Goal: Information Seeking & Learning: Find specific fact

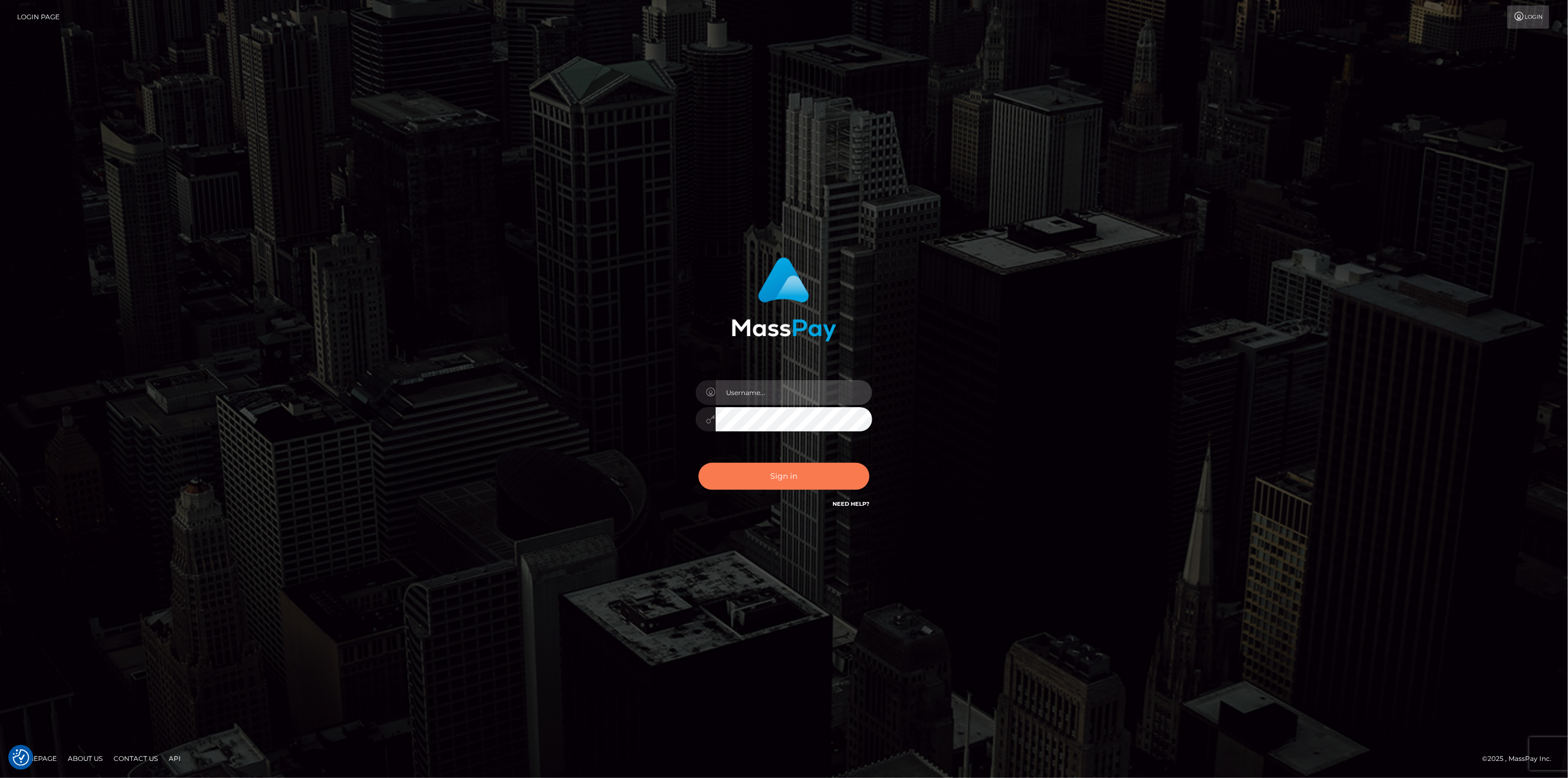
type input "scott.cm"
click at [747, 471] on button "Sign in" at bounding box center [784, 476] width 171 height 27
type input "scott.cm"
click at [773, 479] on button "Sign in" at bounding box center [784, 476] width 171 height 27
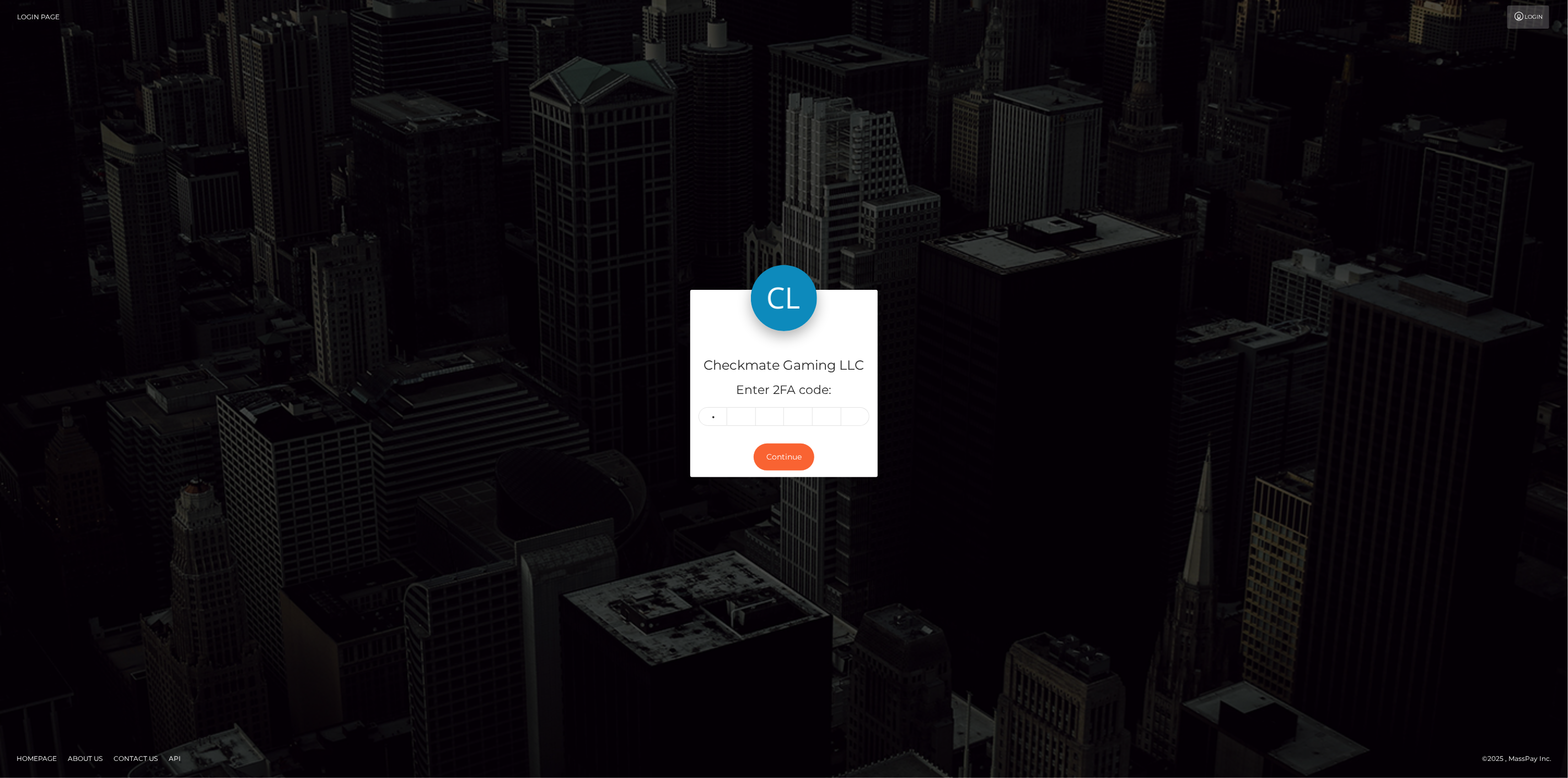
type input "4"
type input "1"
type input "8"
type input "0"
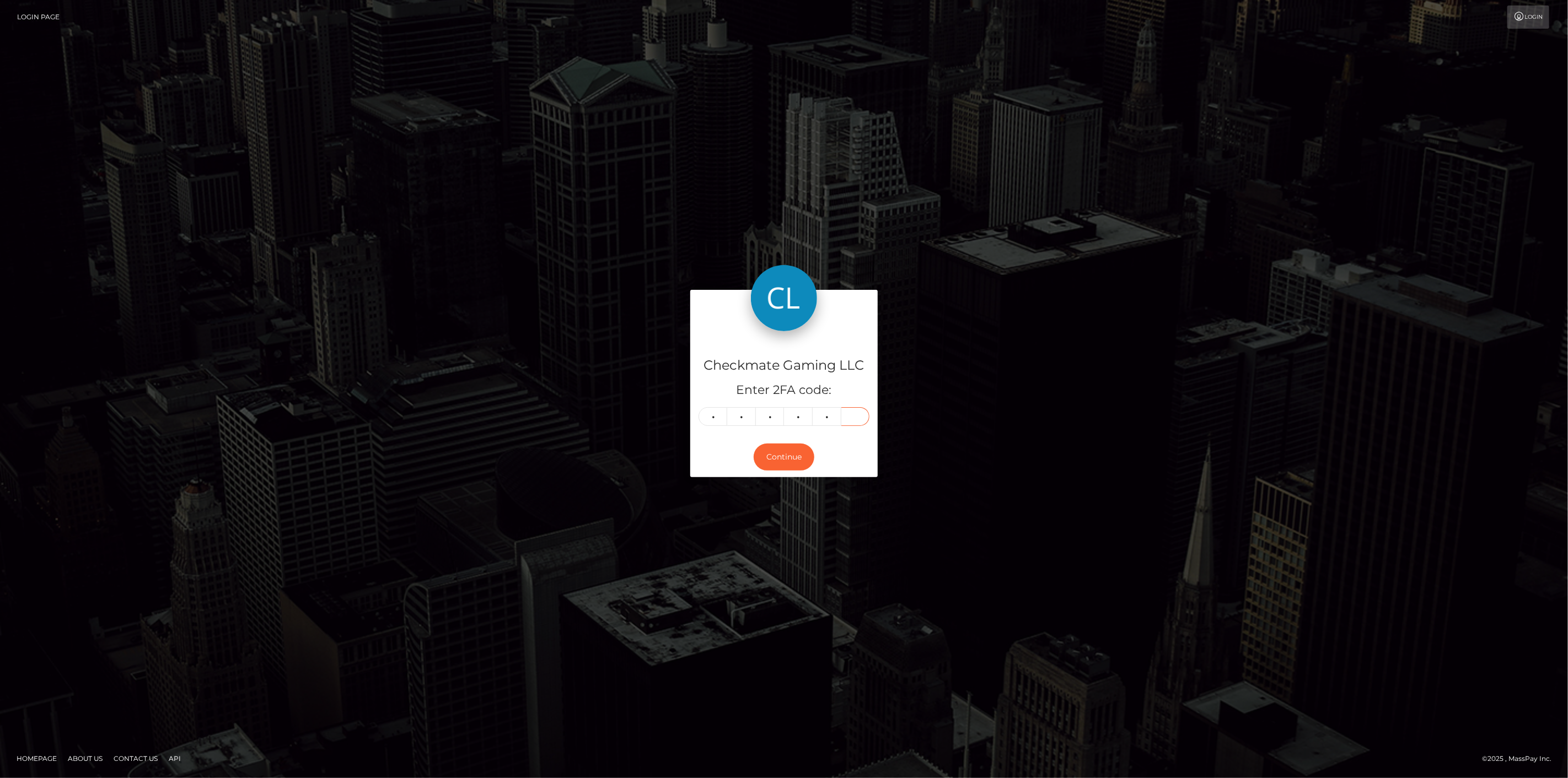
type input "6"
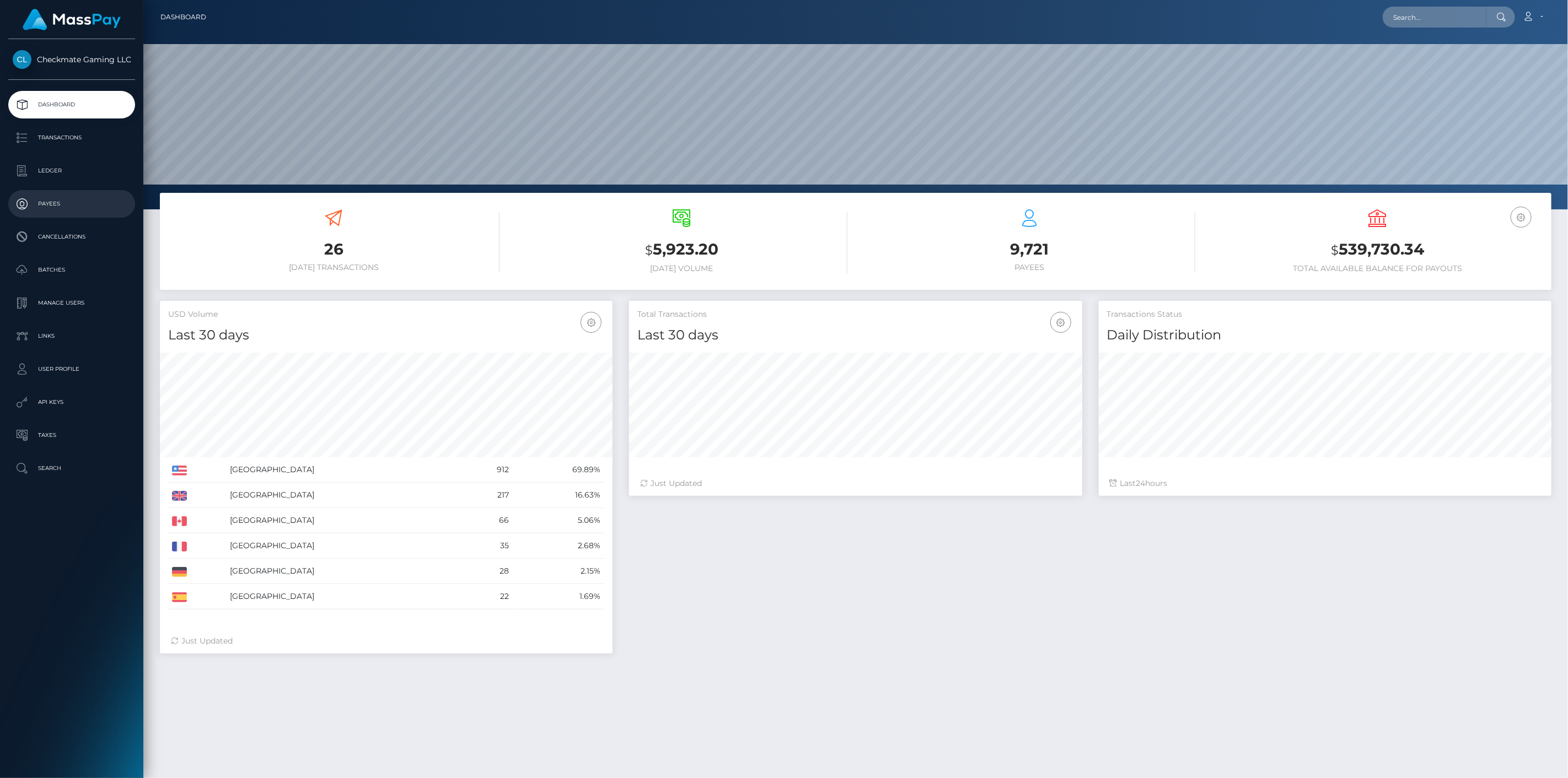
scroll to position [195, 453]
click at [75, 203] on p "Payees" at bounding box center [72, 205] width 118 height 17
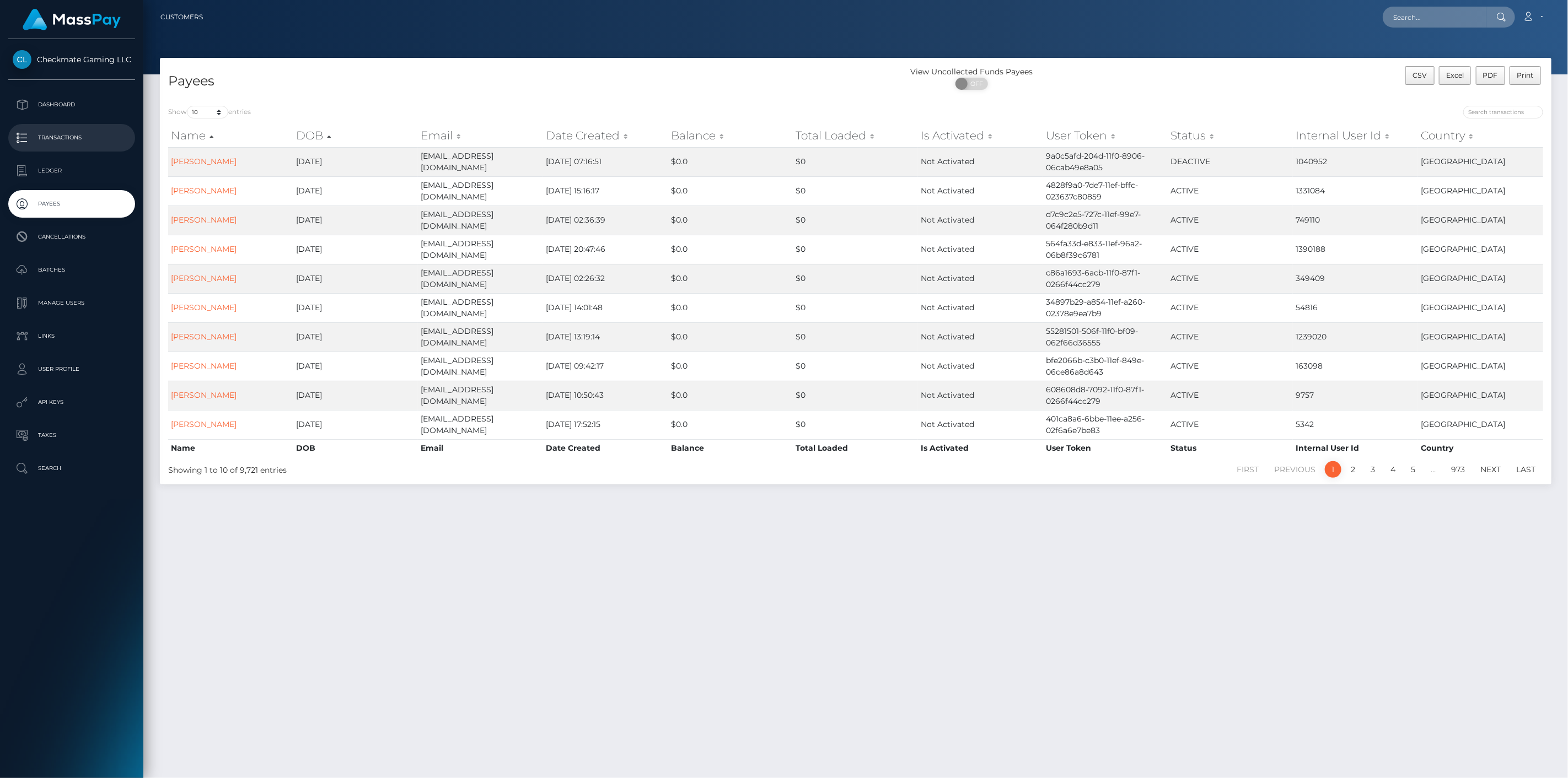
click at [51, 138] on p "Transactions" at bounding box center [72, 138] width 118 height 17
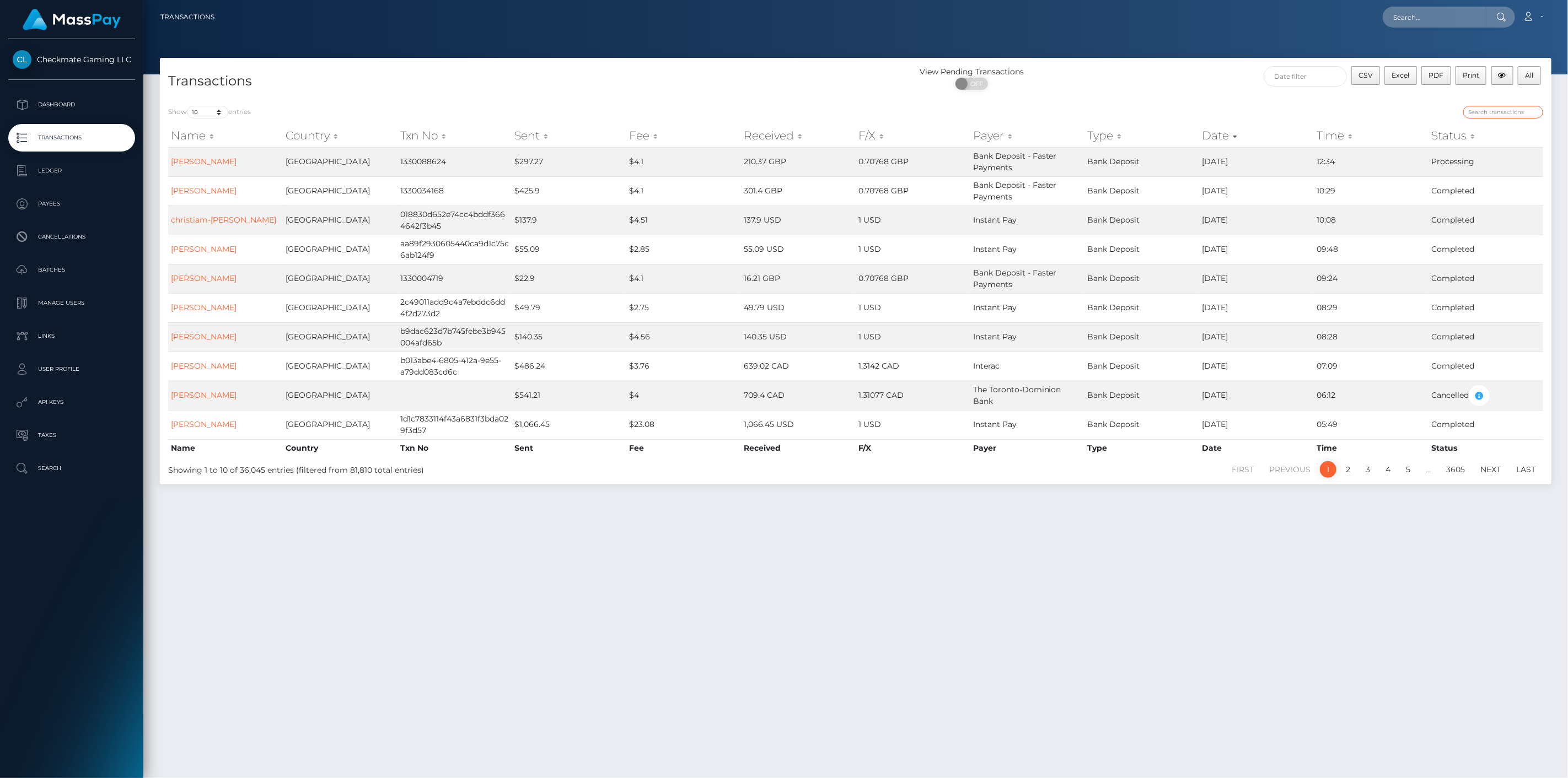
click at [1502, 109] on input "search" at bounding box center [1502, 113] width 80 height 13
type input "Venmo"
click at [213, 103] on div "Show 10 25 50 100 250 500 1,000 3,500 entries Venmo Name Country Txn No Sent Fe…" at bounding box center [855, 291] width 1392 height 387
click at [217, 112] on select "10 25 50 100 250 500 1,000 3,500" at bounding box center [207, 113] width 41 height 13
select select "250"
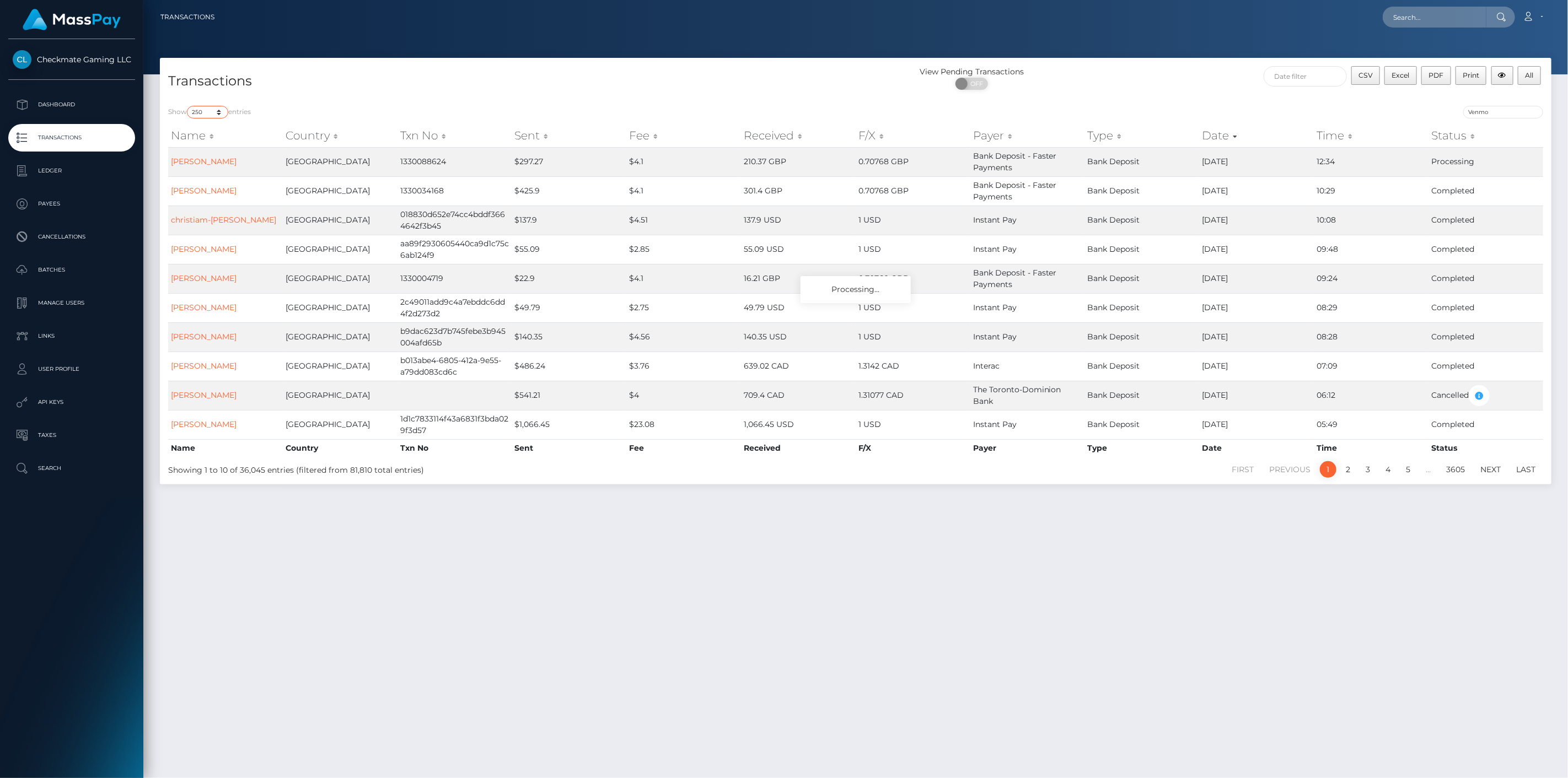
click at [188, 106] on select "10 25 50 100 250 500 1,000 3,500" at bounding box center [207, 113] width 41 height 13
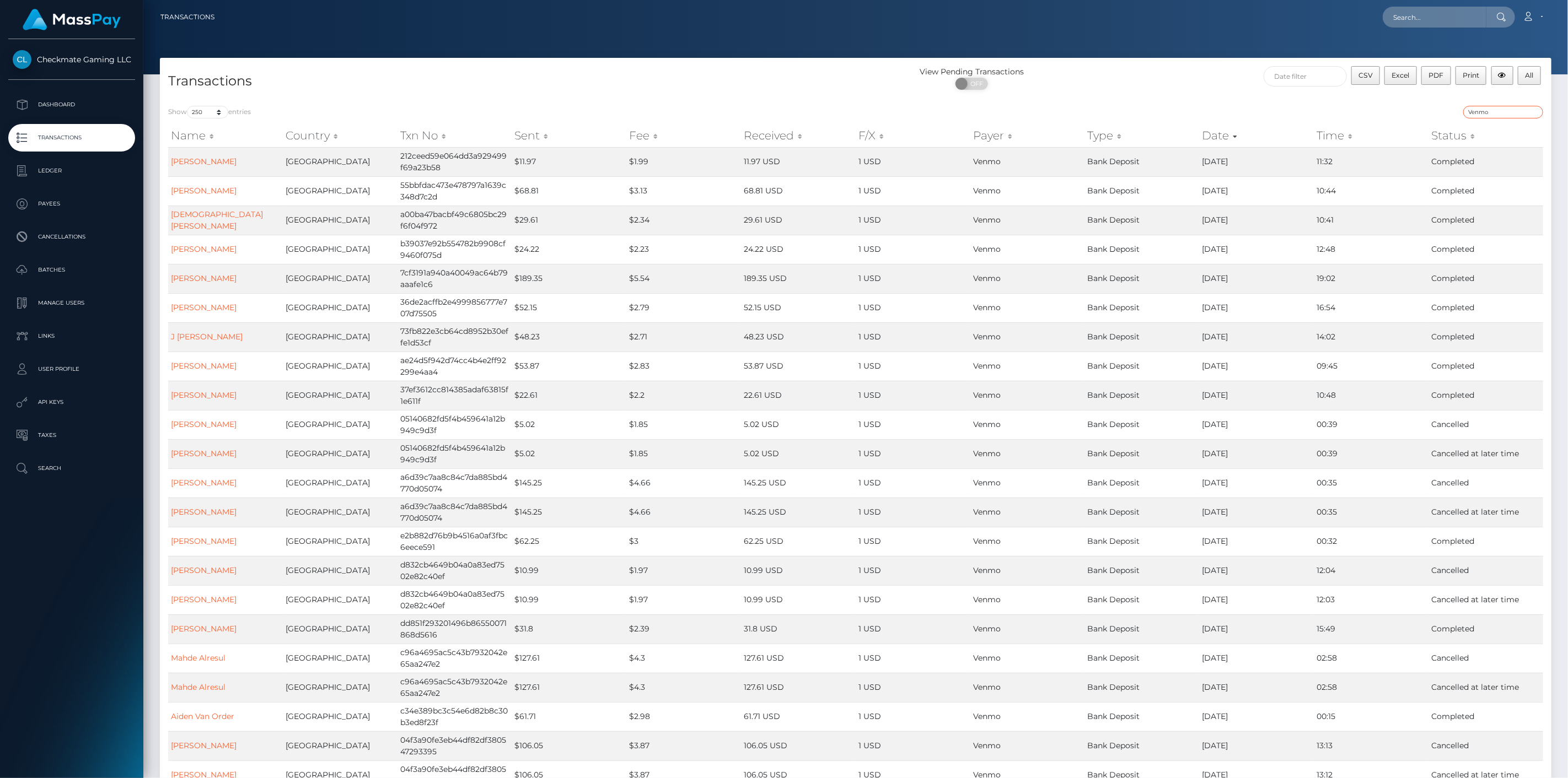
click at [1505, 113] on input "Venmo" at bounding box center [1502, 113] width 80 height 13
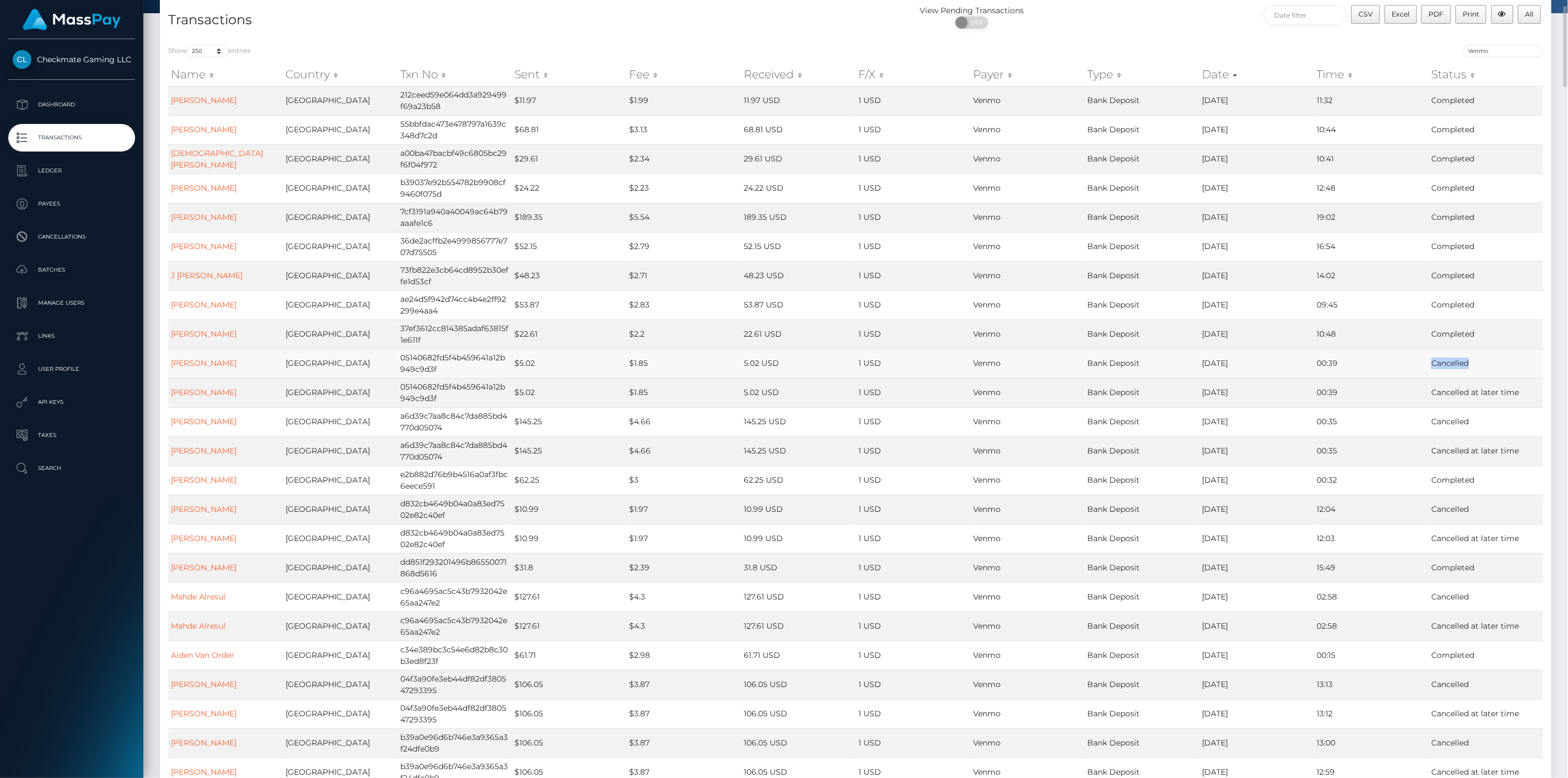
drag, startPoint x: 1470, startPoint y: 358, endPoint x: 1423, endPoint y: 358, distance: 47.0
click at [1423, 358] on tr "Cyrus Beads United States 05140682fd5f4b459641a12b949c9d3f $5.02 $1.85 5.02 USD…" at bounding box center [855, 363] width 1375 height 29
copy tr "Cancelled"
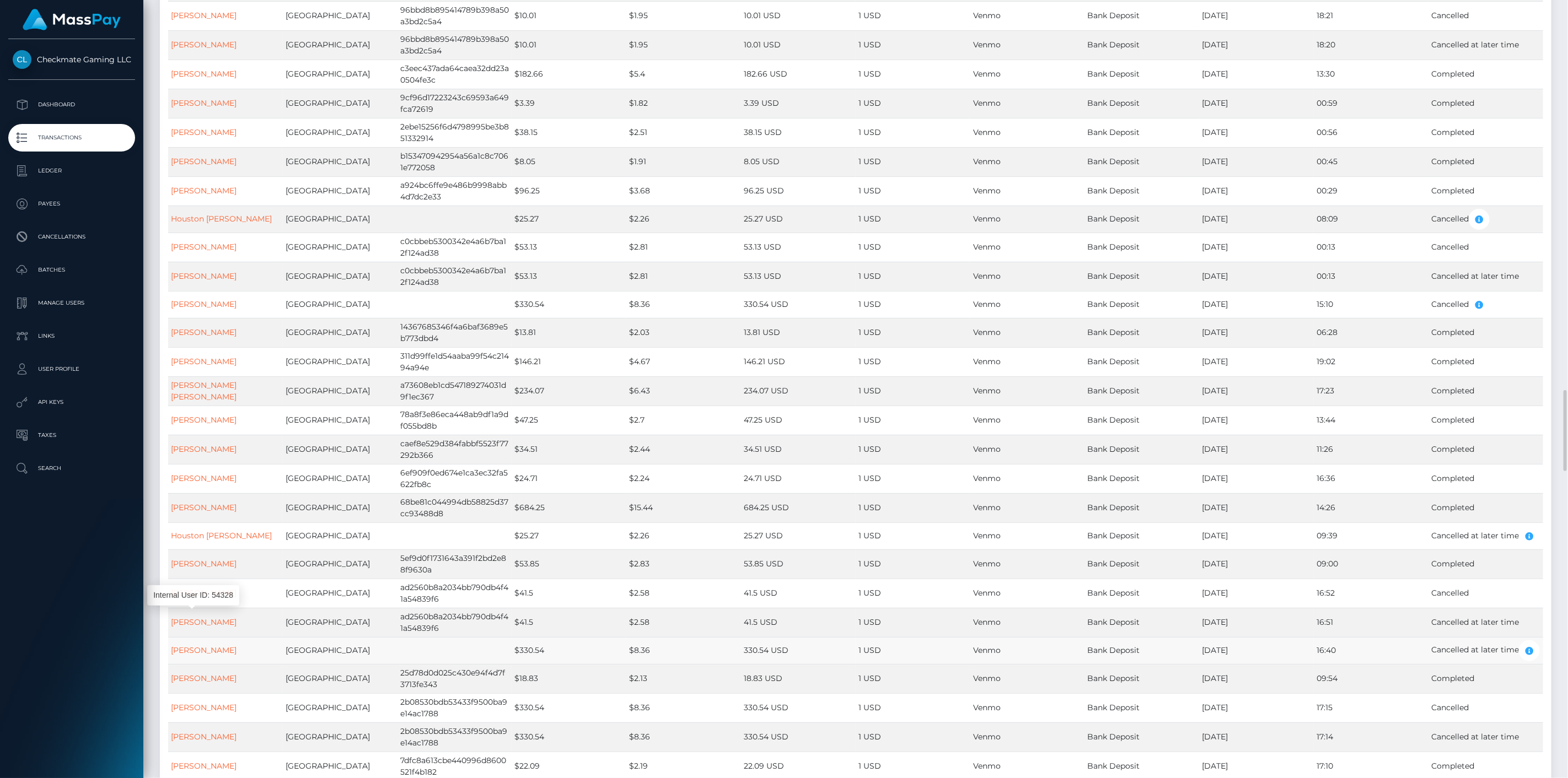
scroll to position [2694, 0]
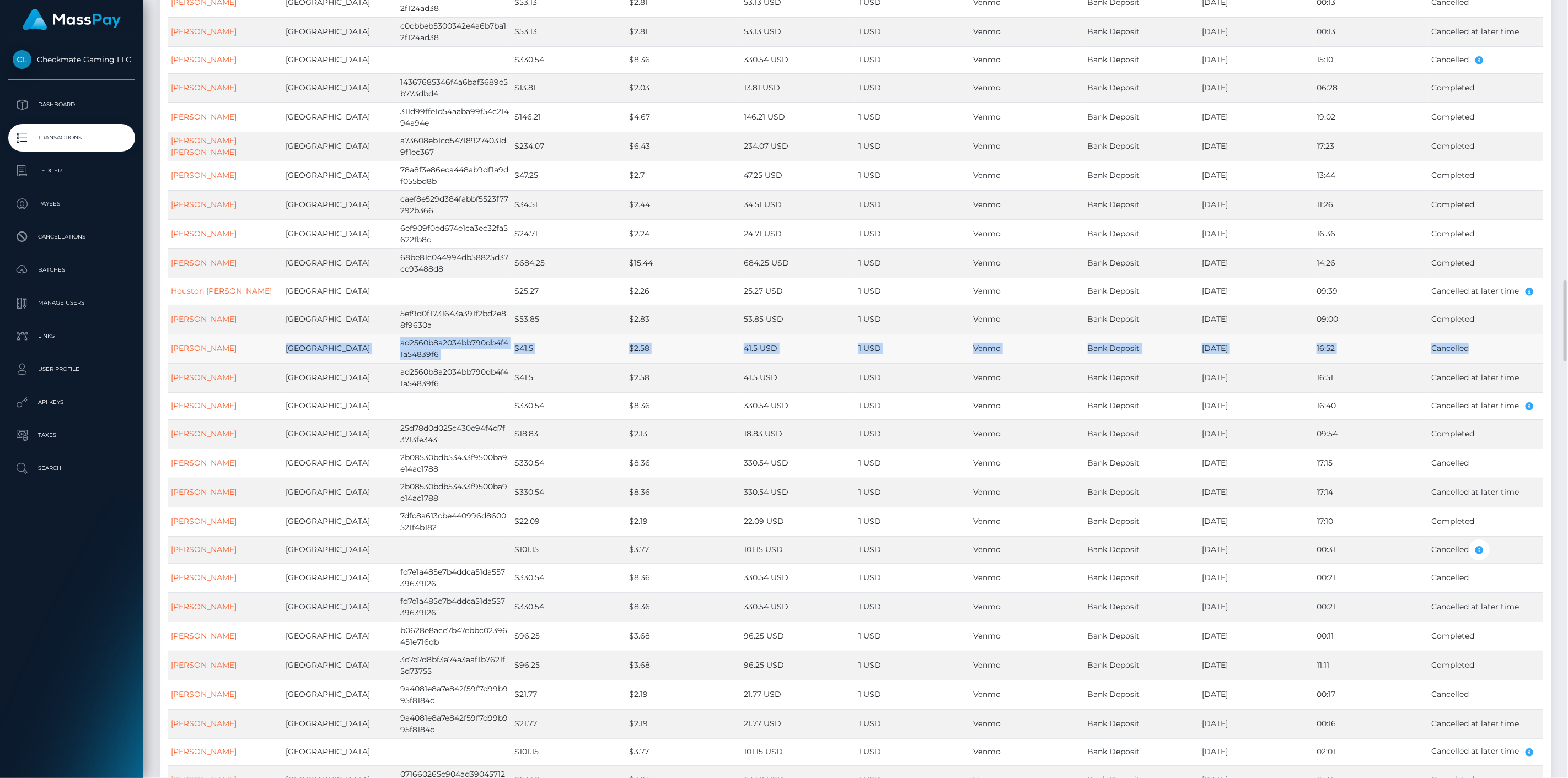
drag, startPoint x: 262, startPoint y: 349, endPoint x: 1478, endPoint y: 359, distance: 1216.0
click at [1478, 359] on tr "evan lamonde United States ad2560b8a2034bb790db4f41a54839f6 $41.5 $2.58 41.5 US…" at bounding box center [855, 348] width 1375 height 29
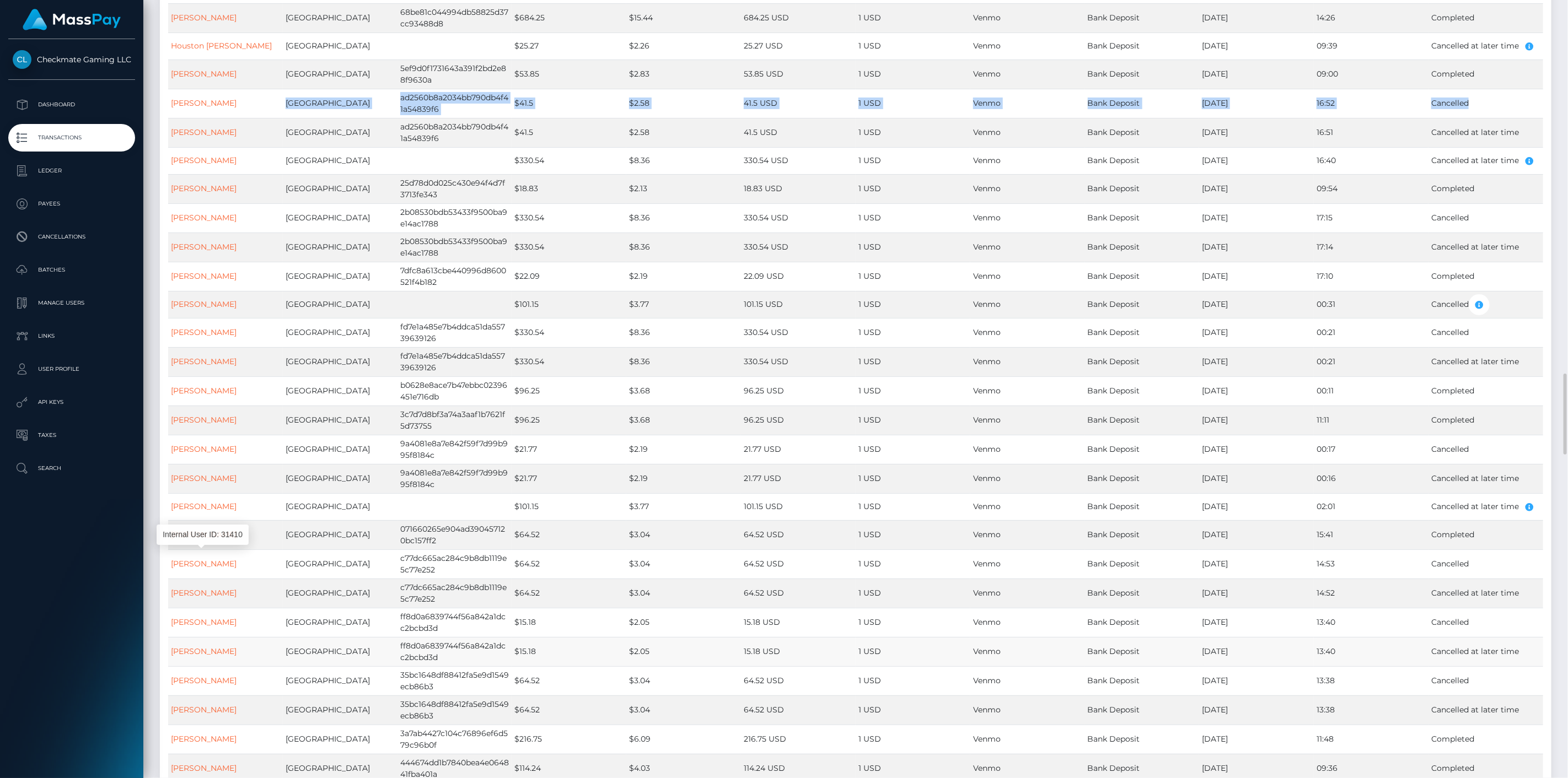
scroll to position [3001, 0]
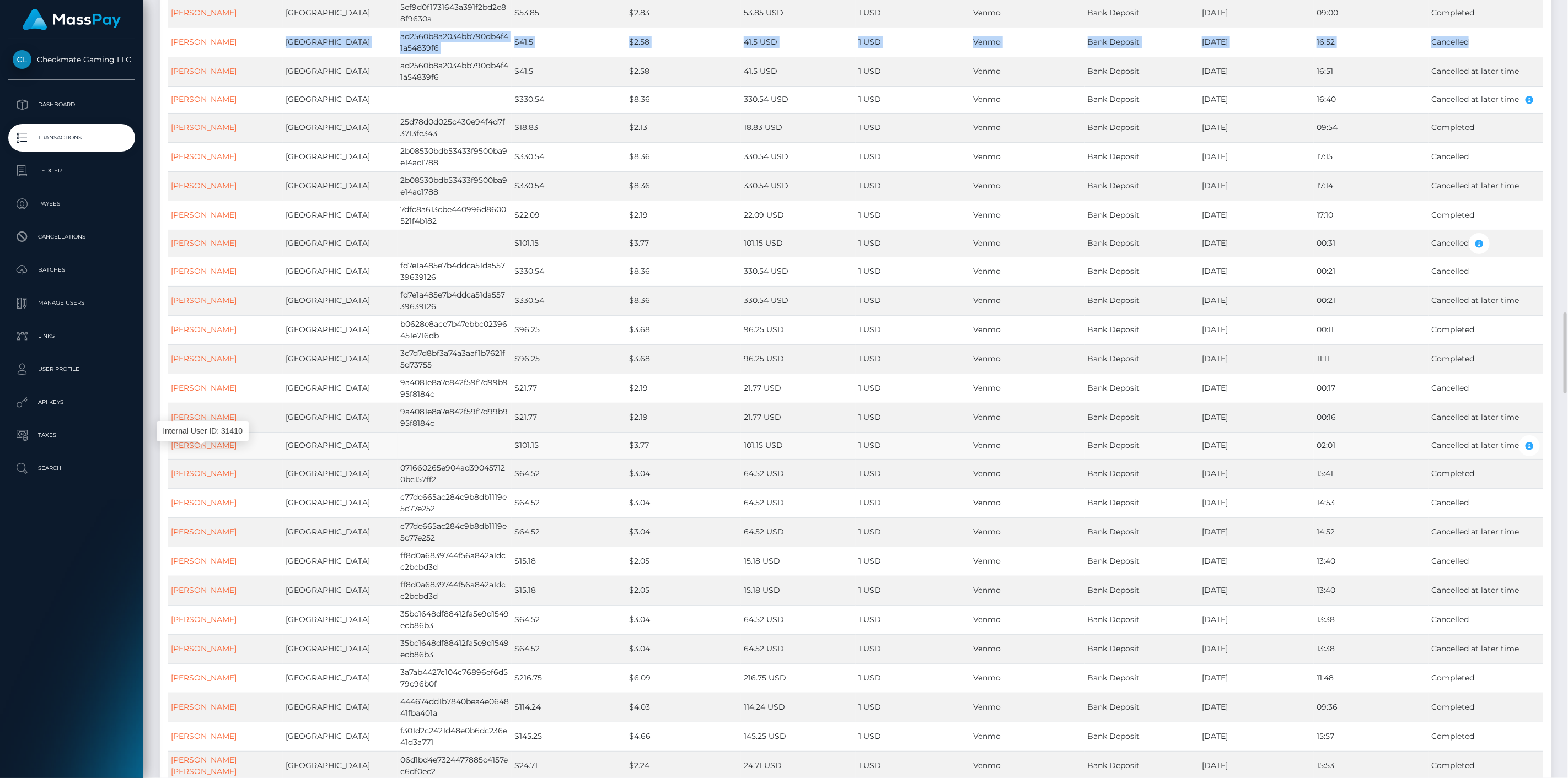
drag, startPoint x: 198, startPoint y: 452, endPoint x: 203, endPoint y: 446, distance: 7.8
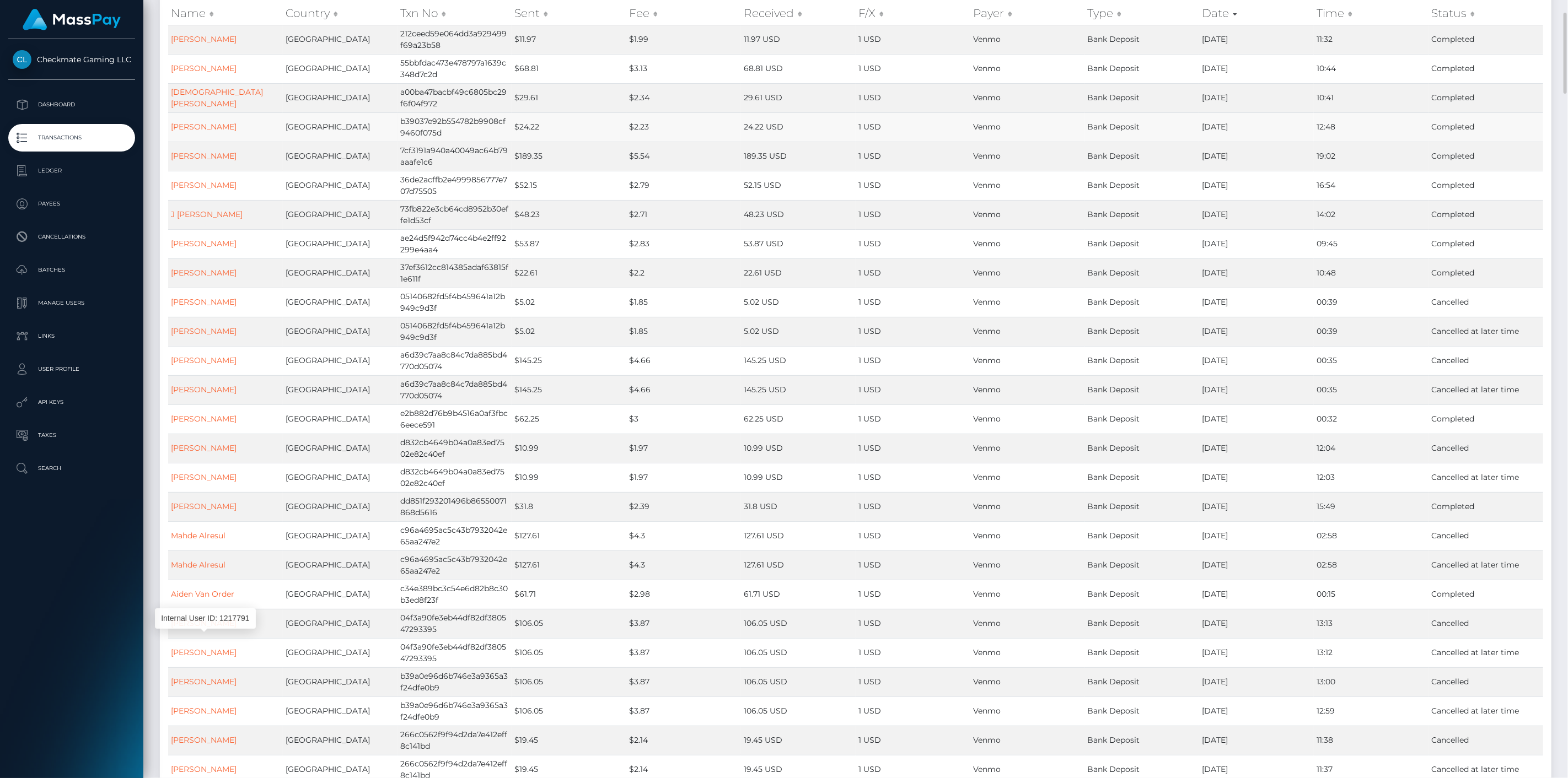
scroll to position [0, 0]
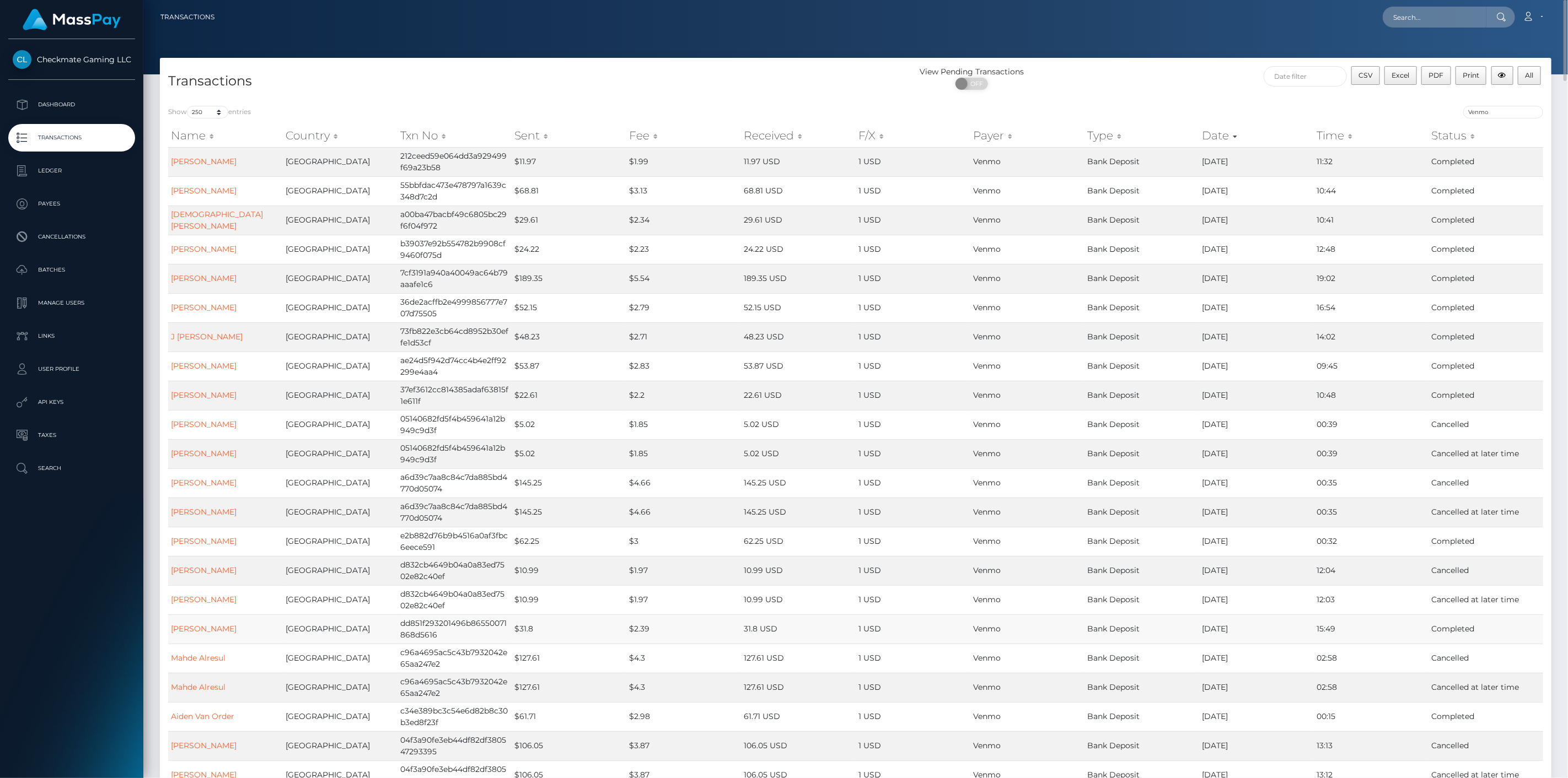
drag, startPoint x: 1469, startPoint y: 629, endPoint x: 276, endPoint y: 621, distance: 1193.0
click at [278, 623] on tr "Armand Iacobellis United States dd851f293201496b86550071868d5616 $31.8 $2.39 31…" at bounding box center [855, 629] width 1375 height 29
drag, startPoint x: 211, startPoint y: 631, endPoint x: 218, endPoint y: 629, distance: 7.3
drag, startPoint x: 1253, startPoint y: 723, endPoint x: 245, endPoint y: 709, distance: 1008.1
click at [246, 709] on tr "Aiden Van Order United States c34e389bc3c54e6d82b8c30b3ed8f23f $61.71 $2.98 61.…" at bounding box center [855, 716] width 1375 height 29
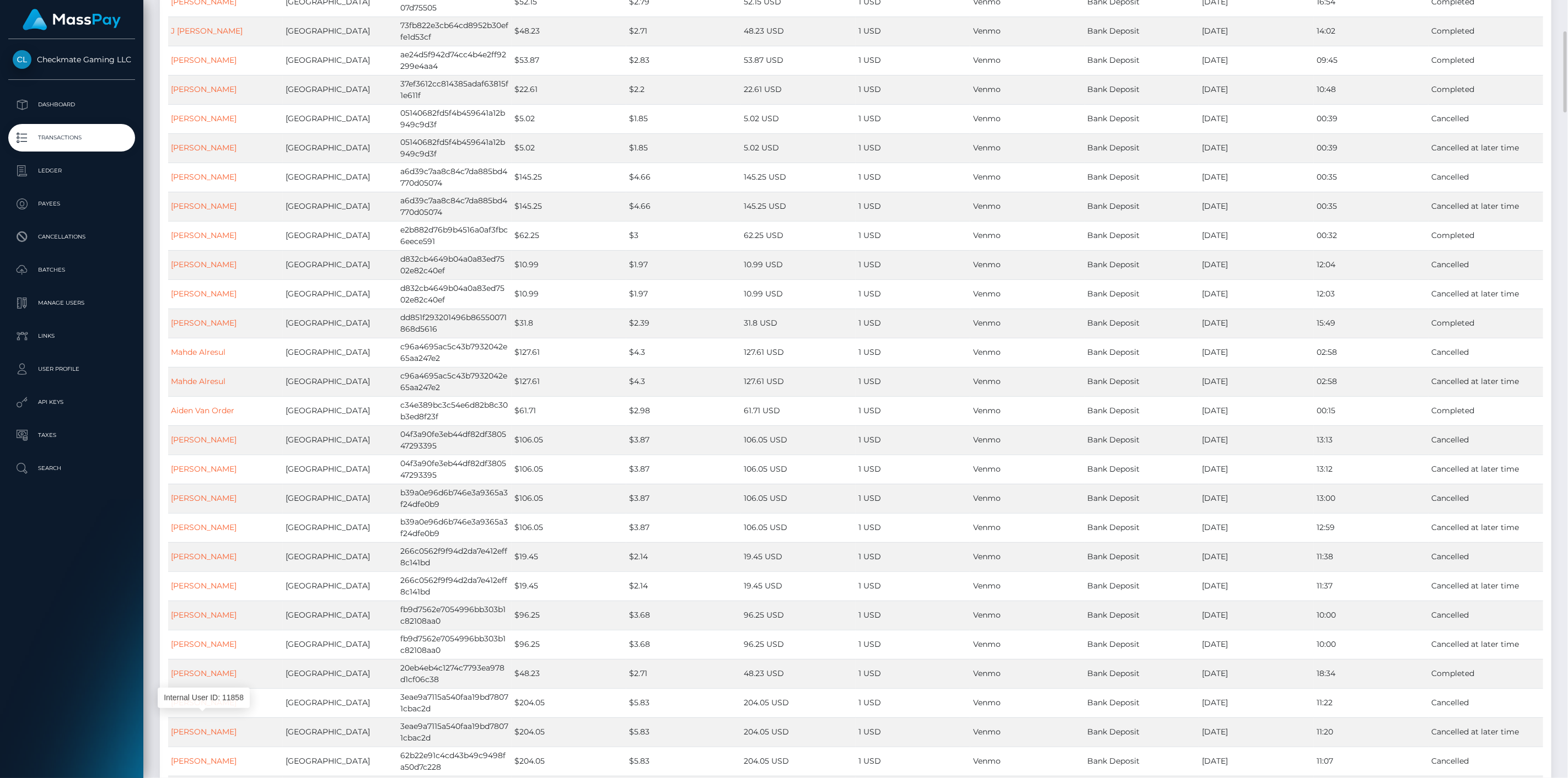
scroll to position [490, 0]
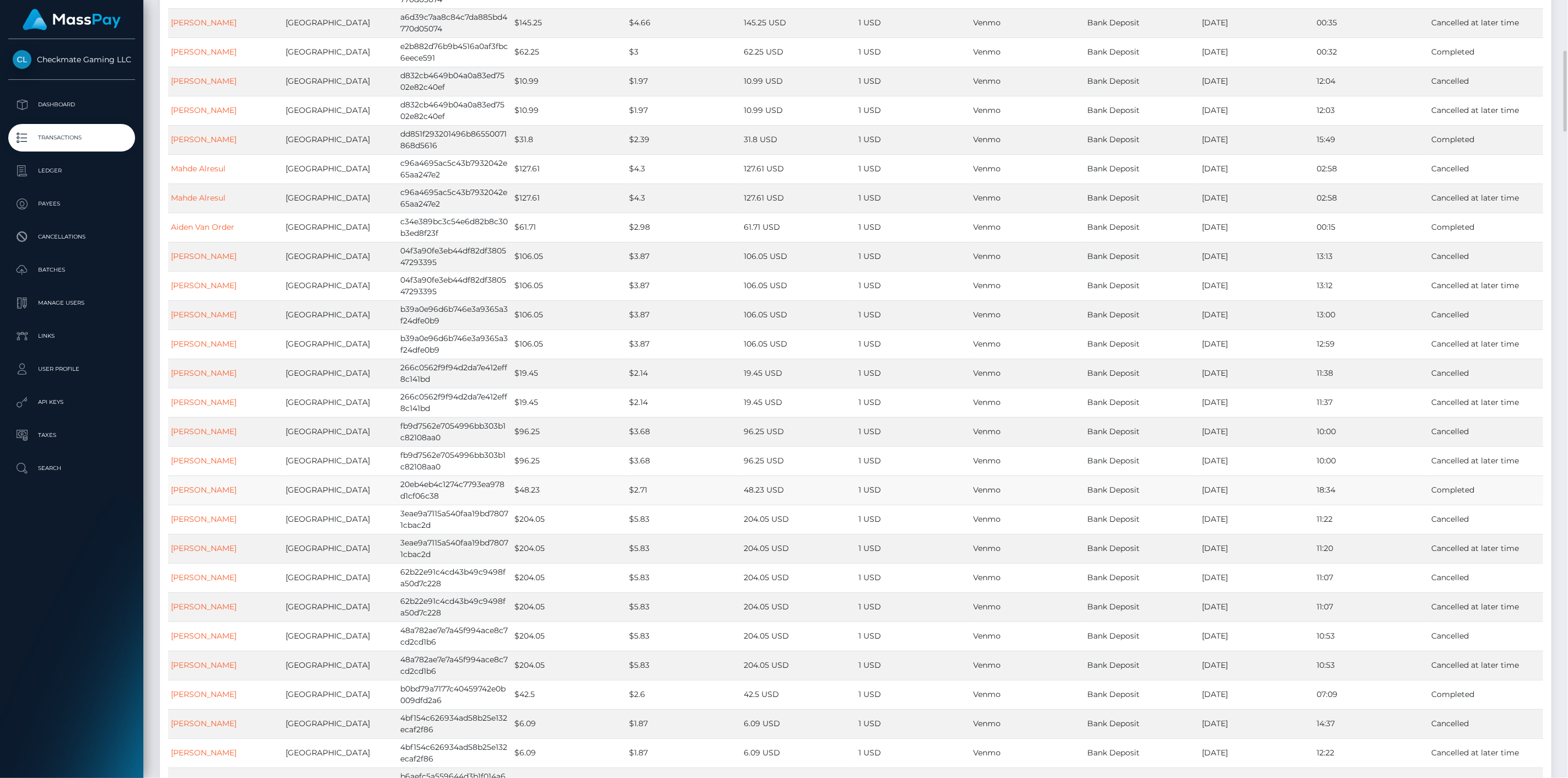
drag, startPoint x: 1283, startPoint y: 497, endPoint x: 232, endPoint y: 495, distance: 1051.0
click at [238, 496] on tr "Peter Marashio United States 20eb4eb4c1274c7793ea978d1cf06c38 $48.23 $2.71 48.2…" at bounding box center [855, 490] width 1375 height 29
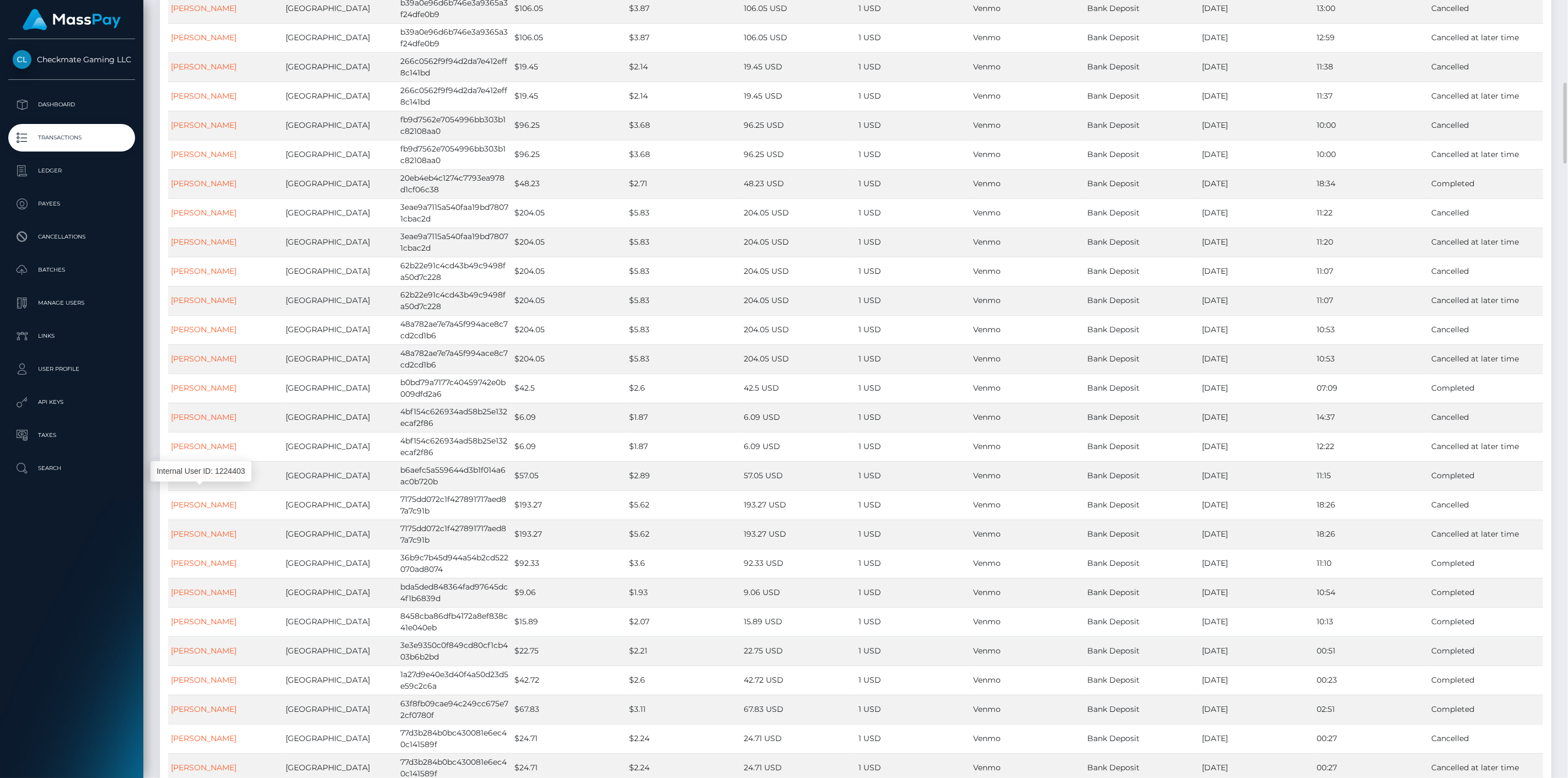
scroll to position [1041, 0]
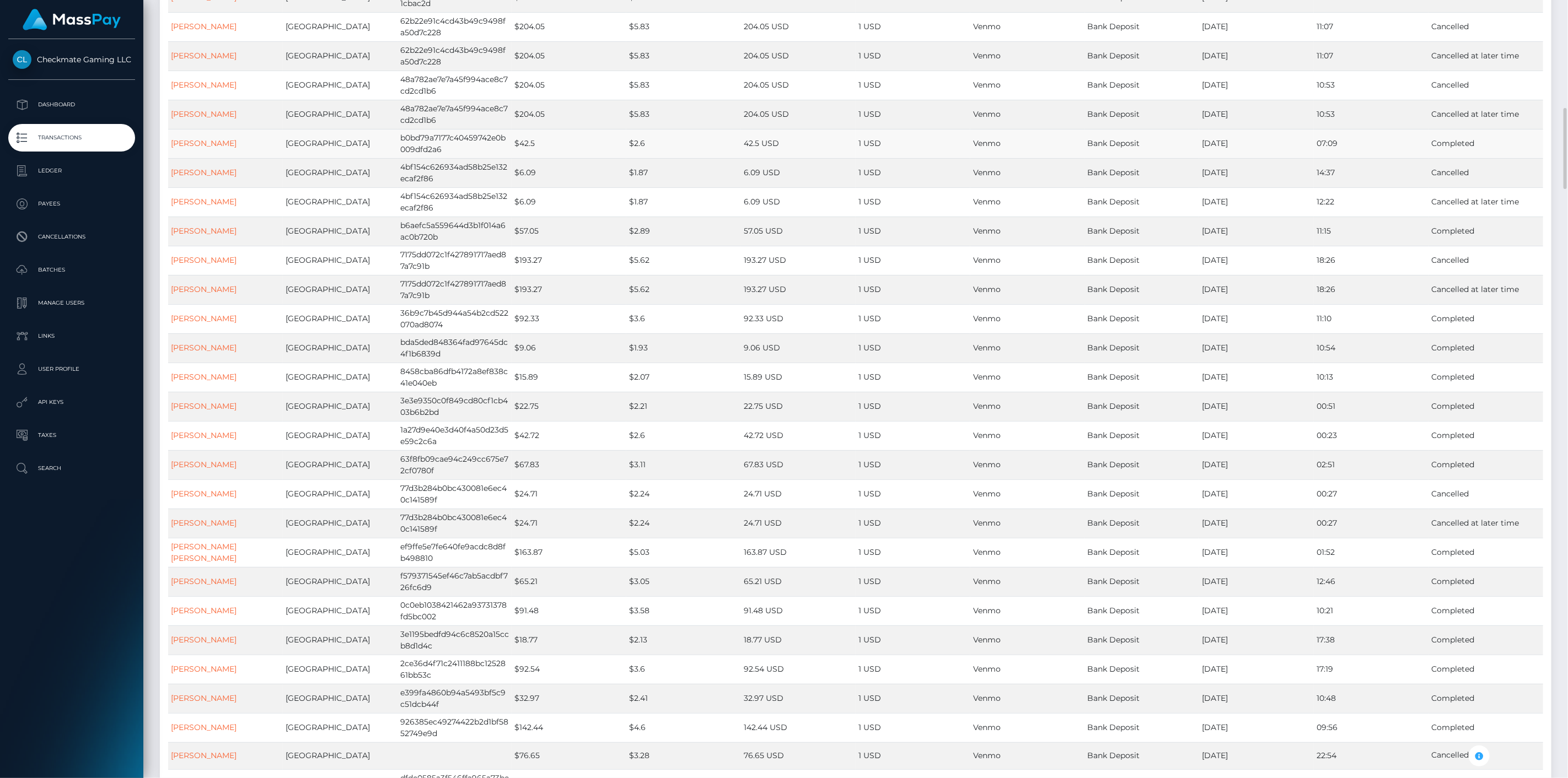
drag, startPoint x: 1408, startPoint y: 143, endPoint x: 273, endPoint y: 145, distance: 1135.0
click at [276, 145] on tr "Stephon Chestnutt United States b0bd79a7177c40459742e0b009dfd2a6 $42.5 $2.6 42.…" at bounding box center [855, 143] width 1375 height 29
drag, startPoint x: 1361, startPoint y: 228, endPoint x: 251, endPoint y: 228, distance: 1110.0
click at [255, 226] on tr "Chris Jackson United States b6aefc5a559644d3b1f014a6ac0b720b $57.05 $2.89 57.05…" at bounding box center [855, 231] width 1375 height 29
drag, startPoint x: 210, startPoint y: 235, endPoint x: 216, endPoint y: 233, distance: 6.3
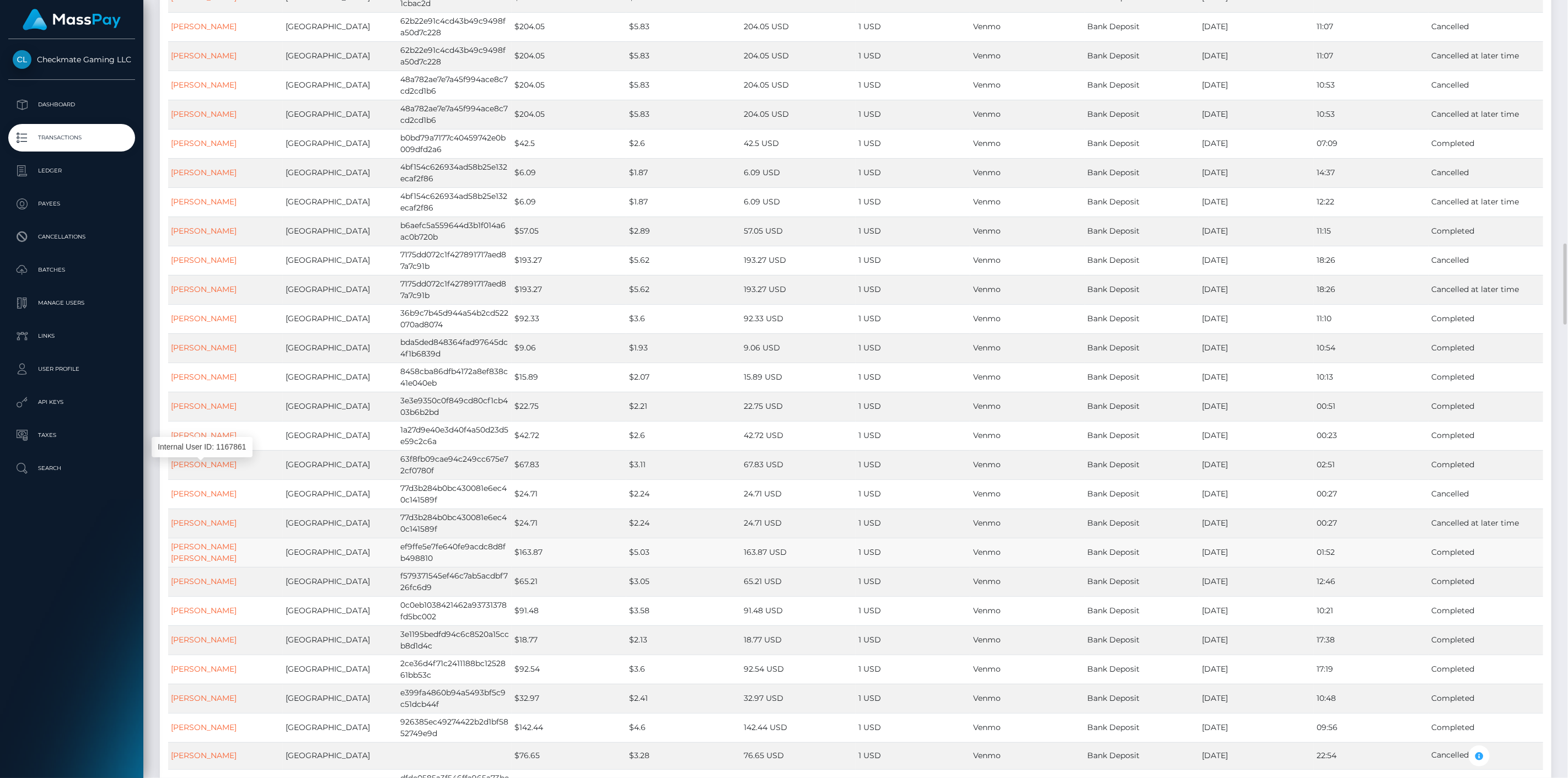
scroll to position [1286, 0]
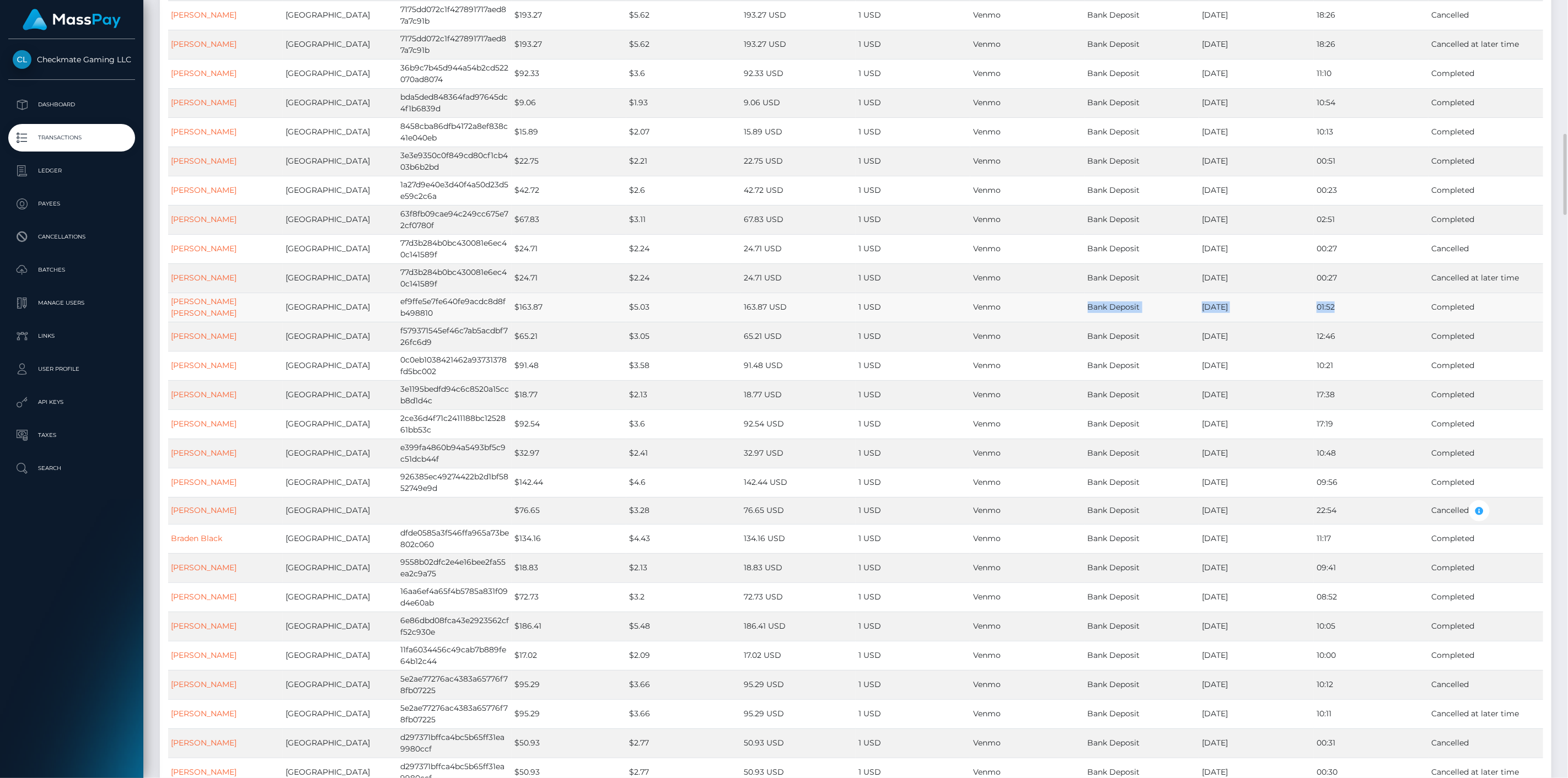
drag, startPoint x: 1339, startPoint y: 313, endPoint x: 1080, endPoint y: 314, distance: 259.0
click at [1082, 314] on tr "Luis L Mendoza Sanchez United States ef9ffe5e7fe640fe9acdc8d8fb498810 $163.87 $…" at bounding box center [855, 307] width 1375 height 29
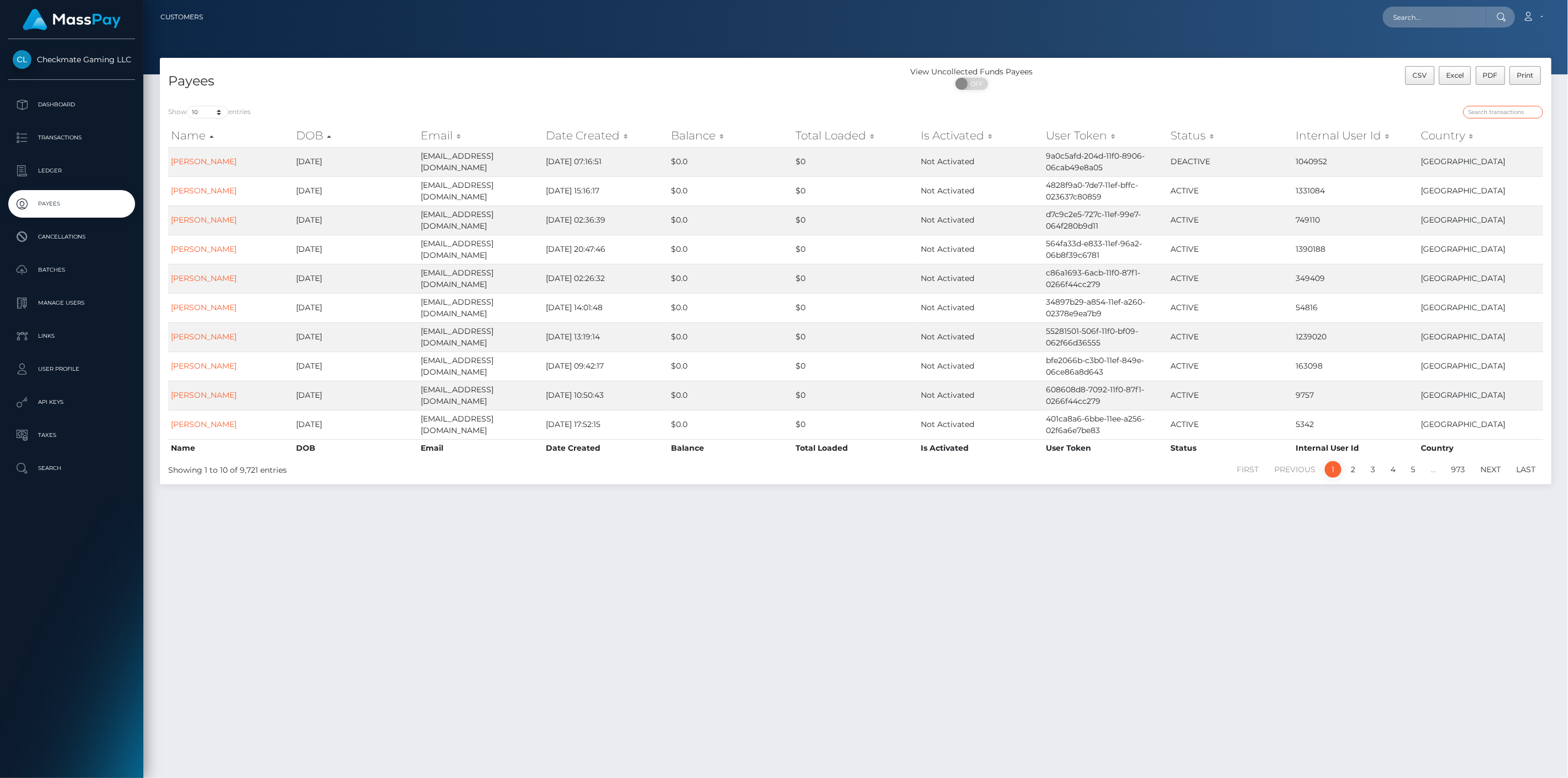
click at [1534, 113] on input "search" at bounding box center [1502, 113] width 80 height 13
paste input "43649"
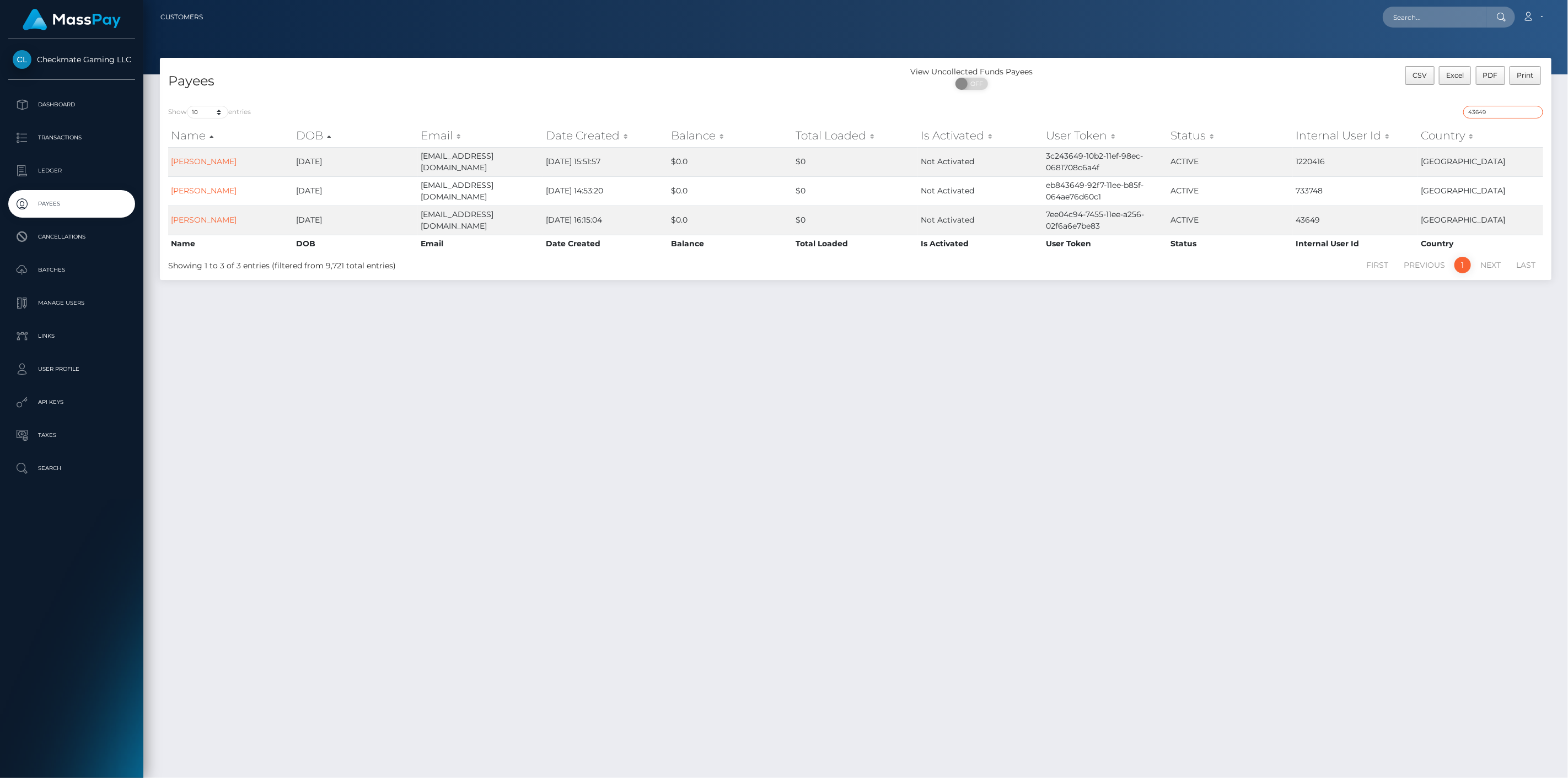
click at [1512, 106] on input "43649" at bounding box center [1502, 113] width 80 height 13
paste input "893595"
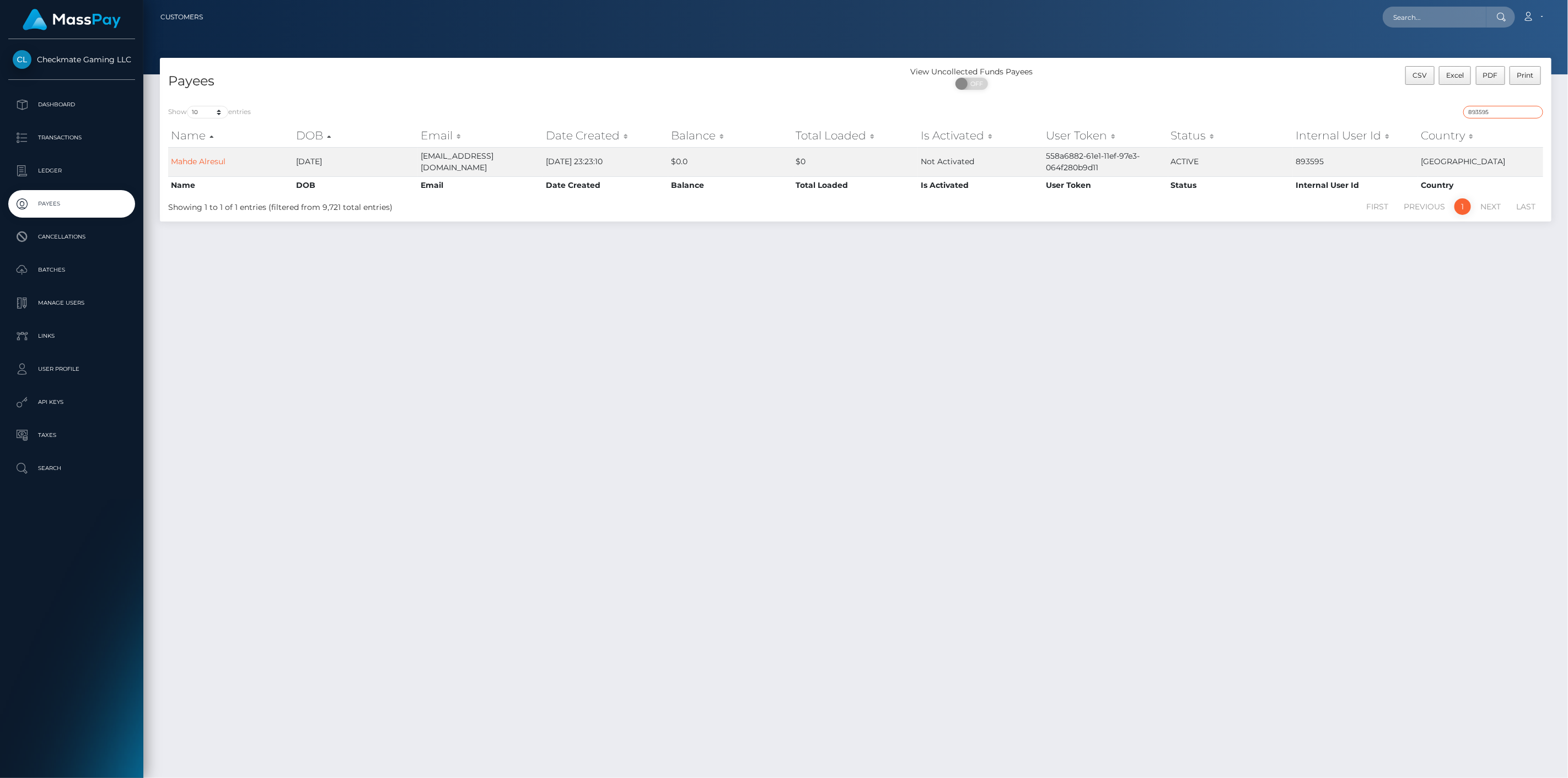
drag, startPoint x: 1502, startPoint y: 109, endPoint x: 1382, endPoint y: 108, distance: 120.0
click at [1382, 108] on div "893595" at bounding box center [1204, 114] width 679 height 15
paste input "375764"
drag, startPoint x: 1508, startPoint y: 103, endPoint x: 1495, endPoint y: 111, distance: 15.3
click at [1495, 110] on div "Show 10 25 50 100 250 entries 375764 Name DOB Email Date Created Balance Total …" at bounding box center [855, 160] width 1392 height 124
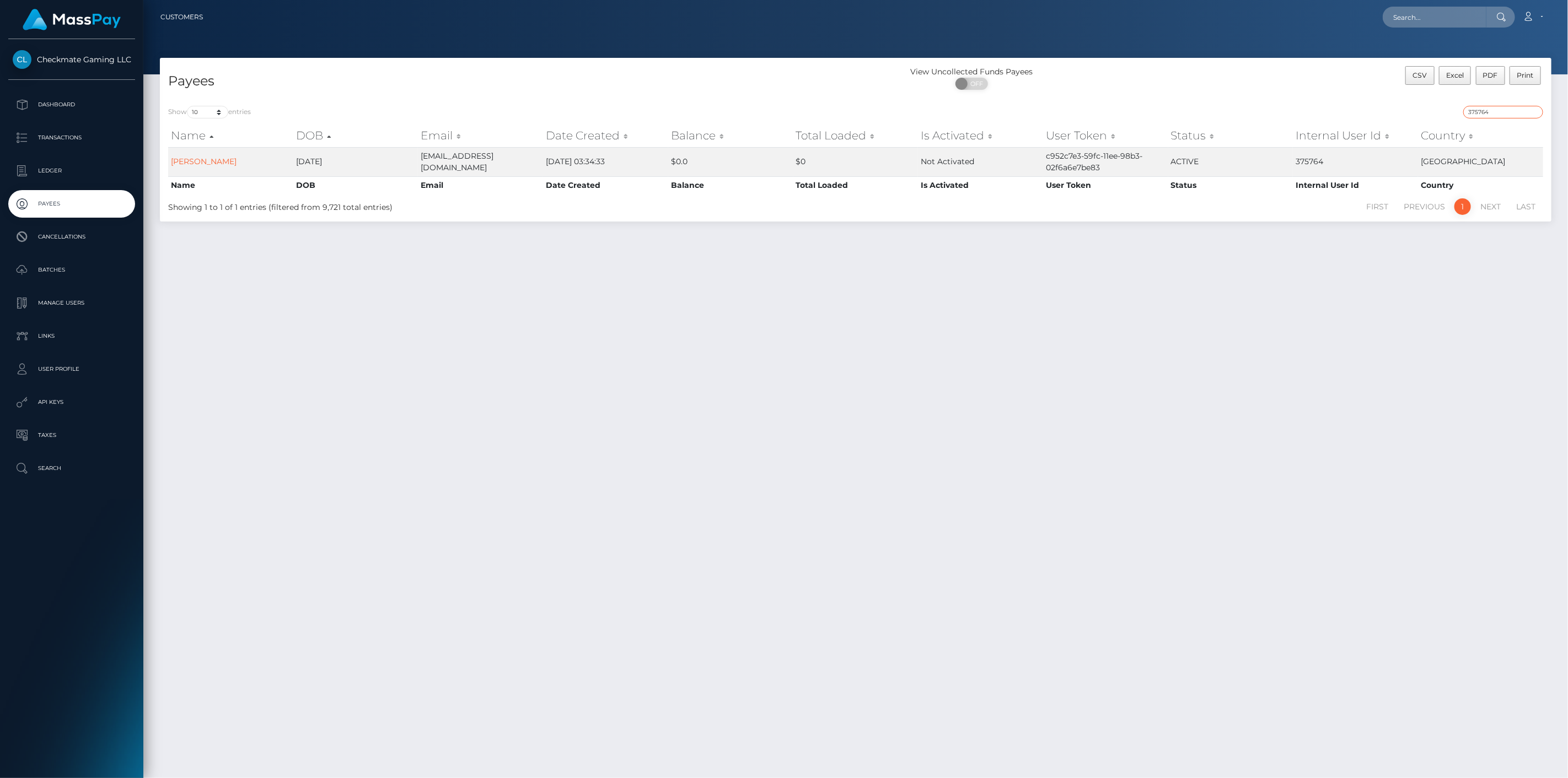
drag, startPoint x: 1495, startPoint y: 109, endPoint x: 1365, endPoint y: 106, distance: 130.0
click at [1368, 105] on div "Show 10 25 50 100 250 entries 375764 Name DOB Email Date Created Balance Total …" at bounding box center [855, 160] width 1392 height 124
paste input "117034"
type input "1170344"
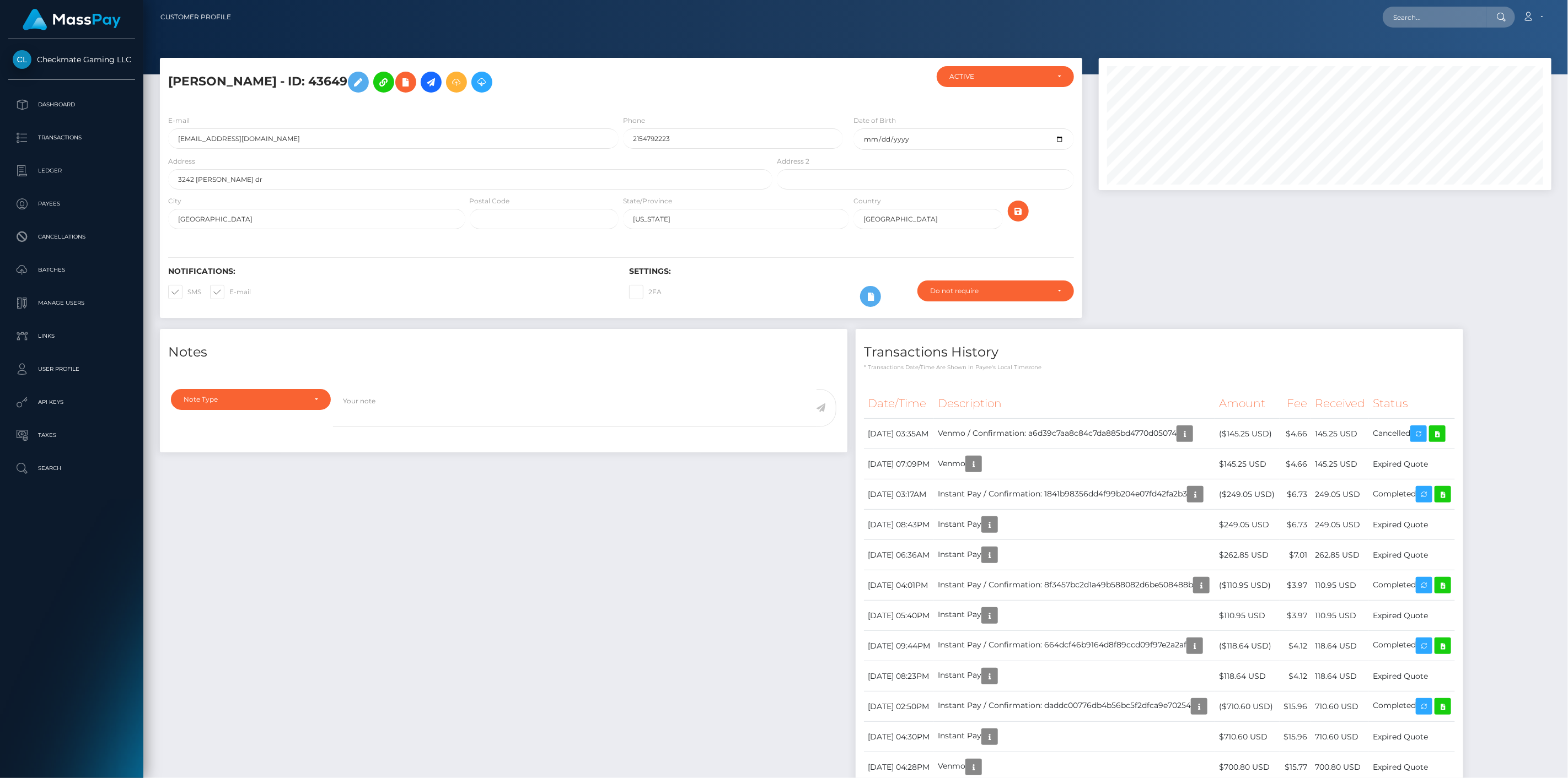
scroll to position [132, 453]
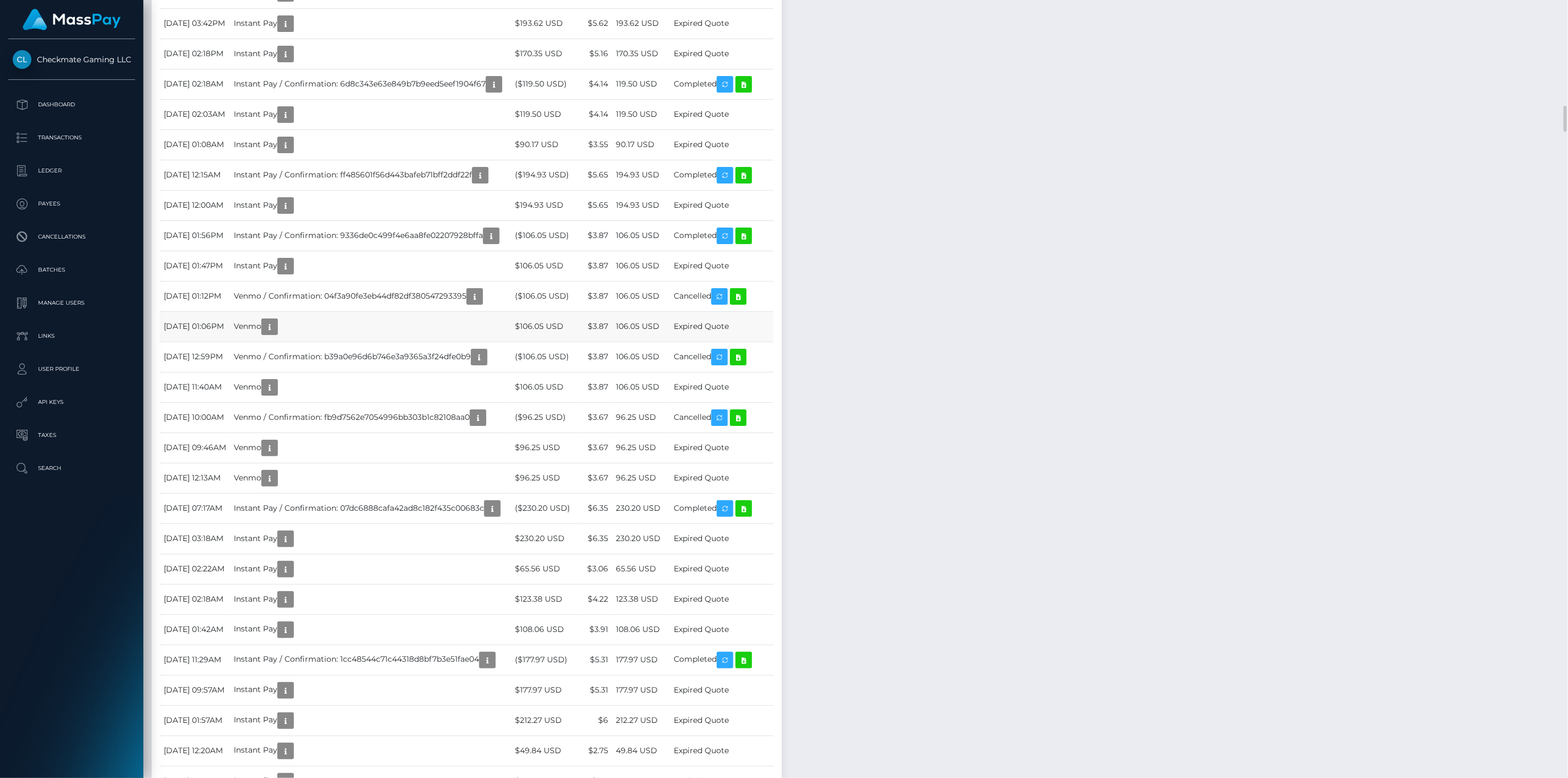
scroll to position [1348, 0]
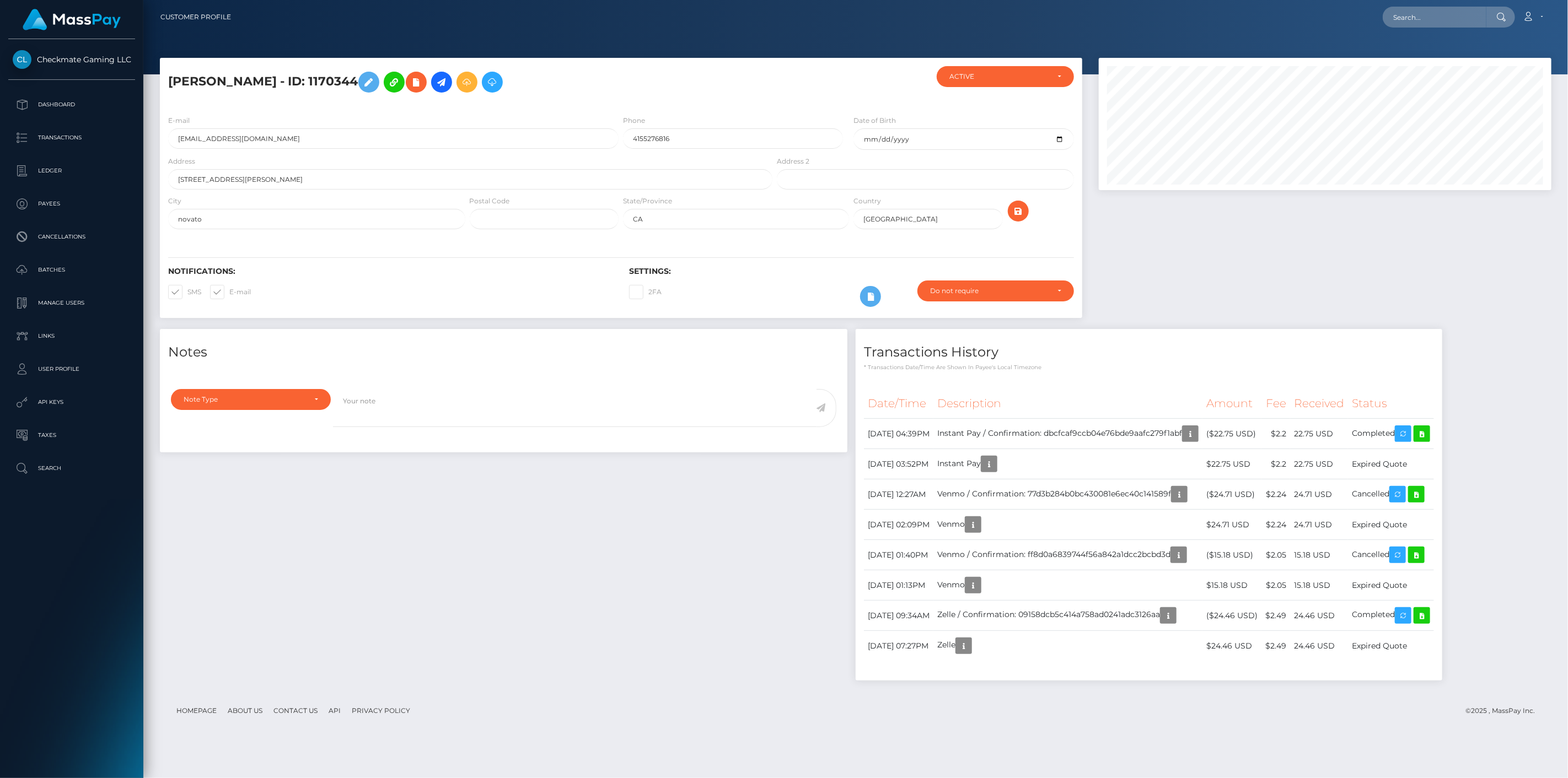
scroll to position [132, 453]
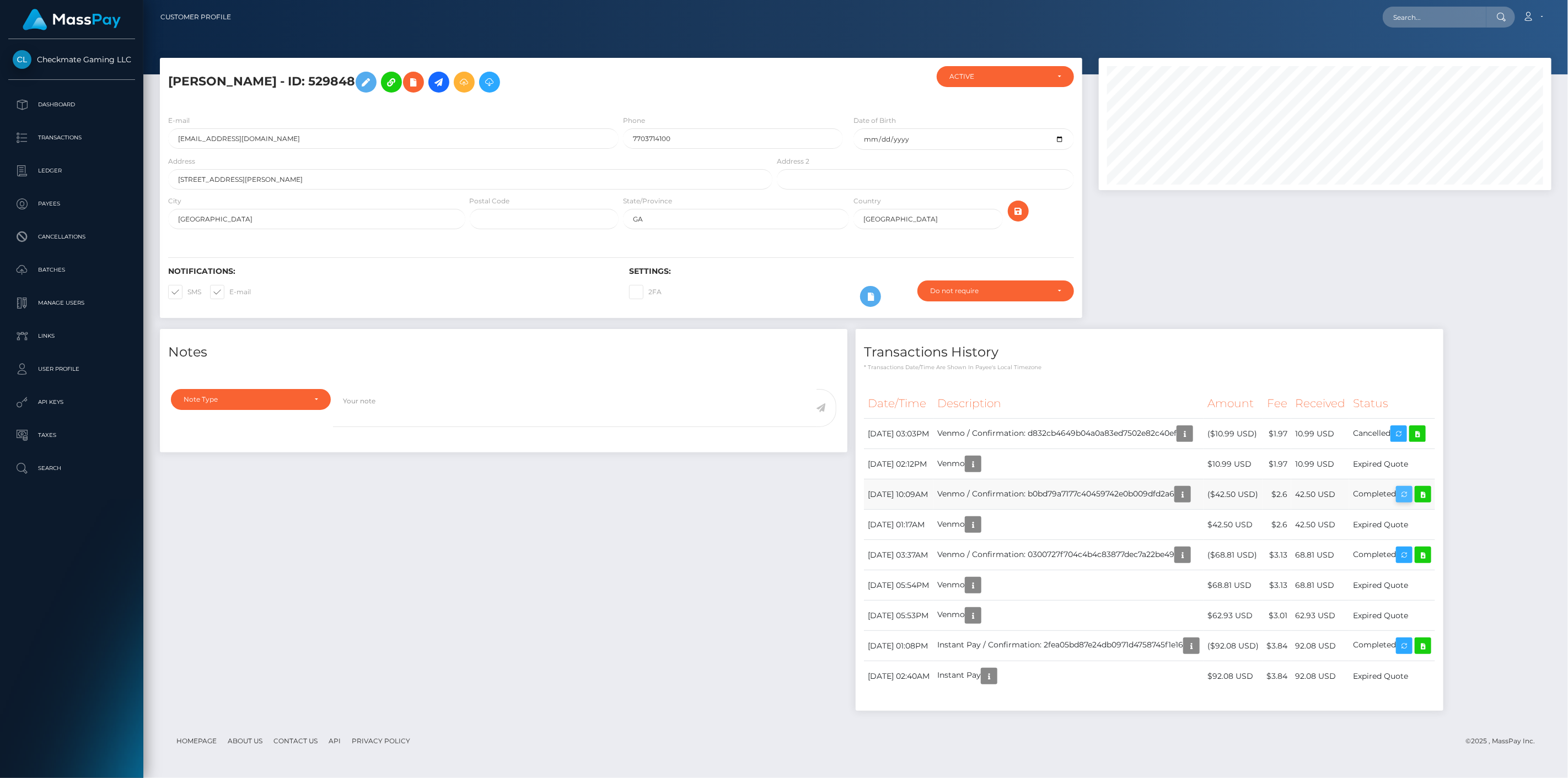
scroll to position [132, 453]
click at [1429, 495] on icon at bounding box center [1423, 495] width 13 height 14
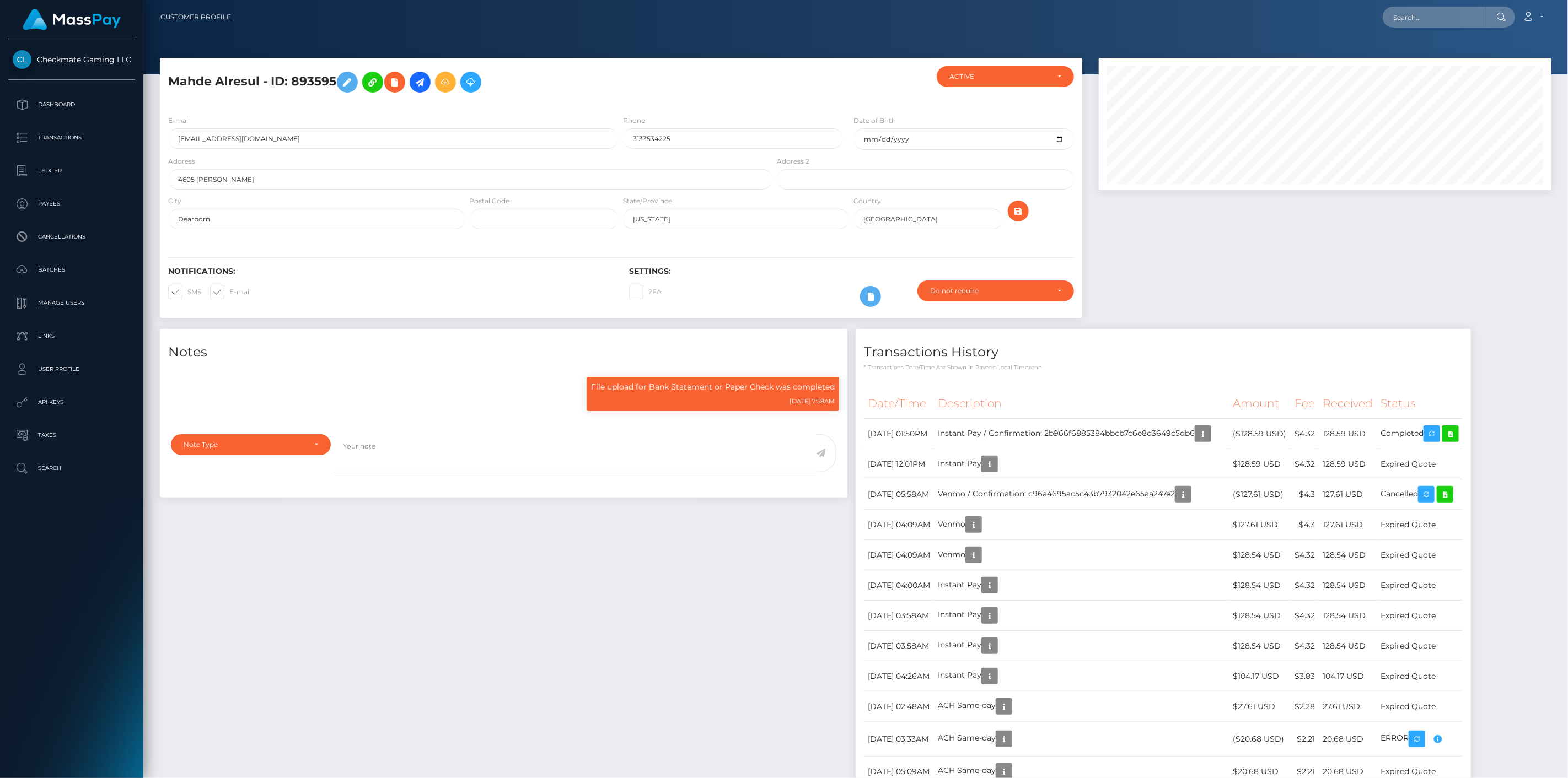
scroll to position [132, 453]
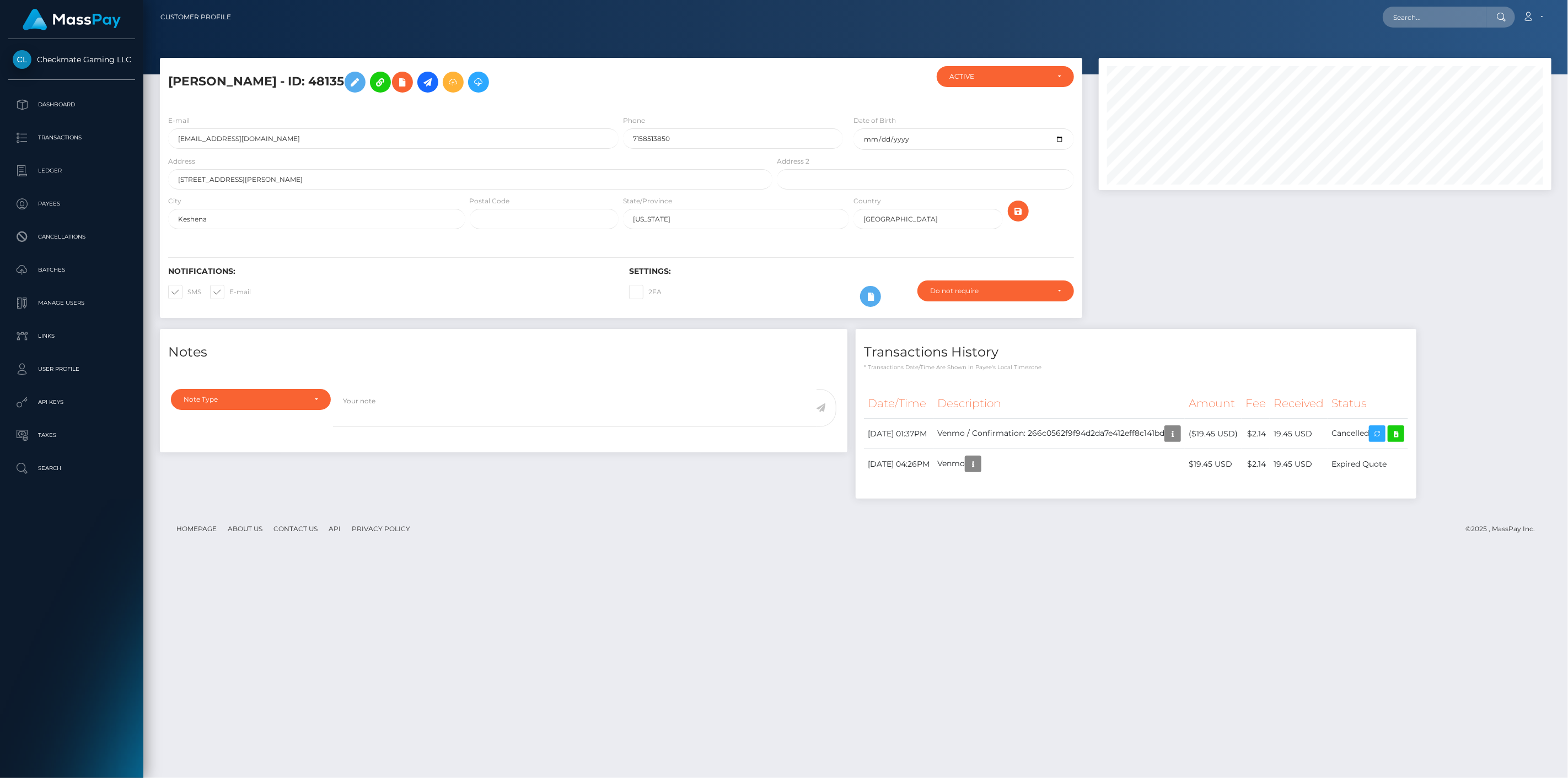
scroll to position [132, 453]
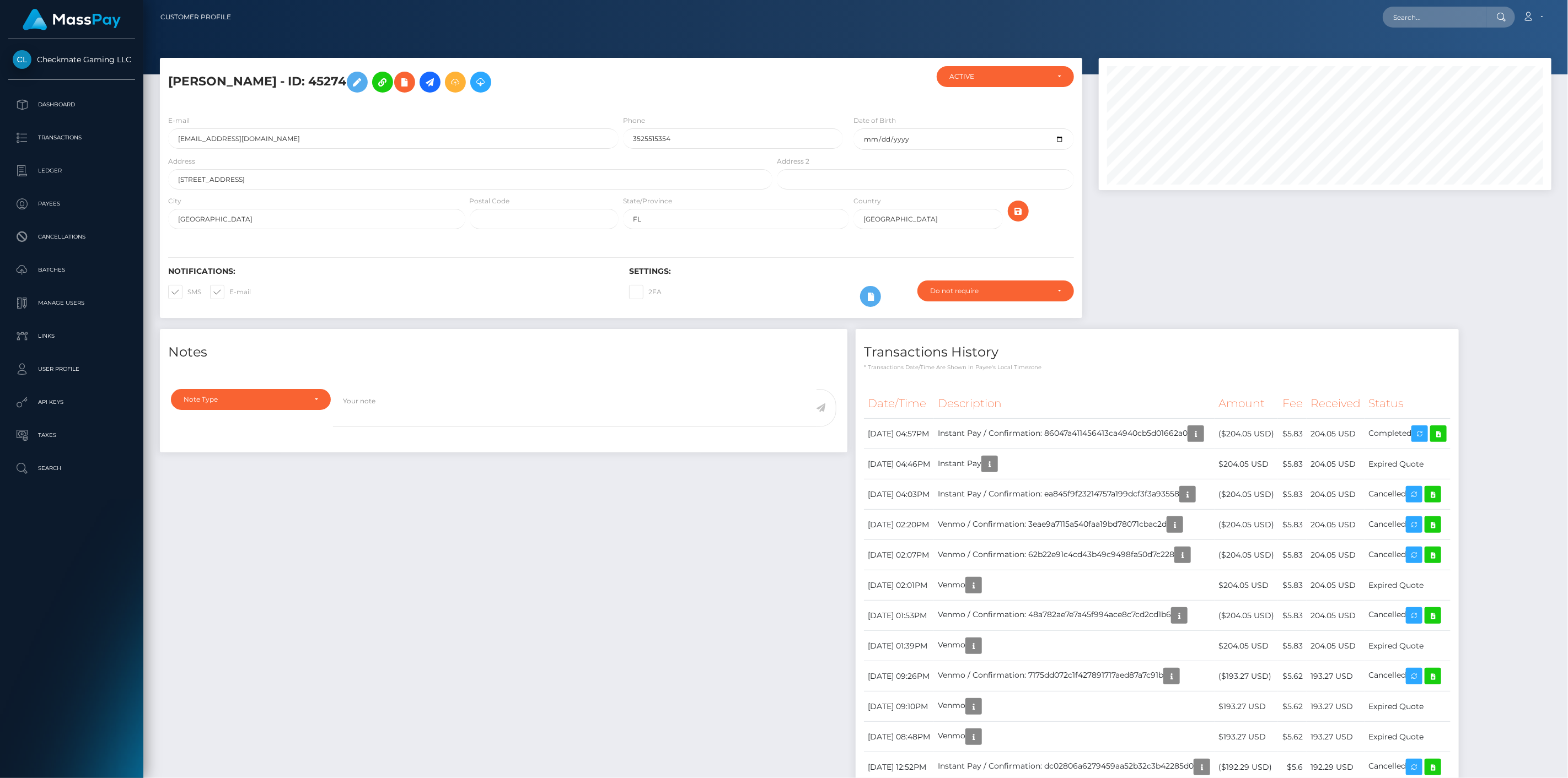
scroll to position [132, 453]
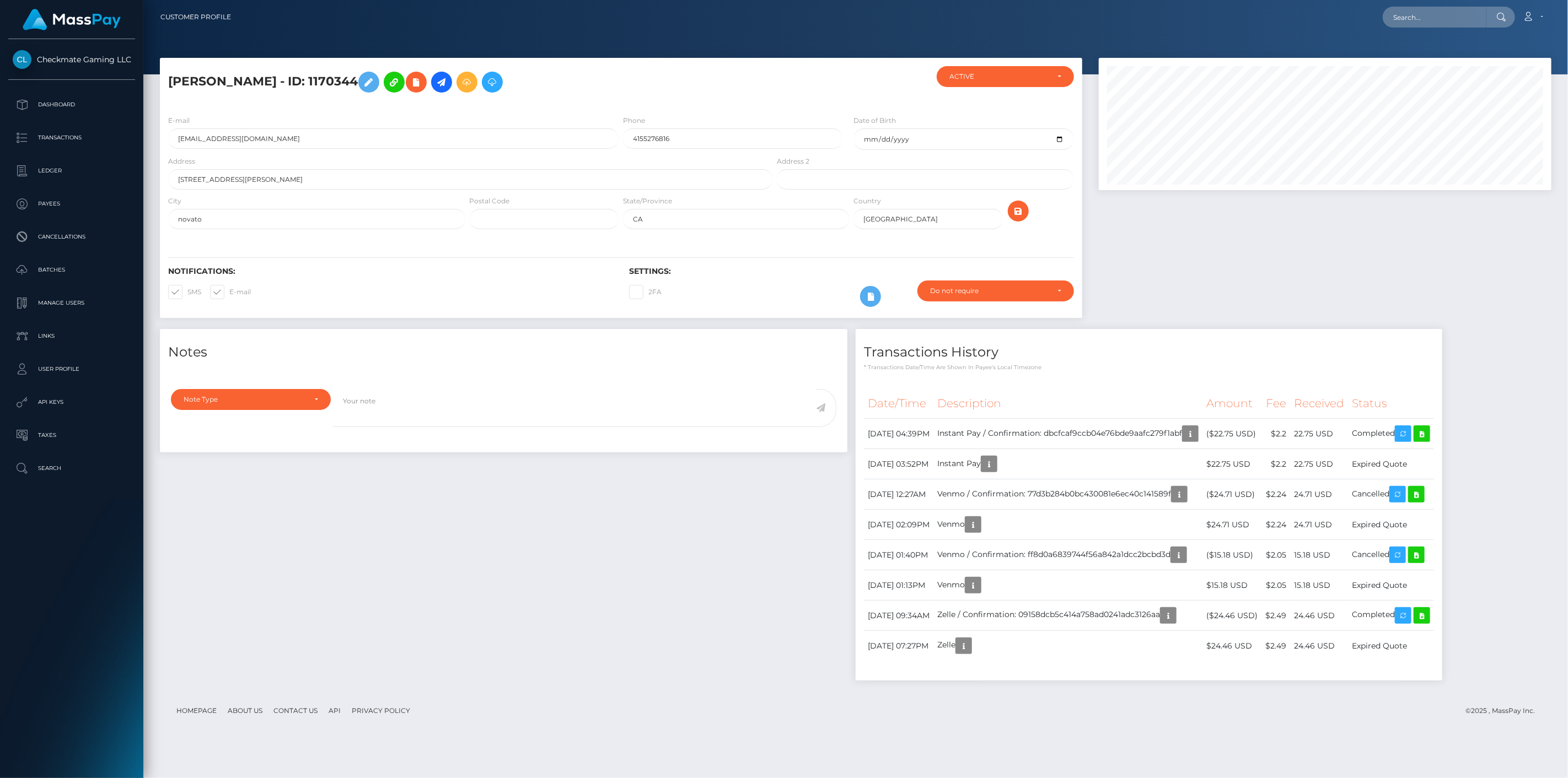
scroll to position [132, 453]
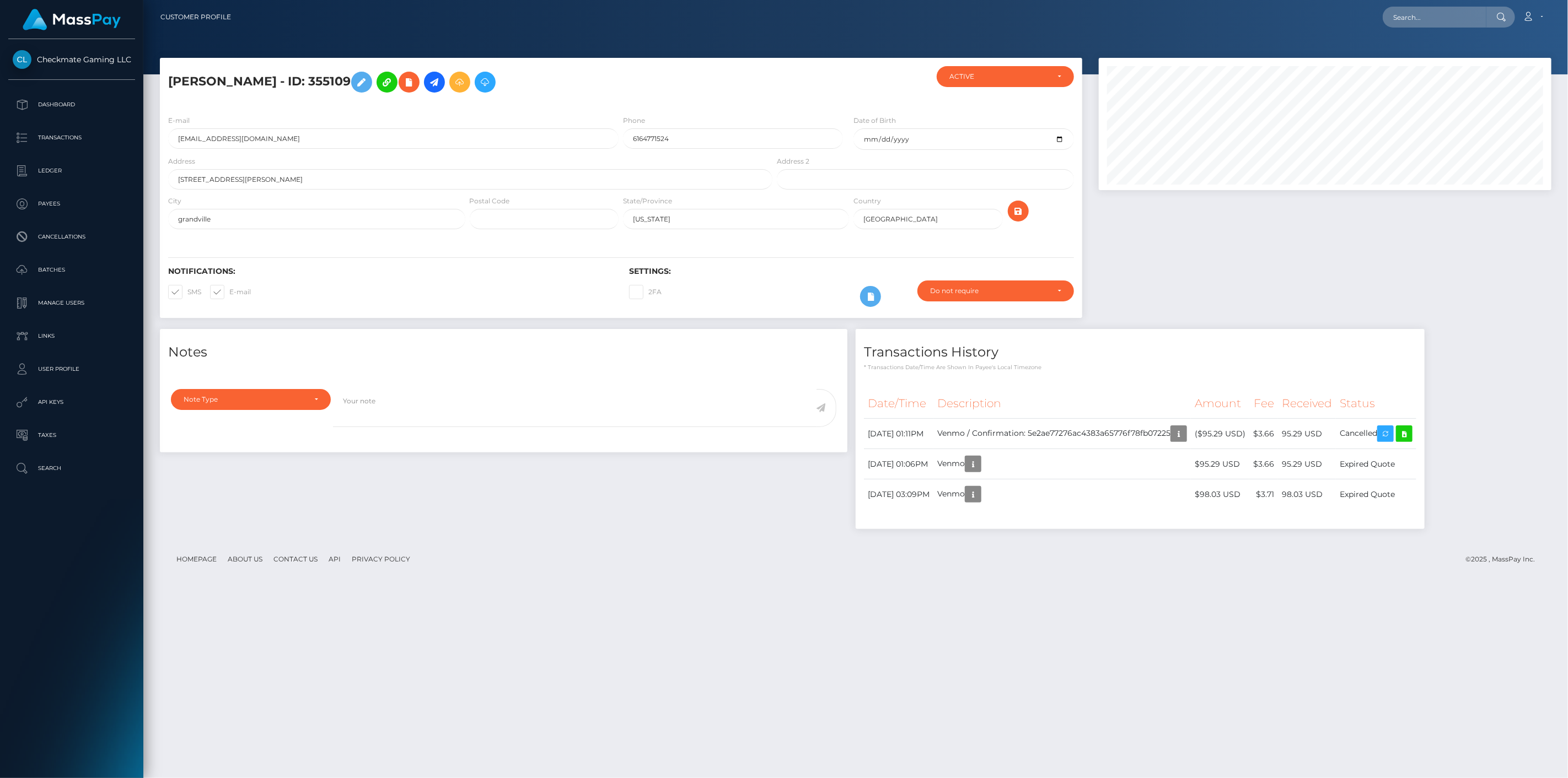
scroll to position [132, 453]
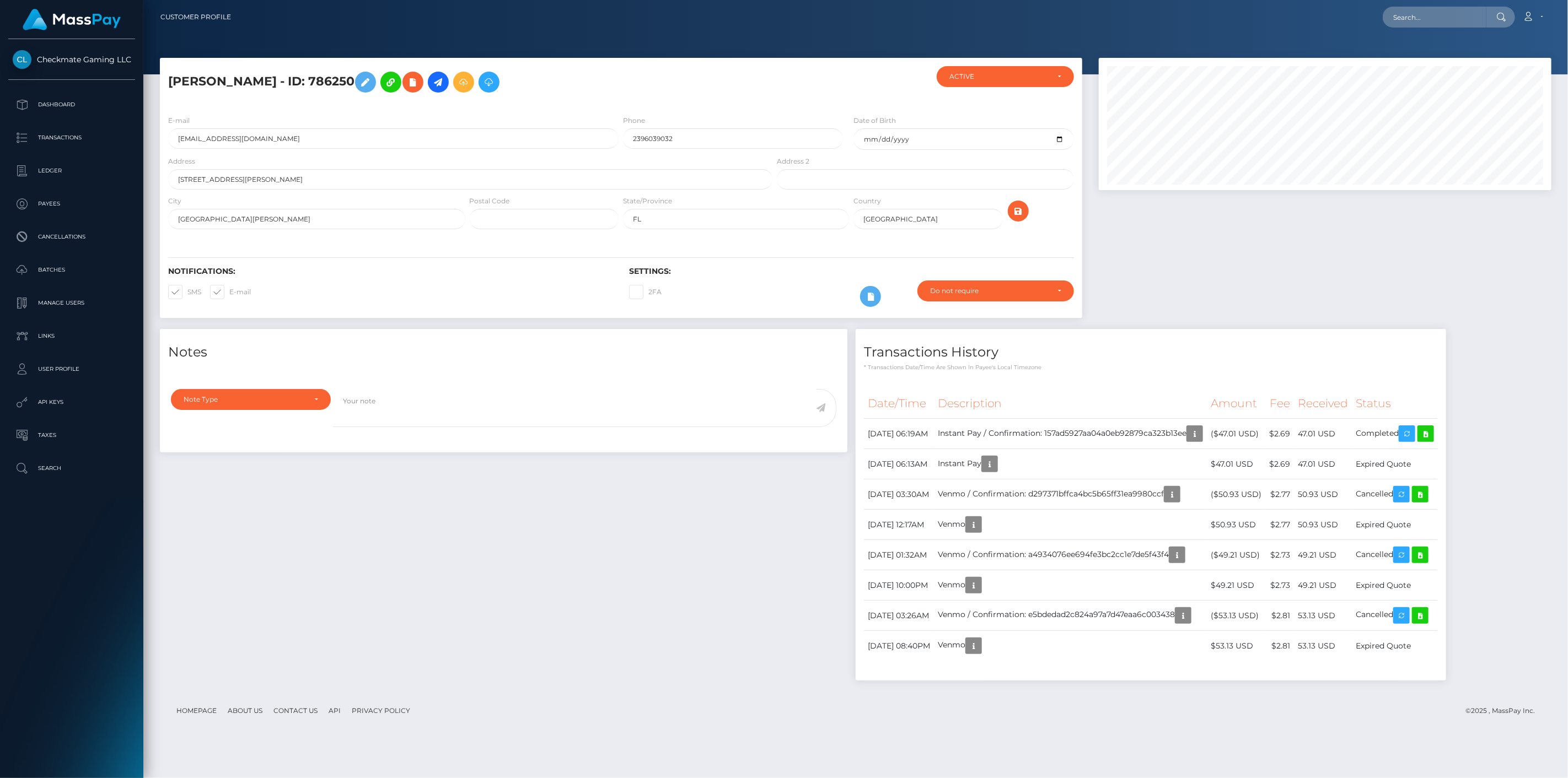
scroll to position [132, 453]
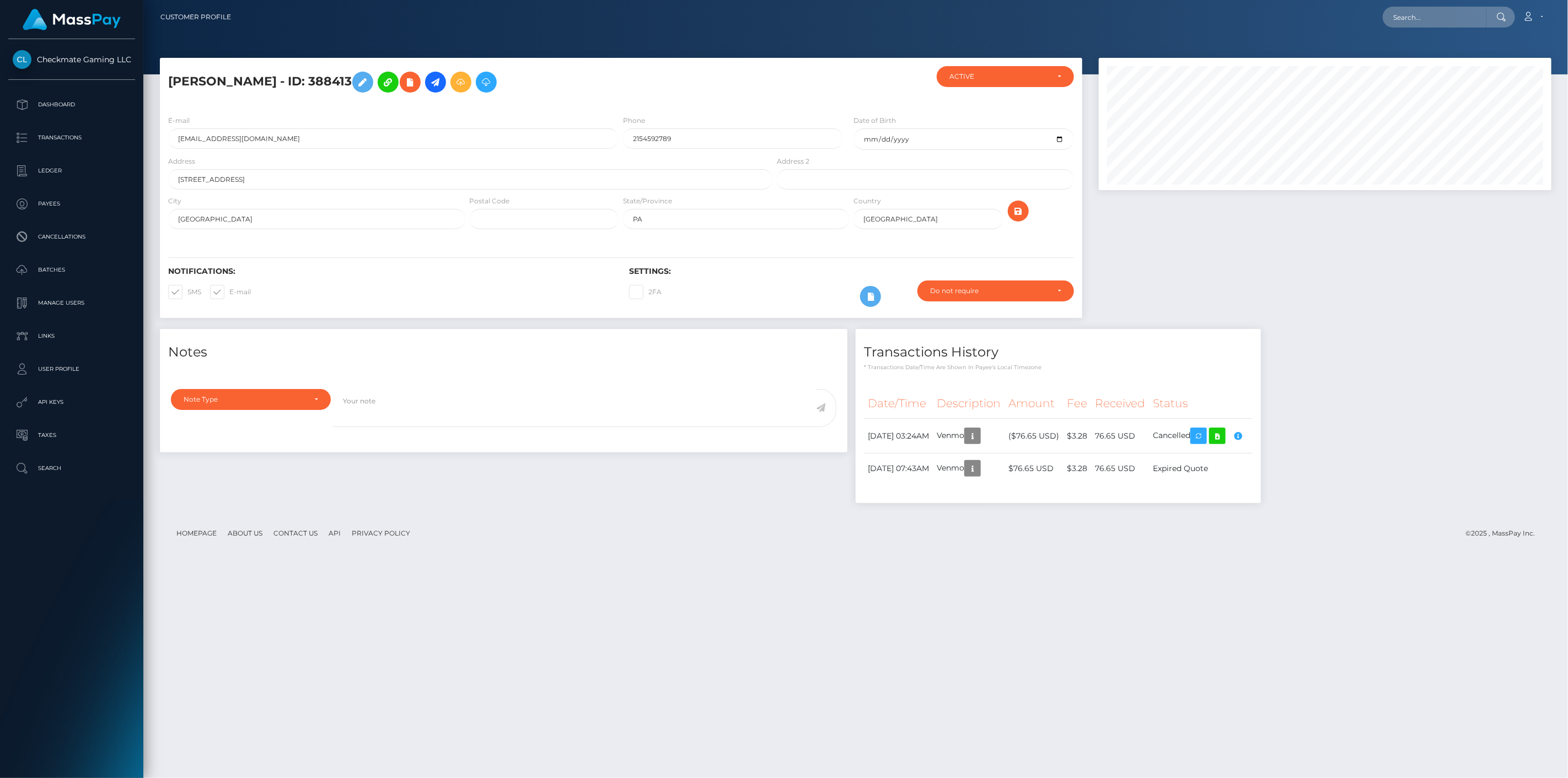
scroll to position [132, 453]
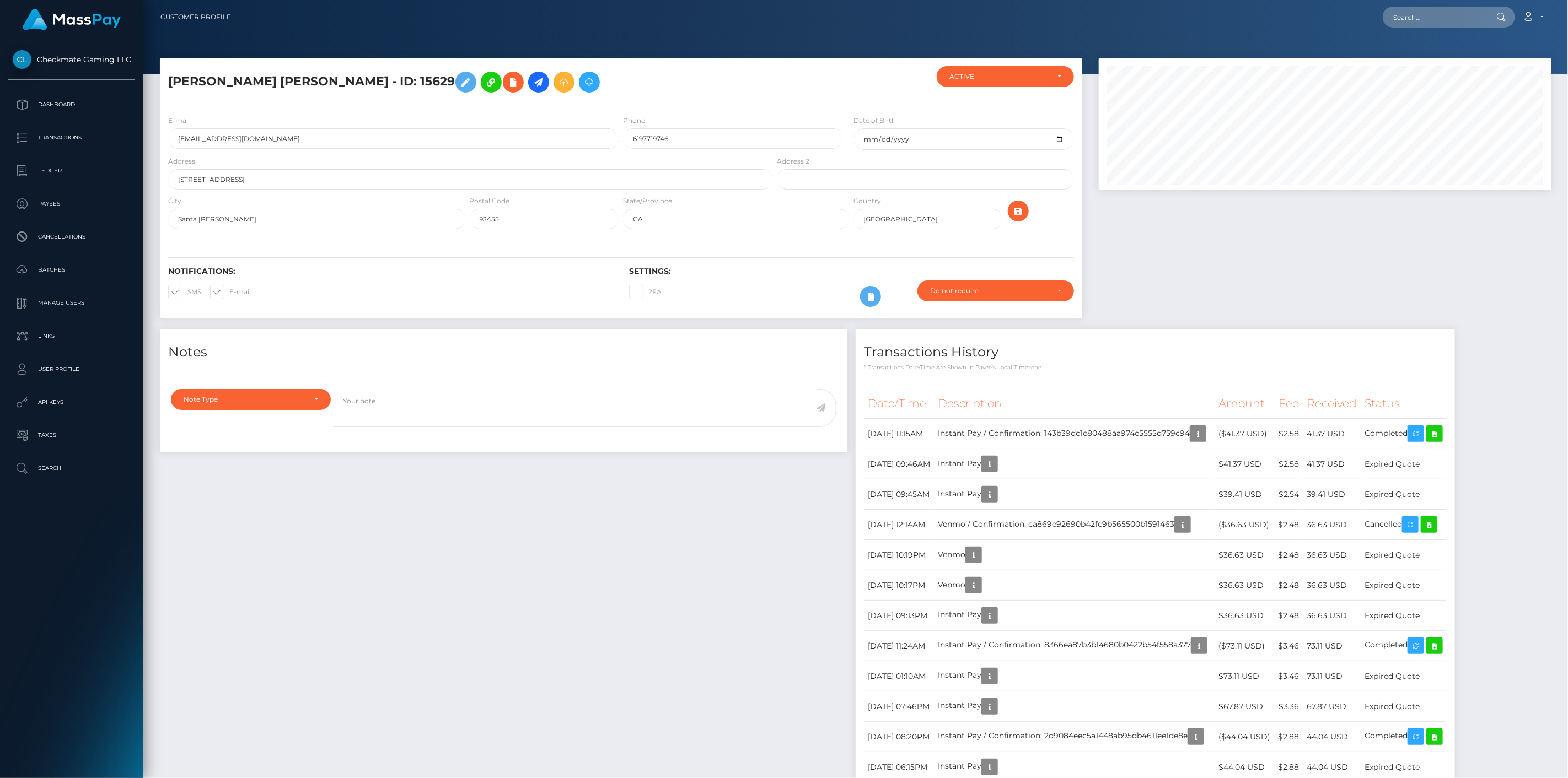
scroll to position [132, 453]
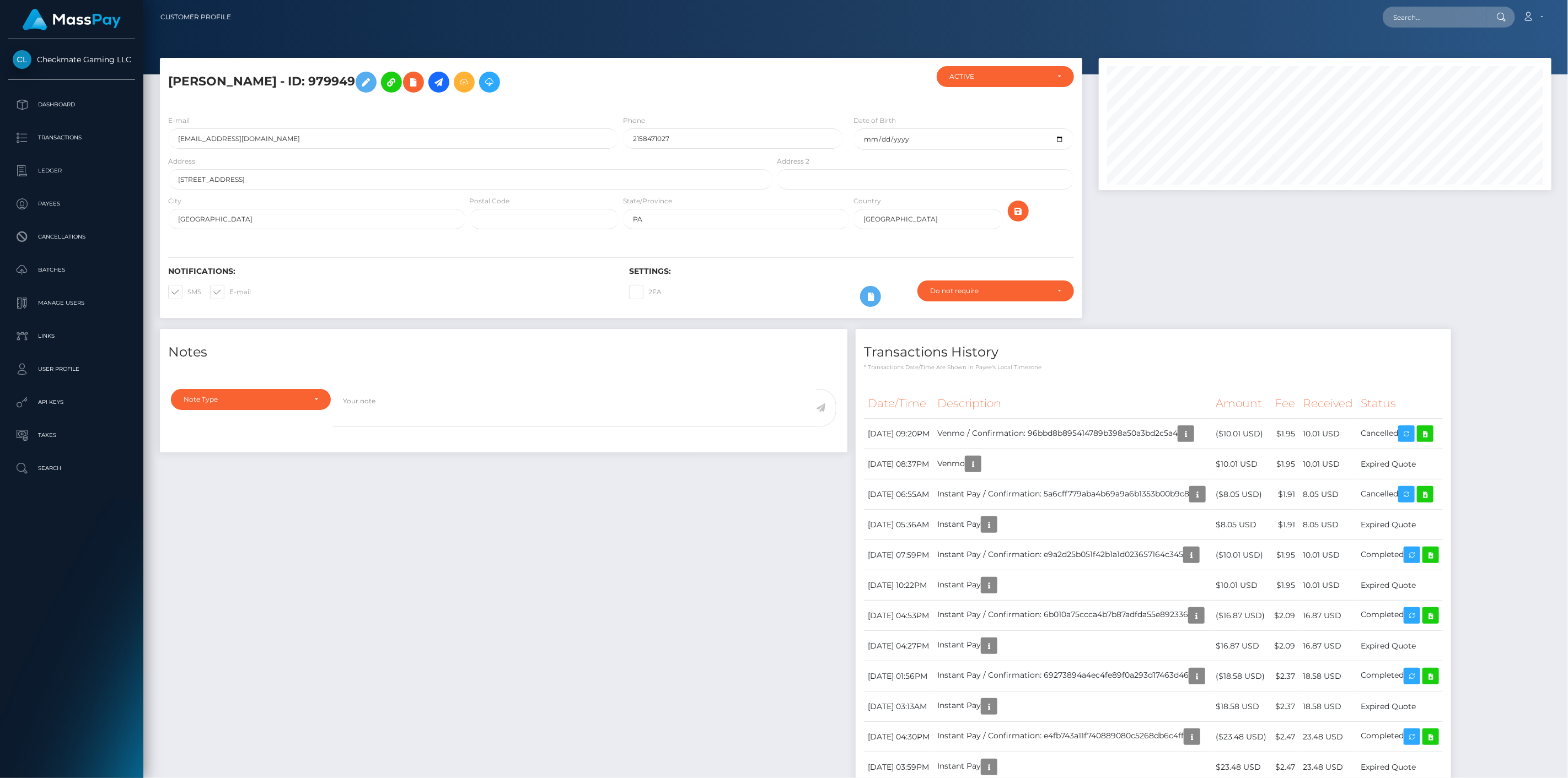
scroll to position [132, 453]
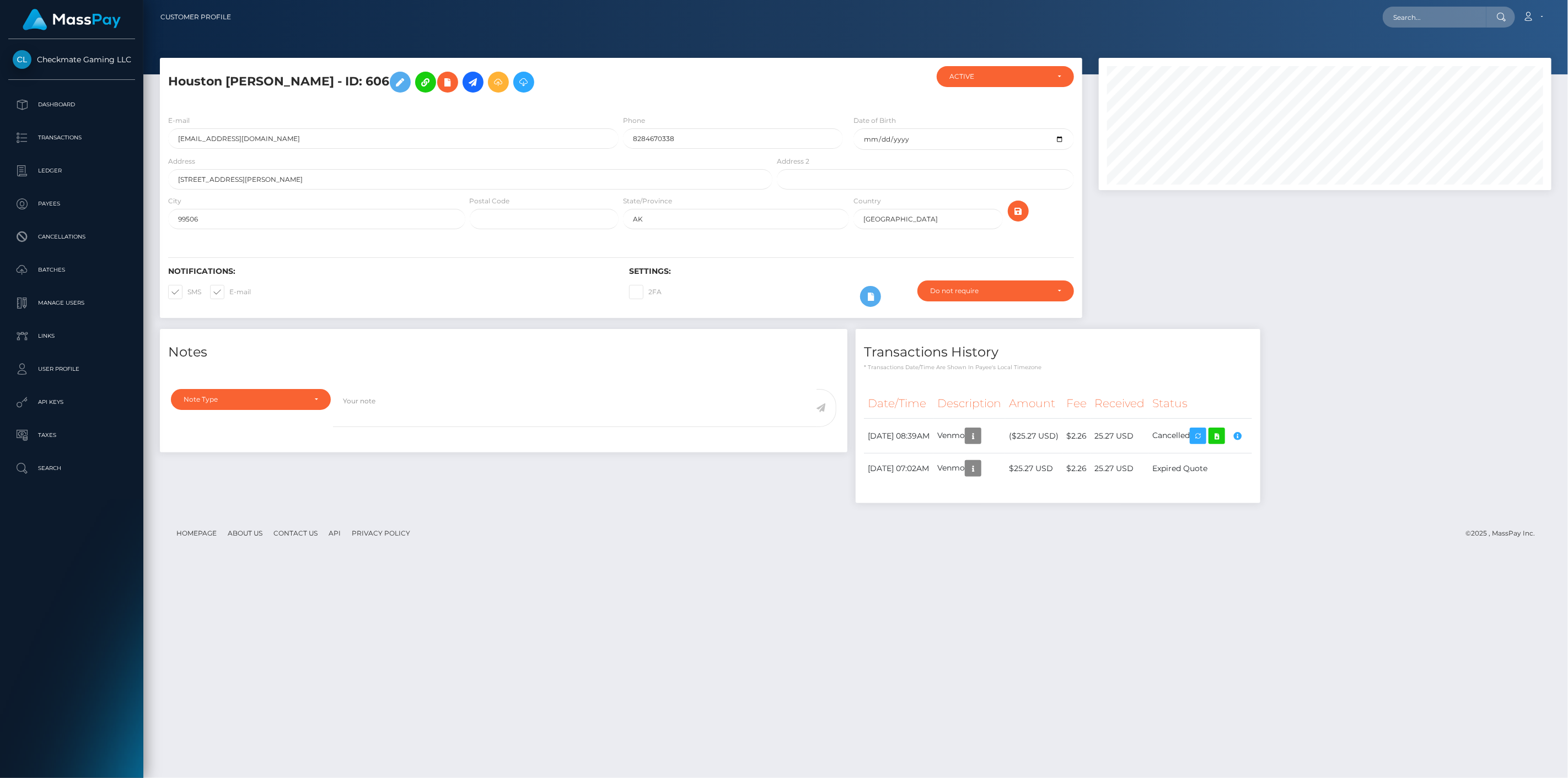
scroll to position [132, 453]
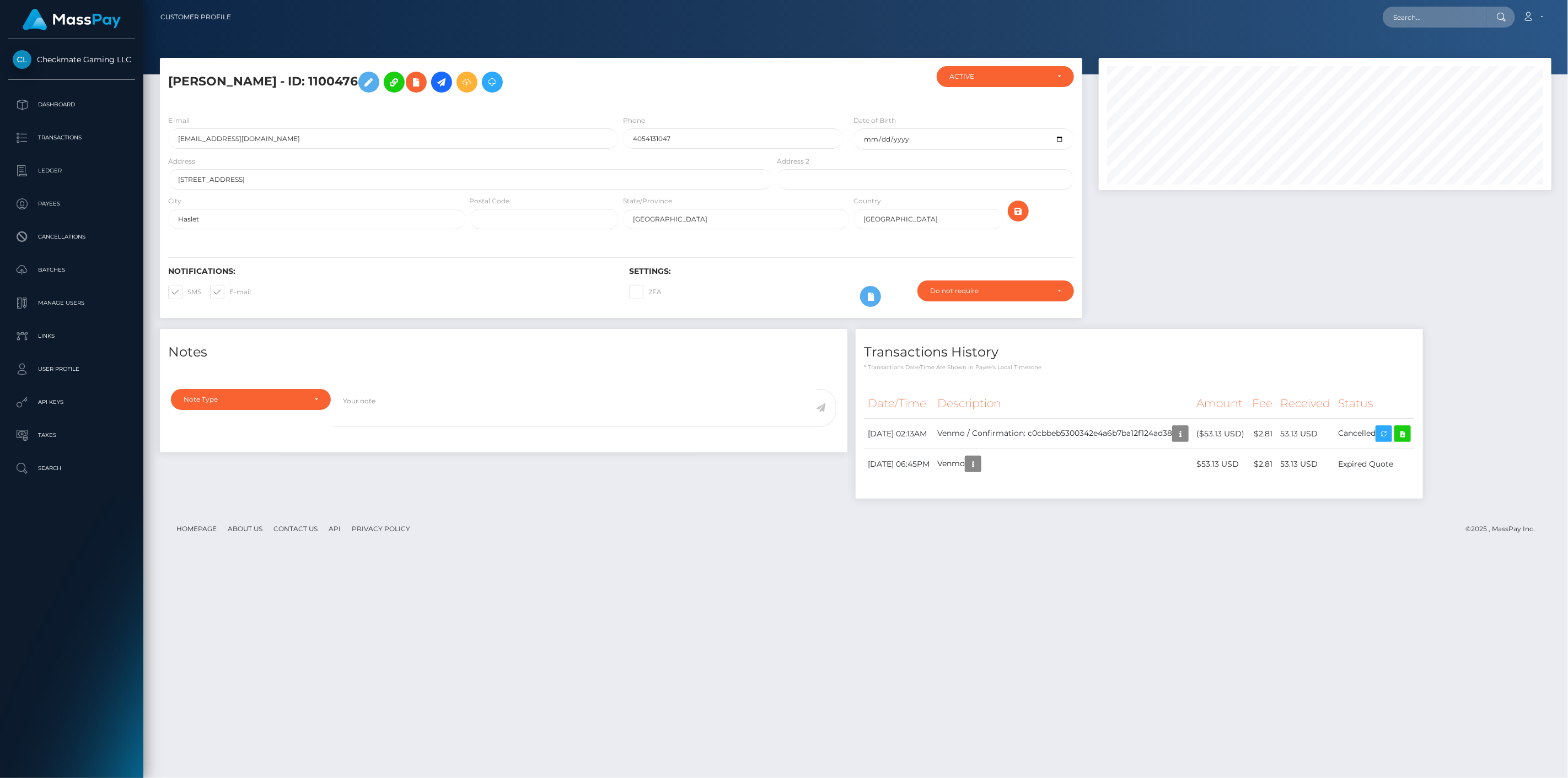
scroll to position [132, 453]
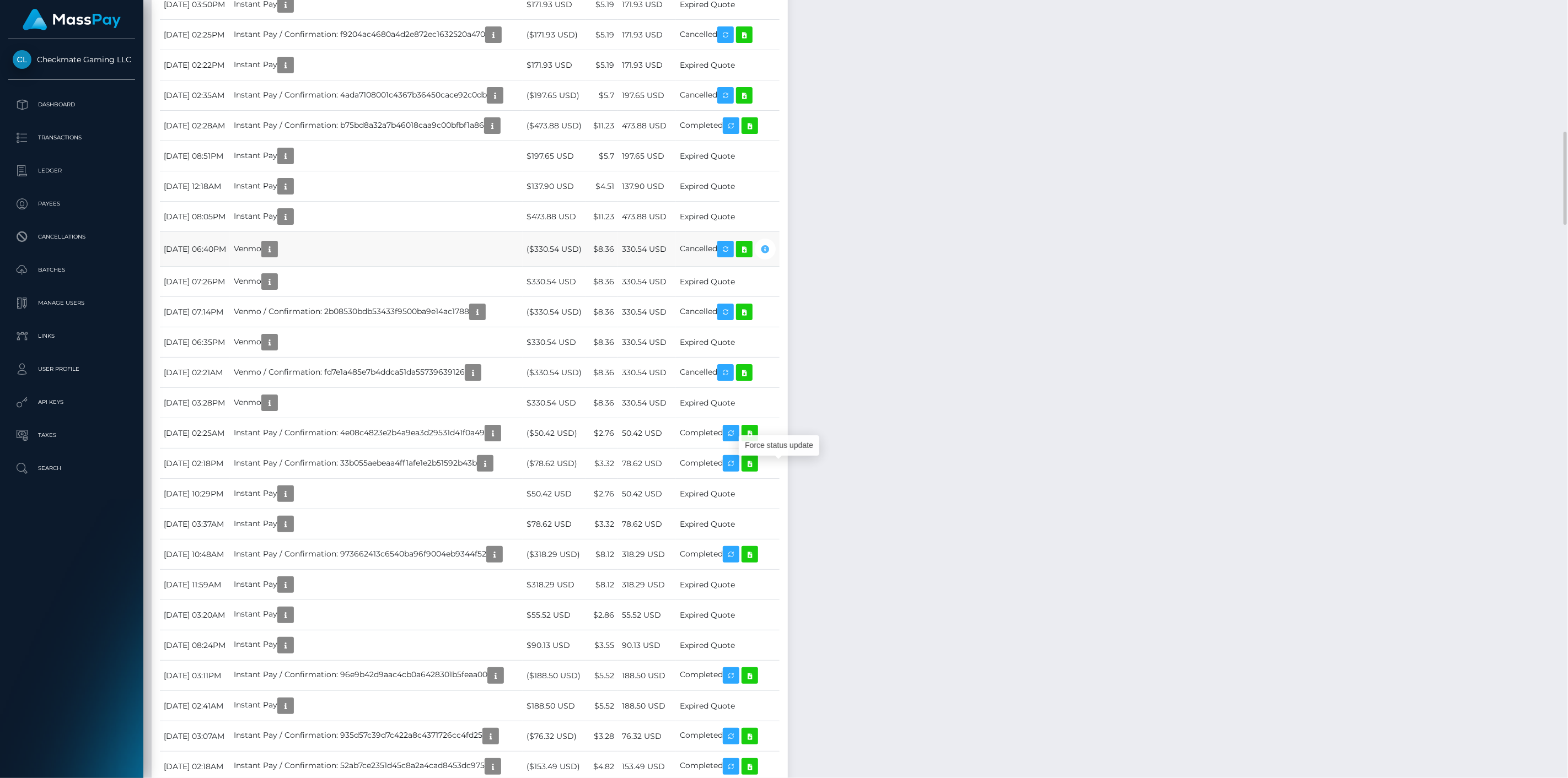
scroll to position [132, 453]
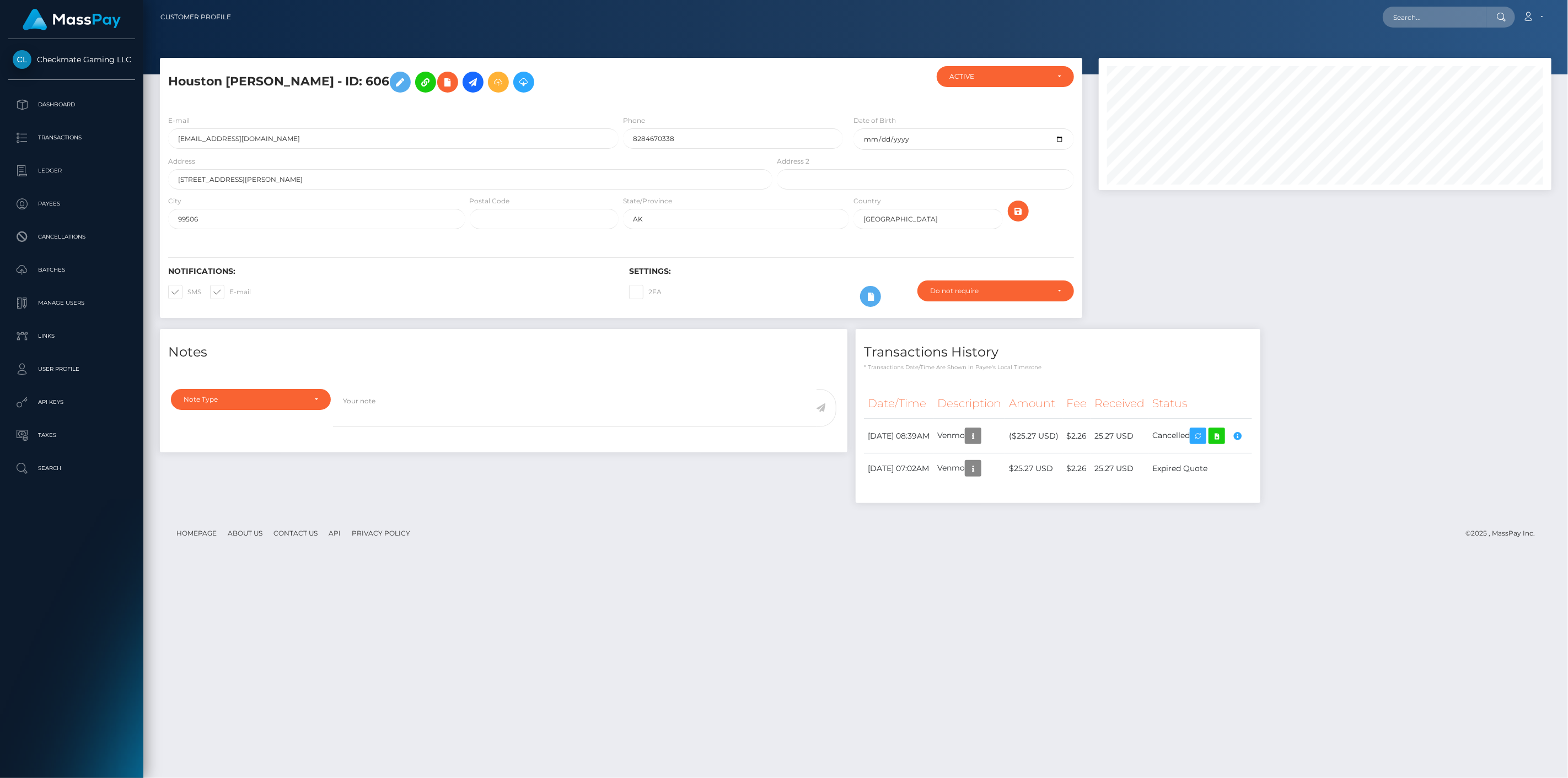
scroll to position [132, 453]
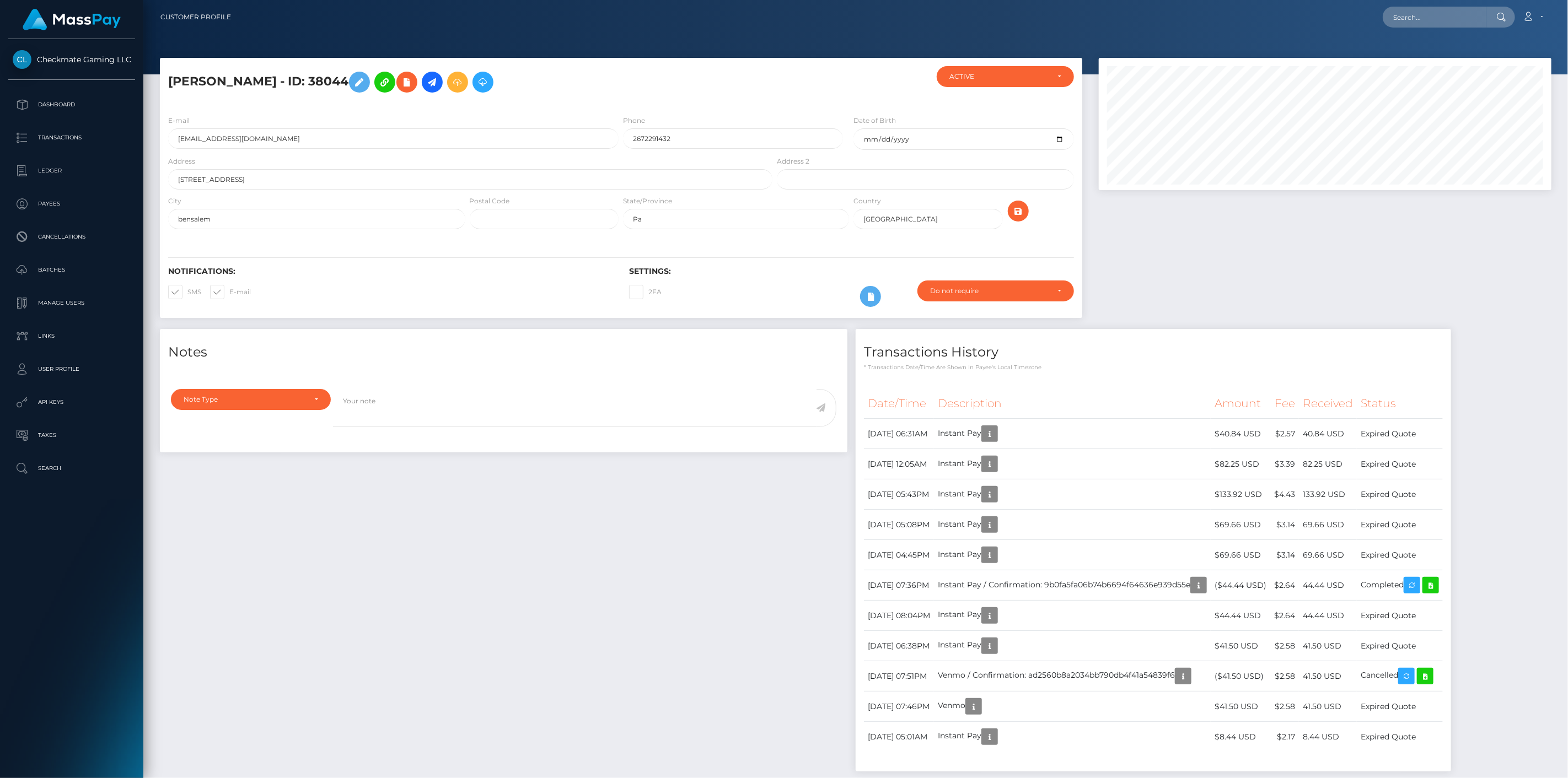
scroll to position [132, 453]
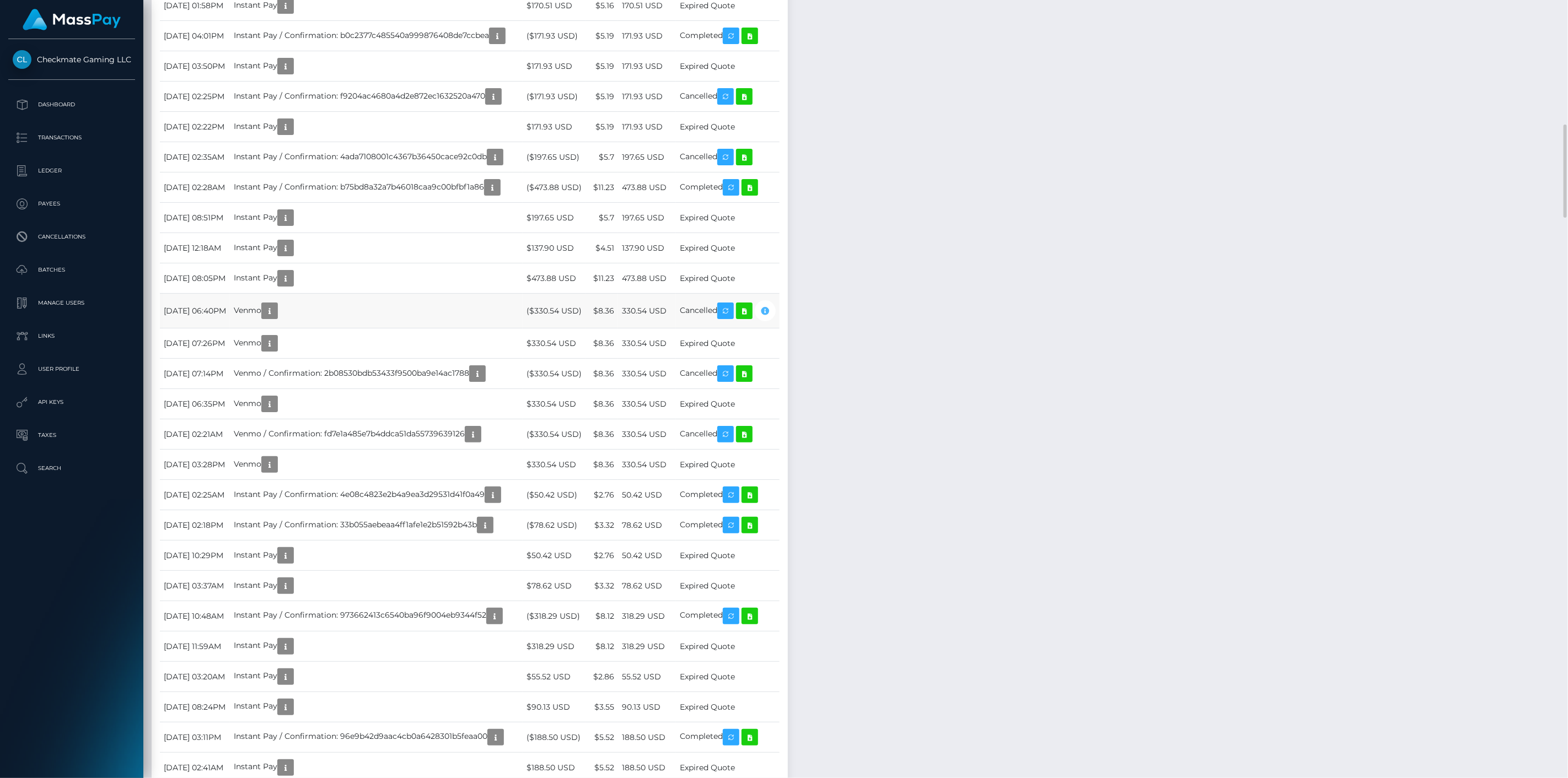
scroll to position [132, 453]
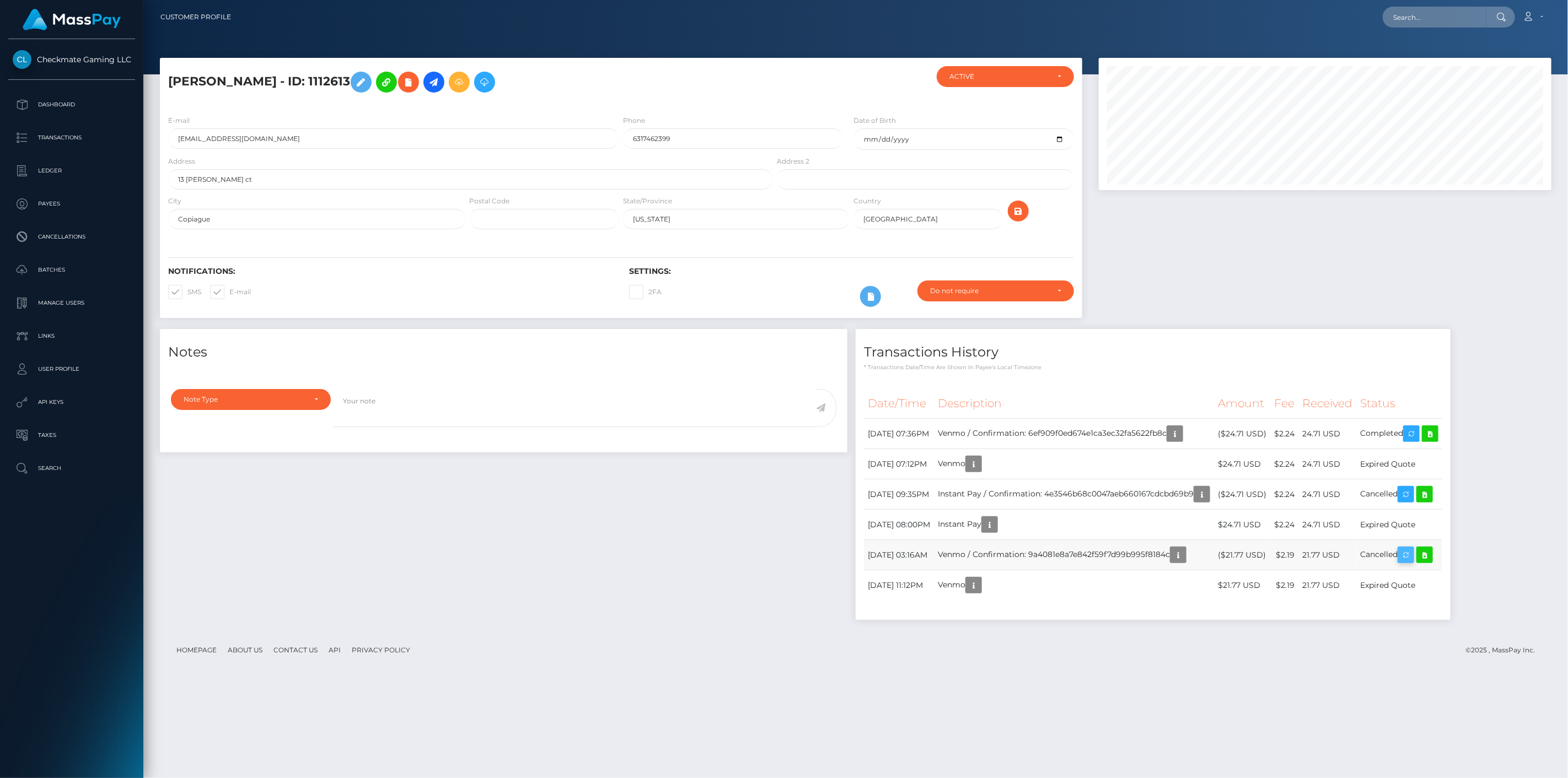
scroll to position [132, 453]
click at [1431, 557] on icon at bounding box center [1424, 555] width 13 height 14
click at [1437, 434] on icon at bounding box center [1430, 434] width 13 height 14
drag, startPoint x: 349, startPoint y: 76, endPoint x: 167, endPoint y: 88, distance: 182.4
click at [167, 88] on div "Desmond Conley - ID: 1112613" at bounding box center [466, 85] width 615 height 40
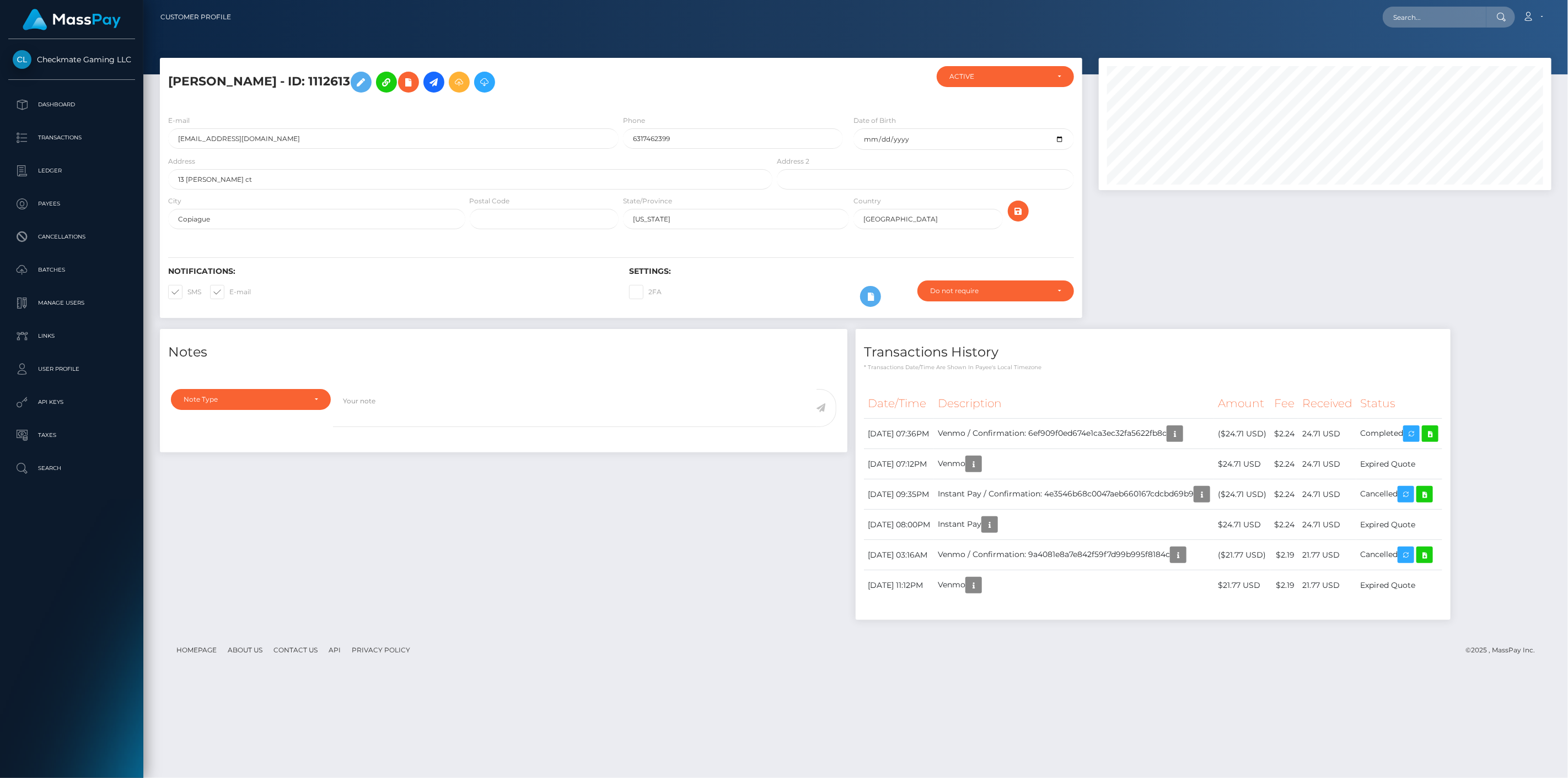
copy h5 "Desmond Conley - ID: 1112613"
click at [1437, 435] on icon at bounding box center [1430, 434] width 13 height 14
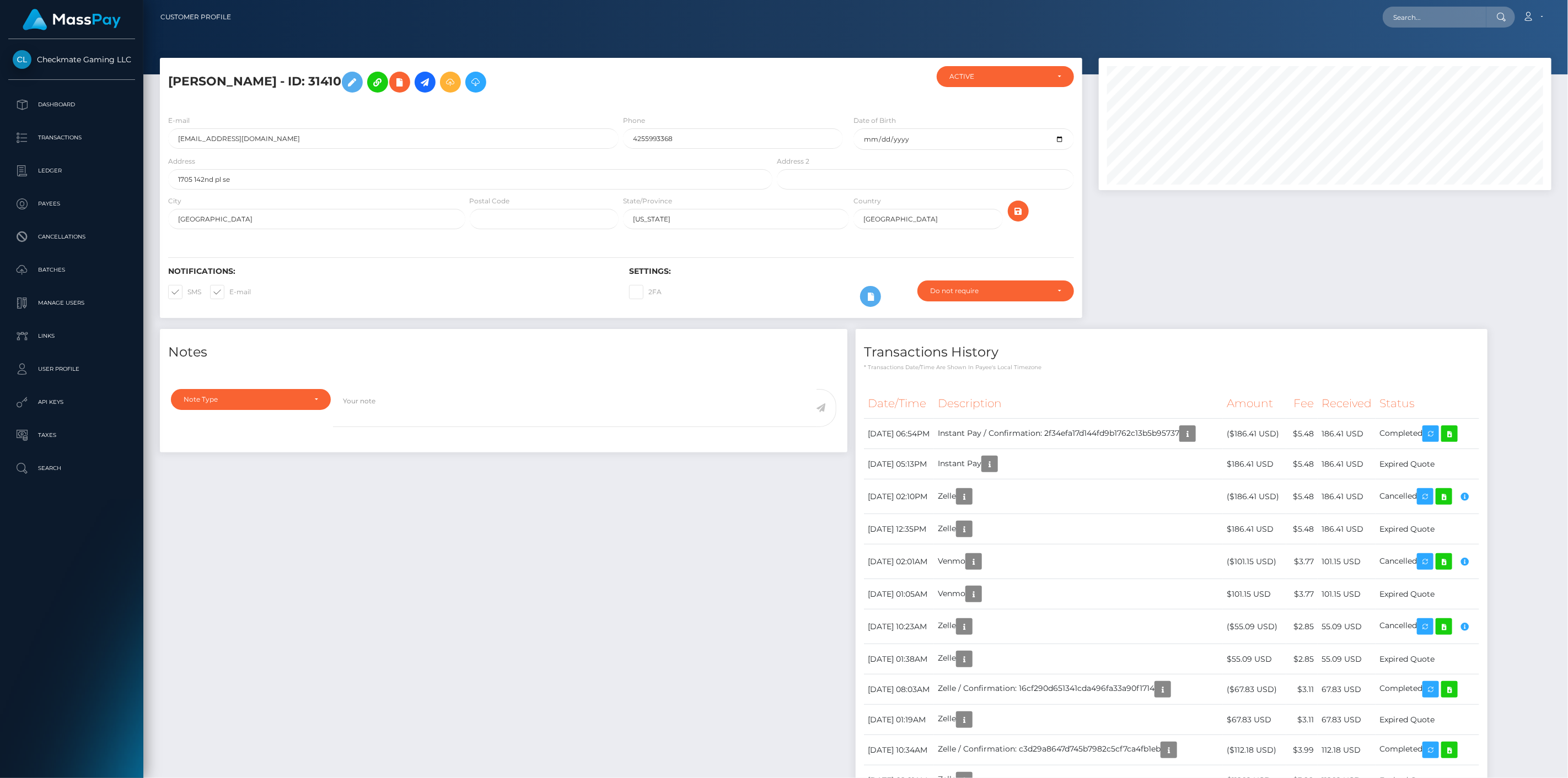
scroll to position [132, 453]
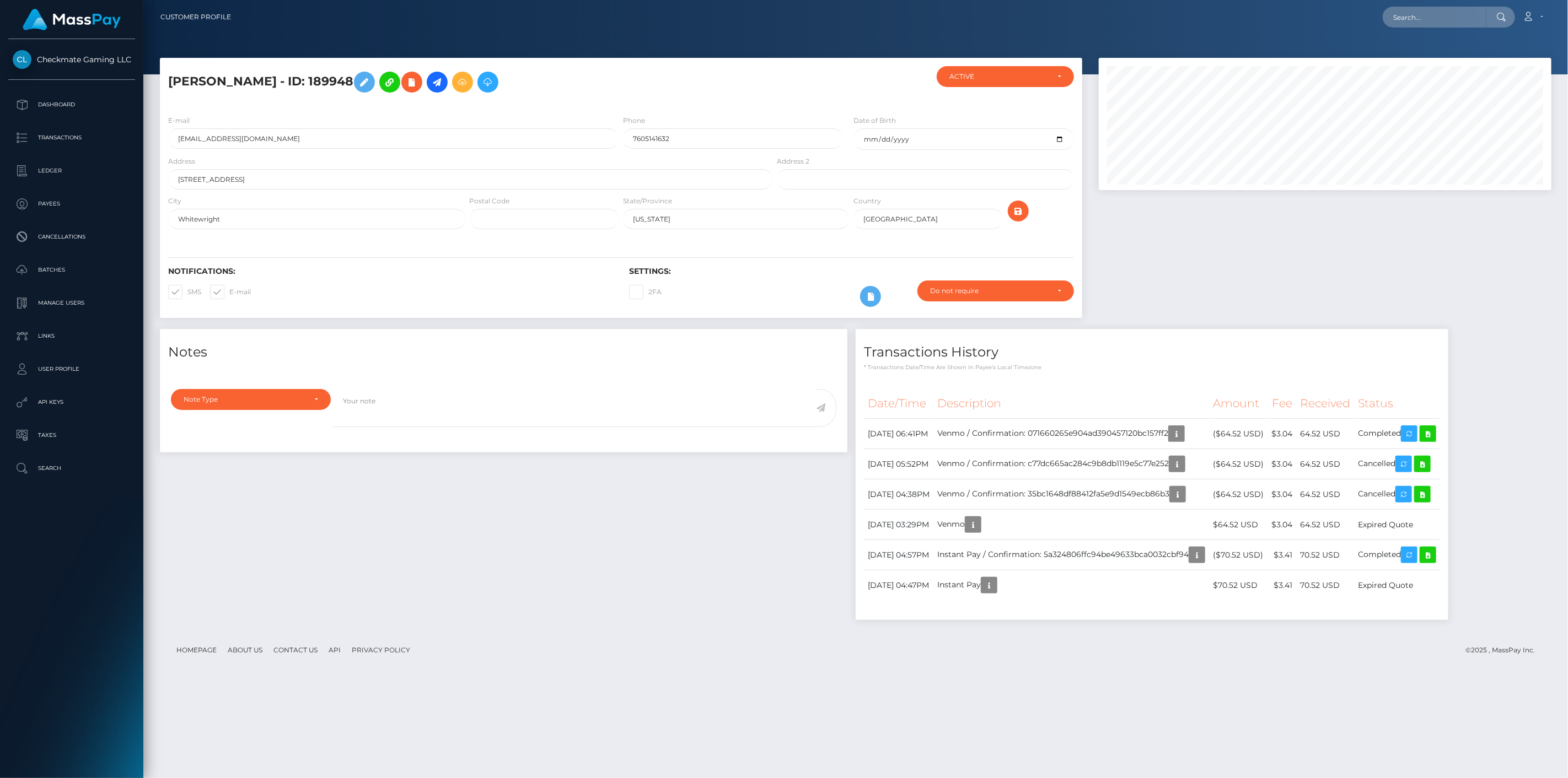
scroll to position [132, 453]
click at [1429, 468] on icon at bounding box center [1423, 465] width 13 height 14
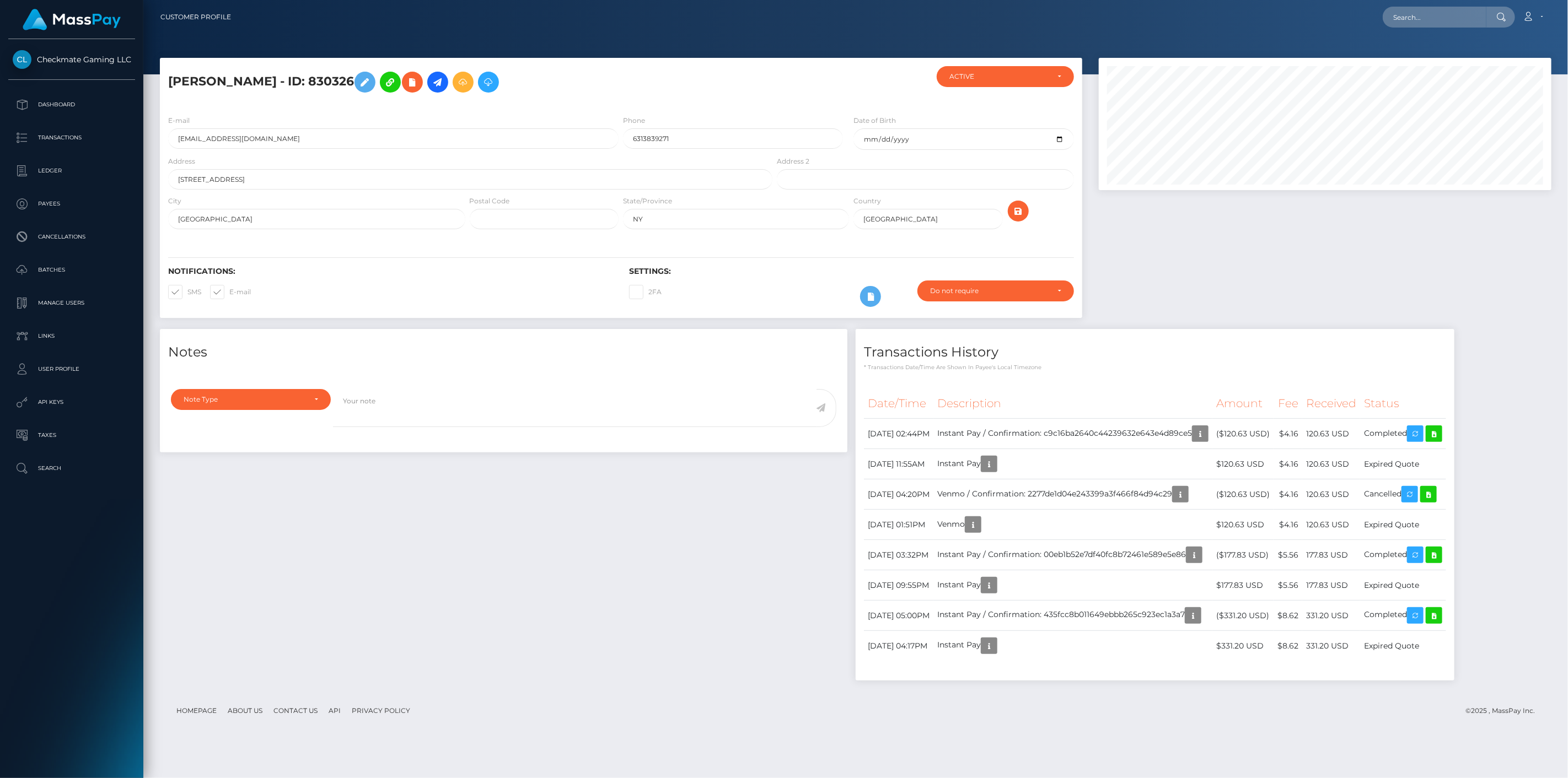
scroll to position [132, 453]
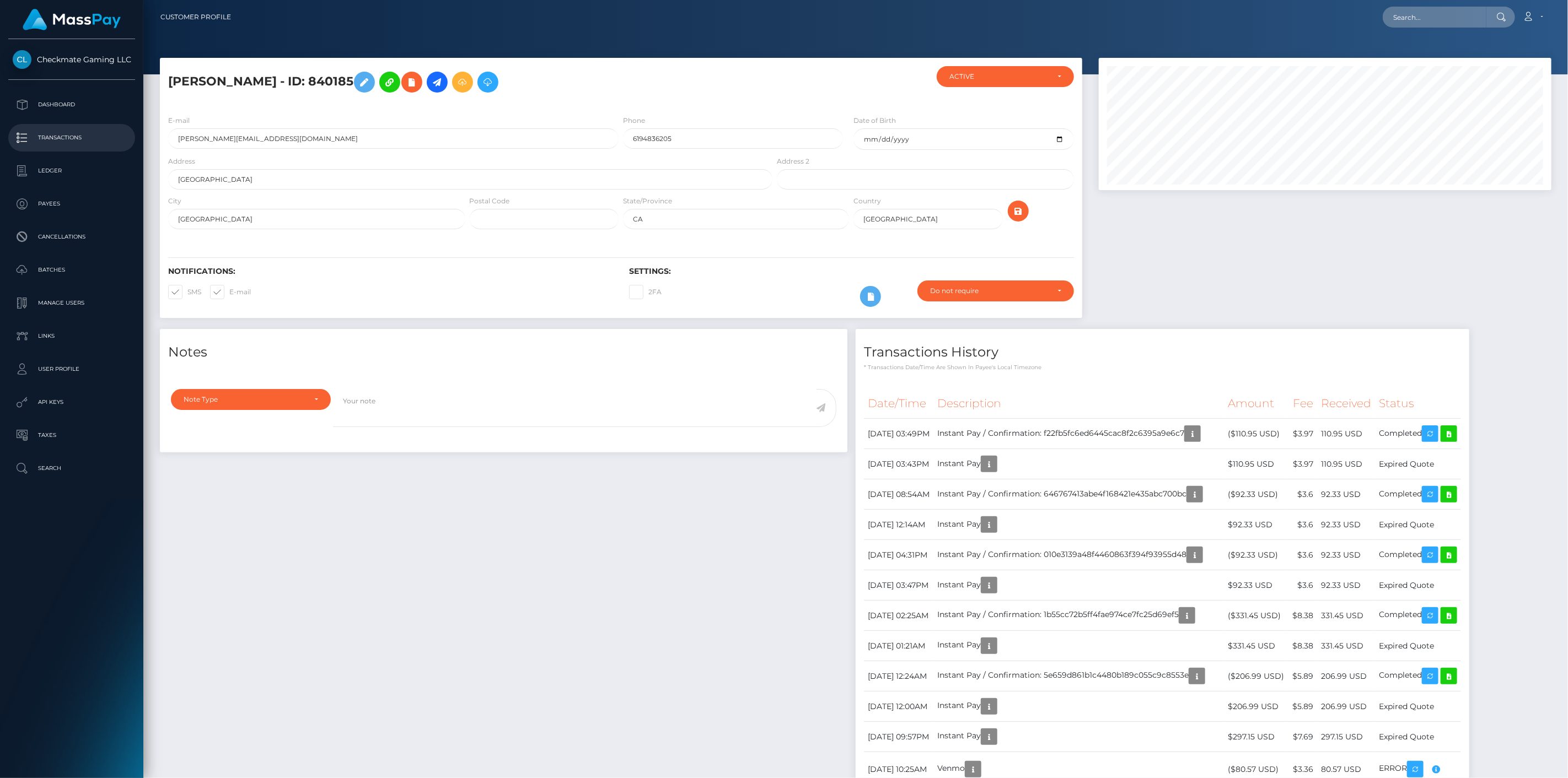
click at [74, 136] on p "Transactions" at bounding box center [72, 138] width 118 height 17
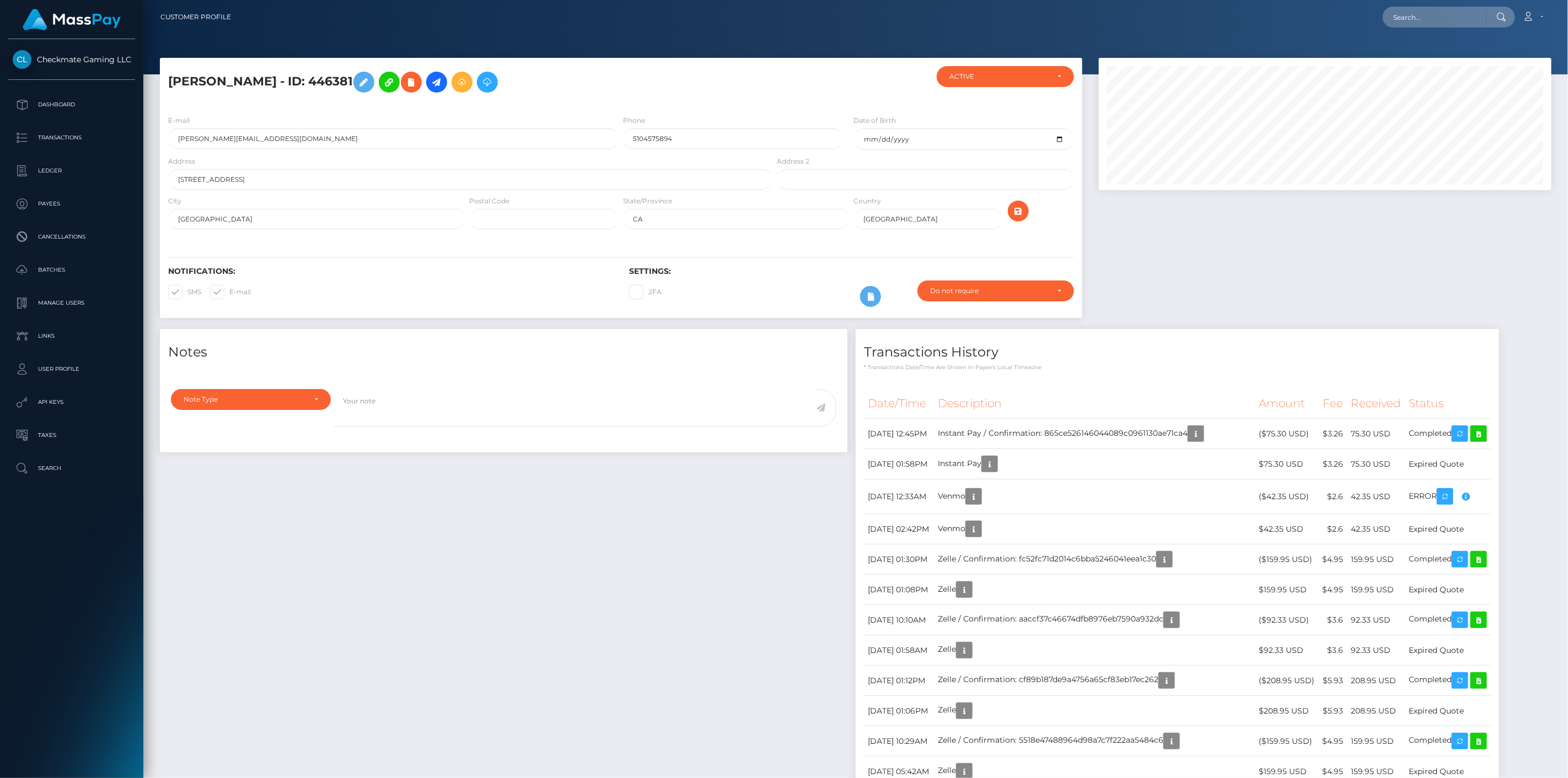
scroll to position [132, 453]
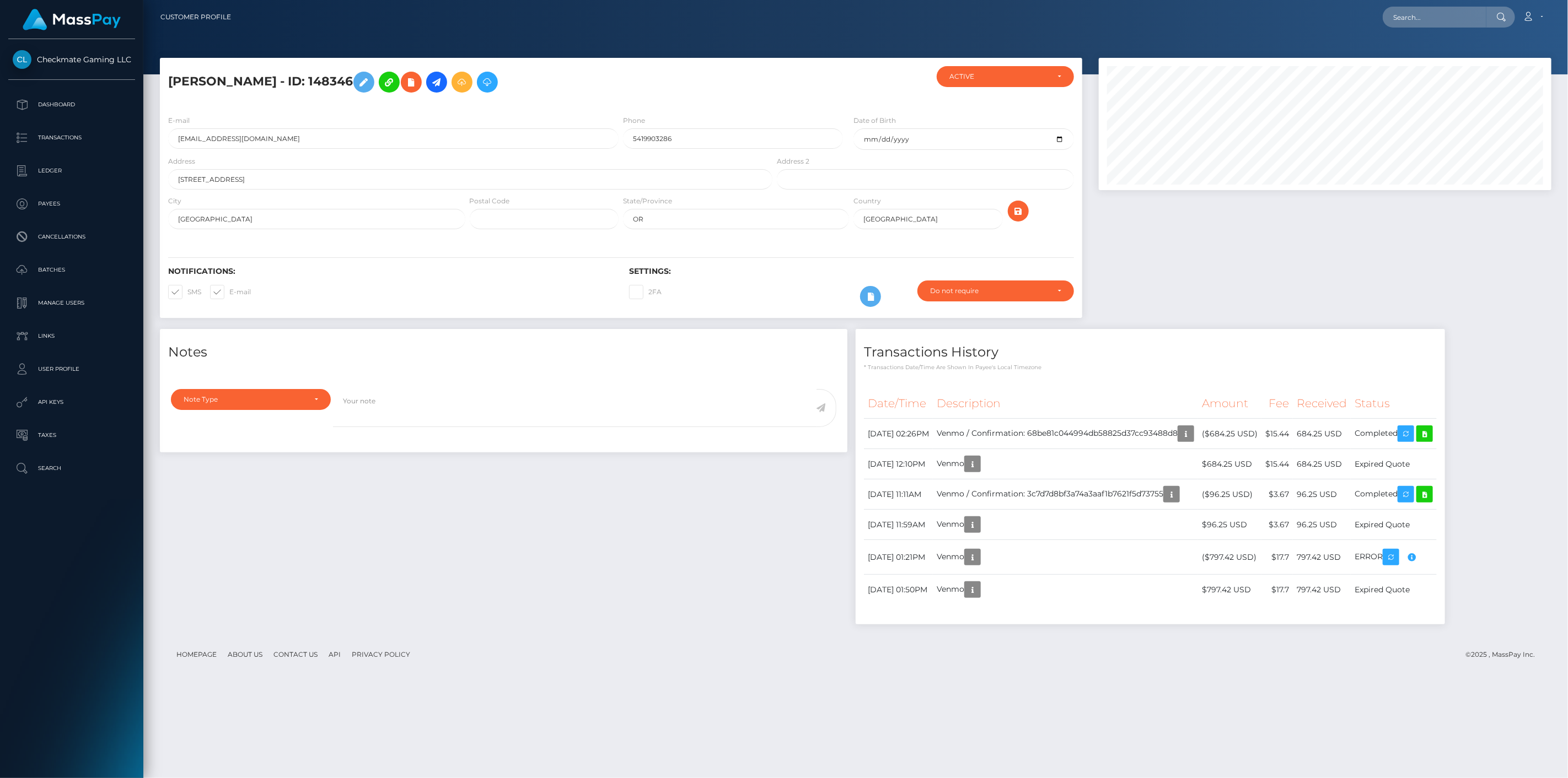
scroll to position [132, 453]
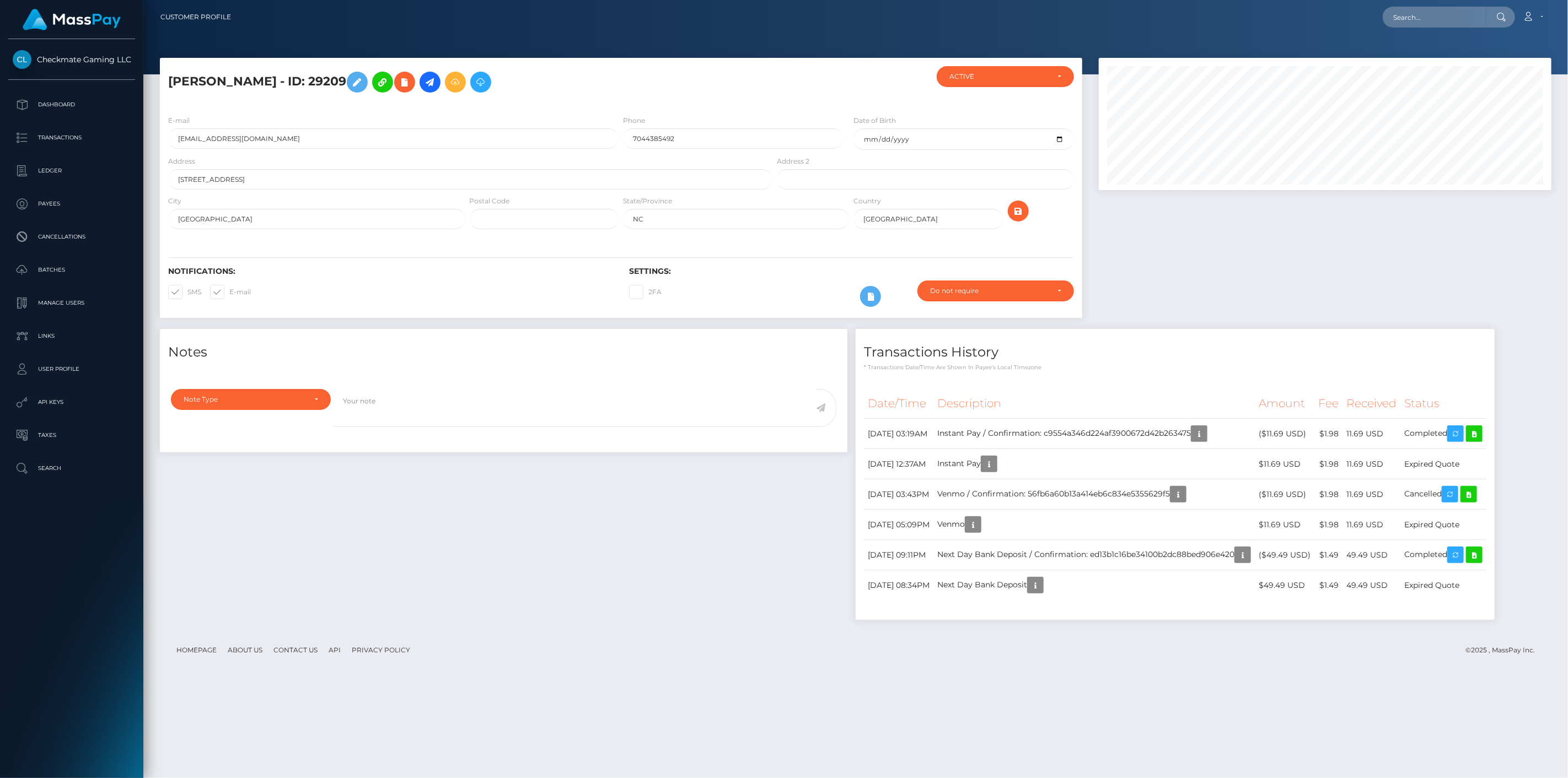
scroll to position [132, 453]
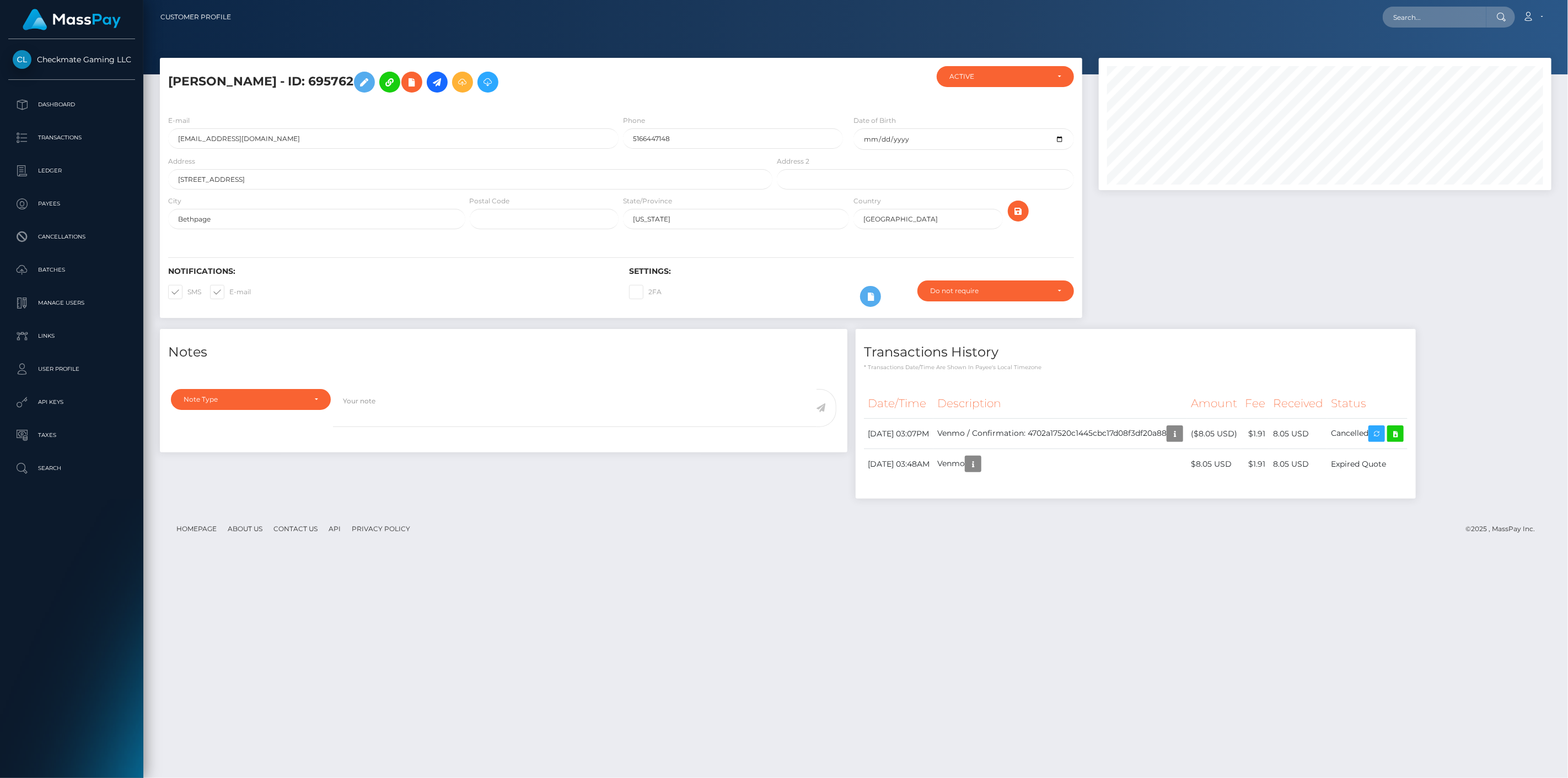
scroll to position [132, 453]
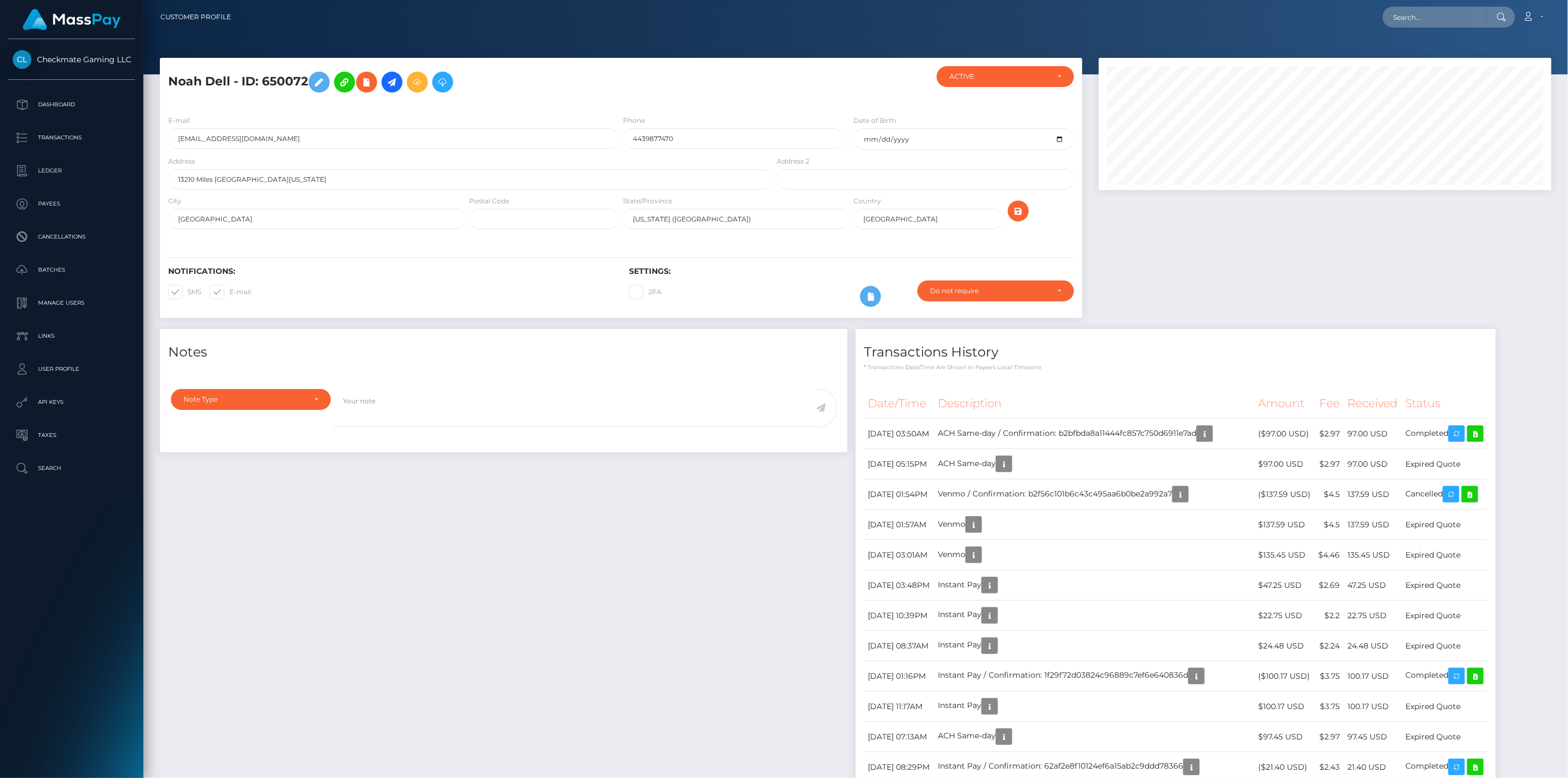
scroll to position [132, 453]
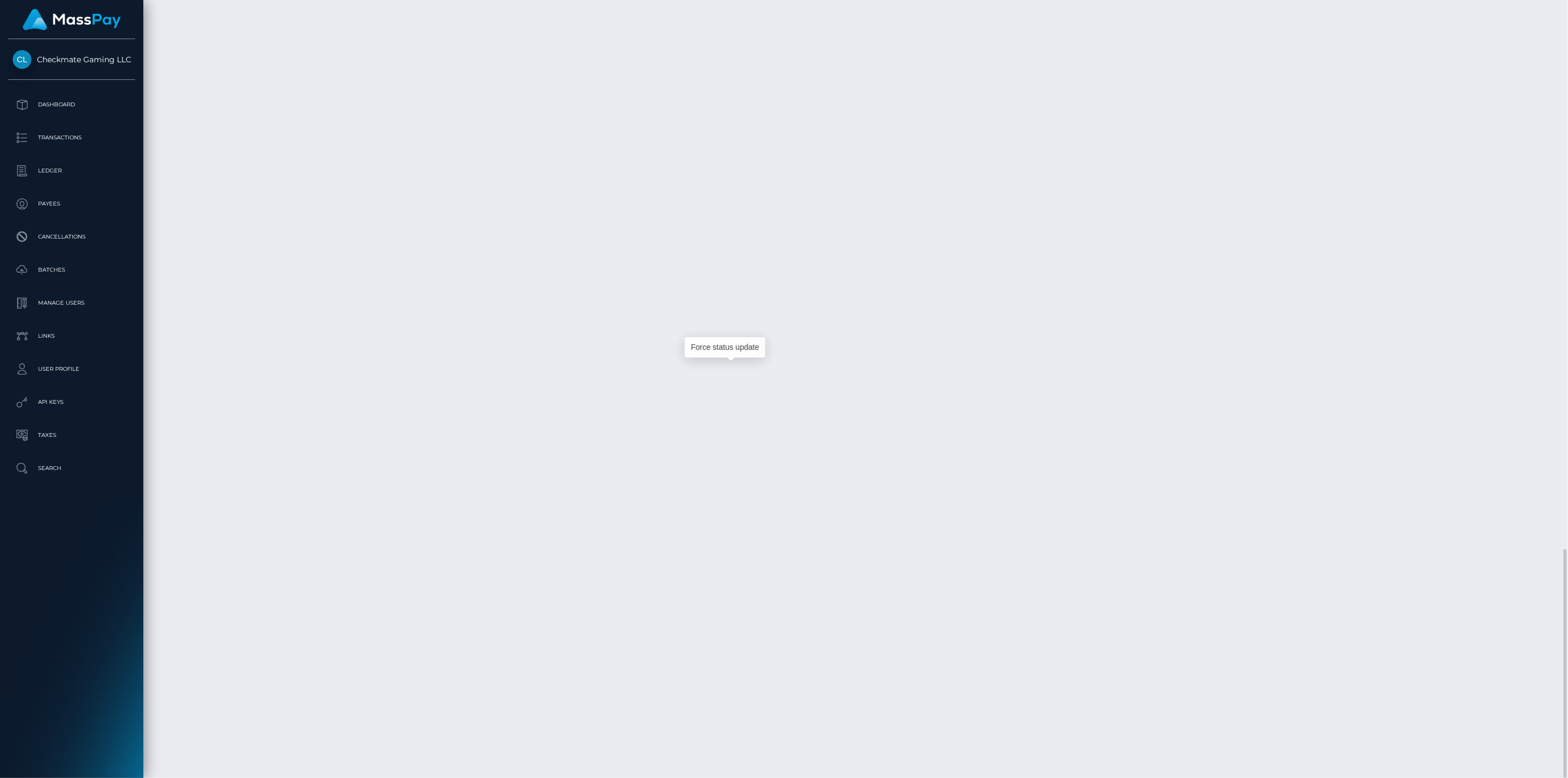
scroll to position [132, 453]
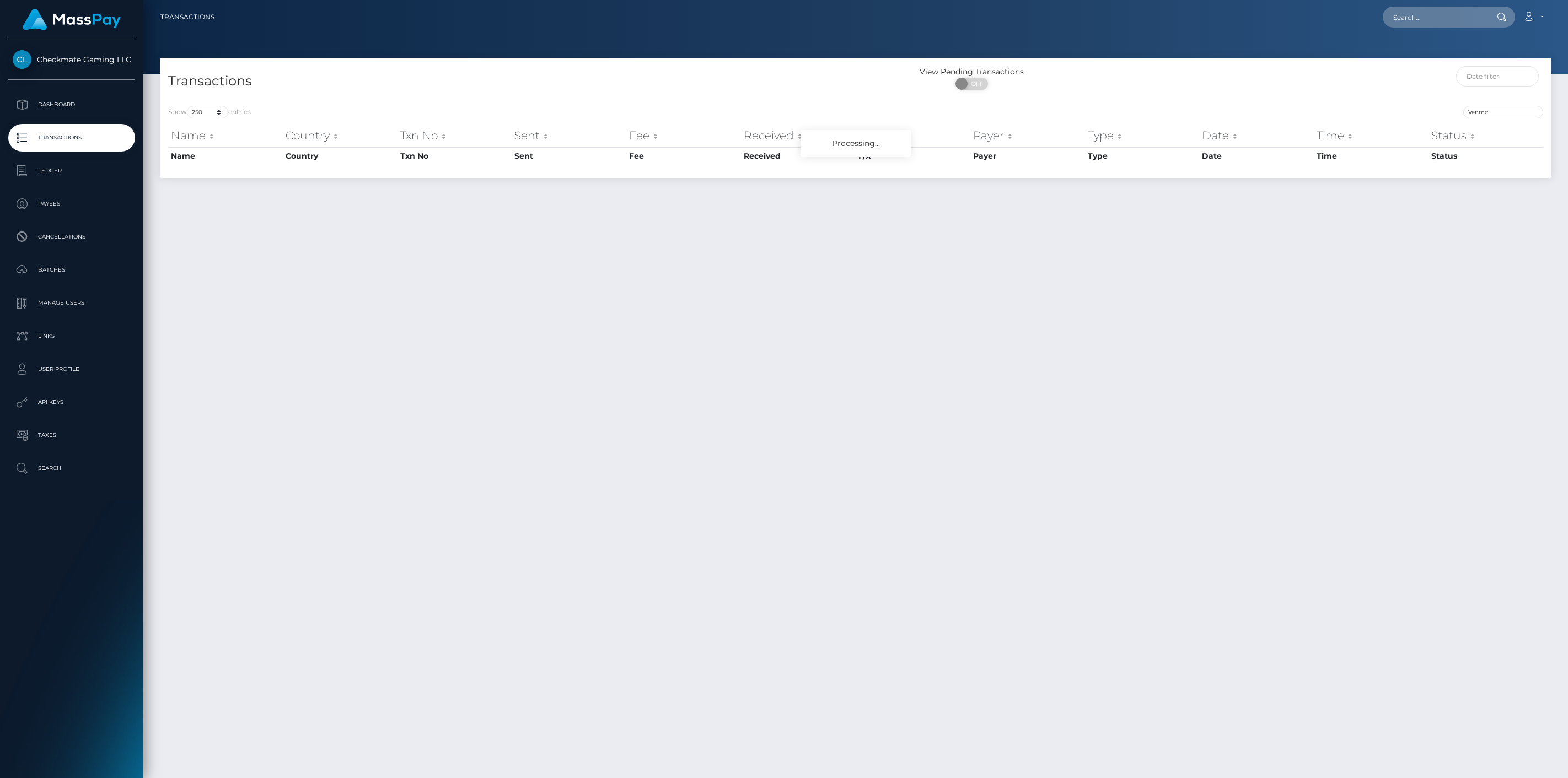
select select "250"
click at [1500, 114] on input "Venmo" at bounding box center [1502, 113] width 80 height 13
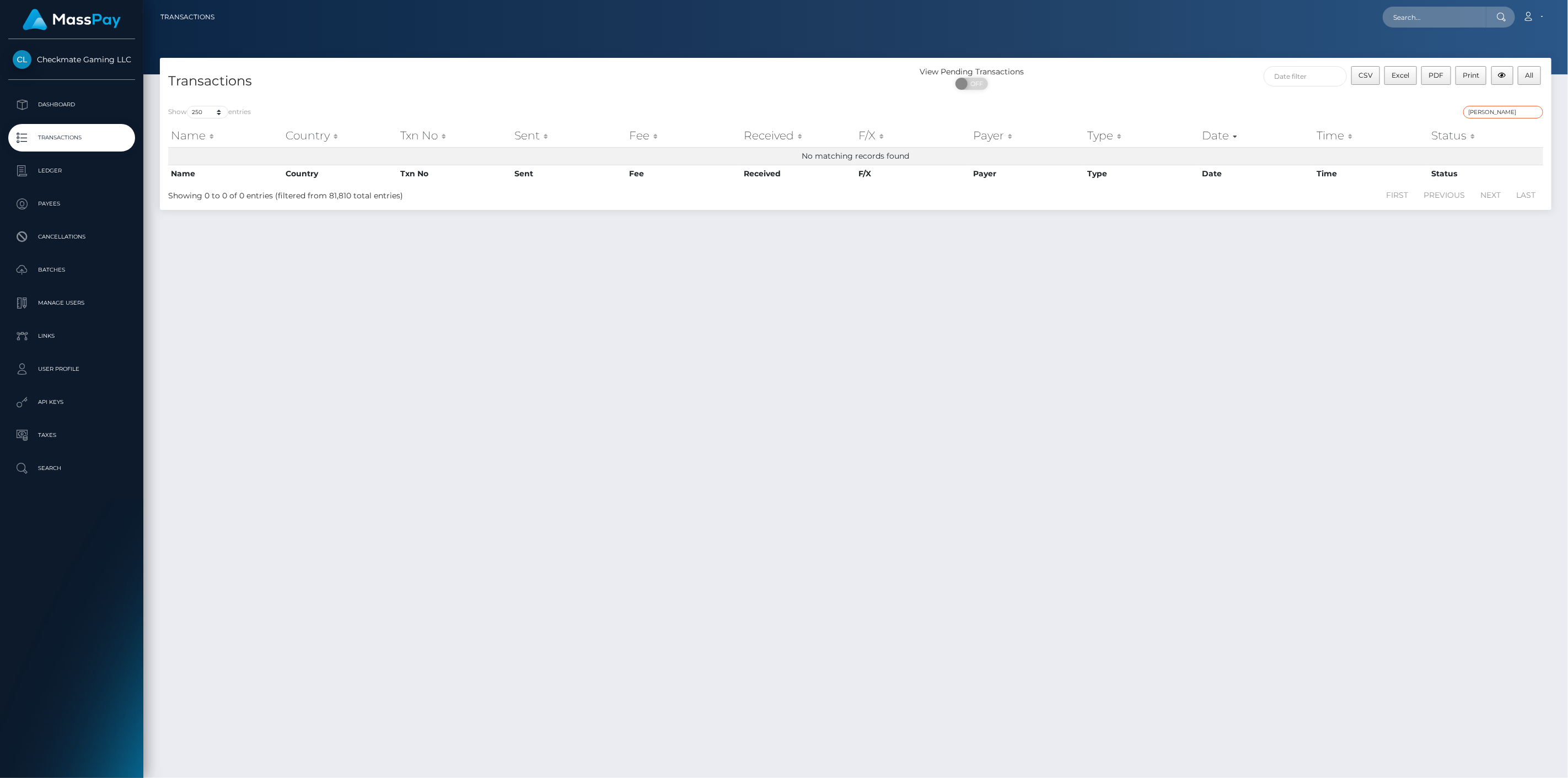
type input "[PERSON_NAME]"
click at [1442, 15] on input "text" at bounding box center [1434, 17] width 103 height 21
type input "[PERSON_NAME]"
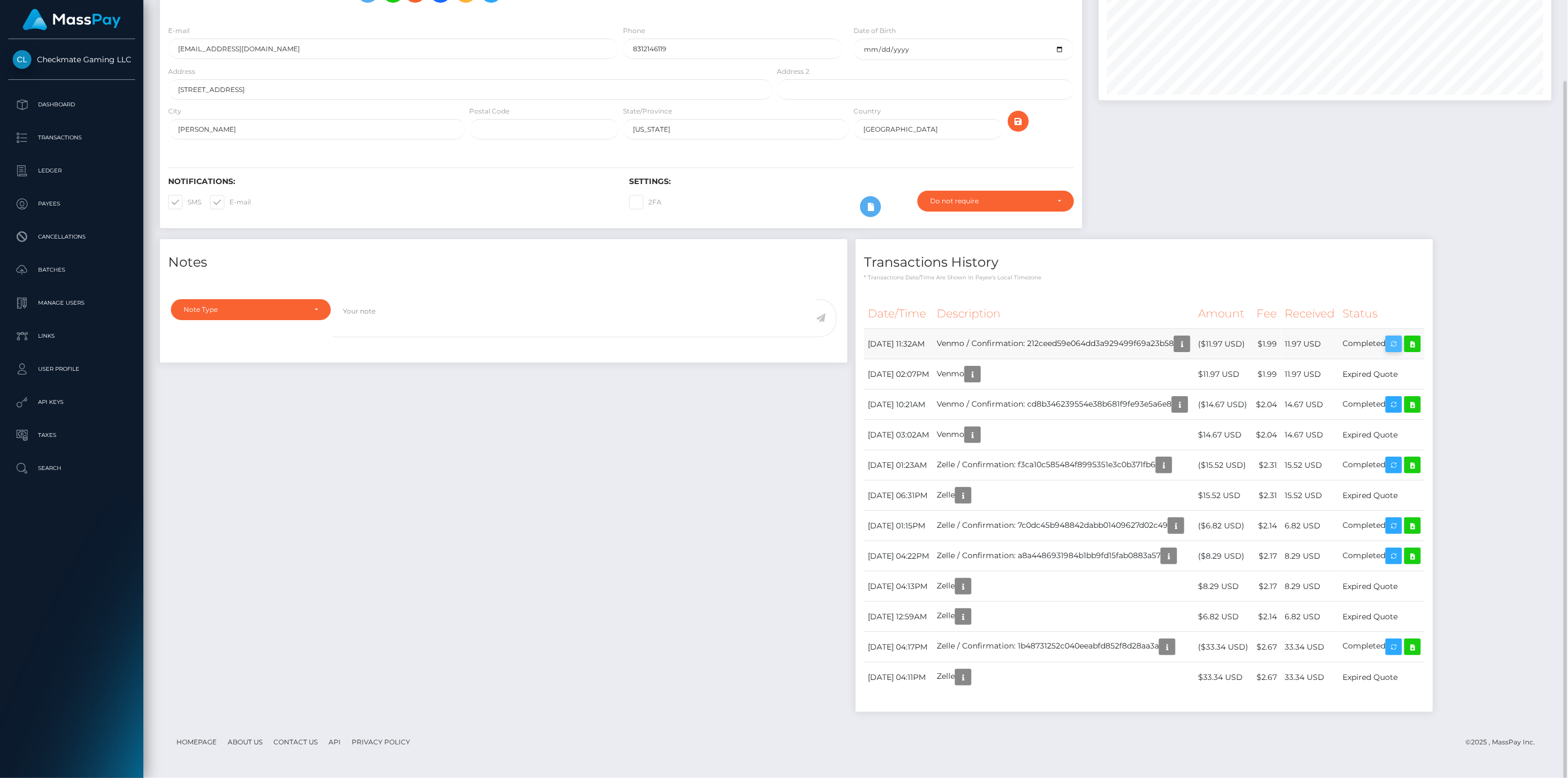
scroll to position [132, 453]
click at [1419, 345] on icon at bounding box center [1412, 344] width 13 height 14
click at [1419, 405] on icon at bounding box center [1412, 404] width 13 height 14
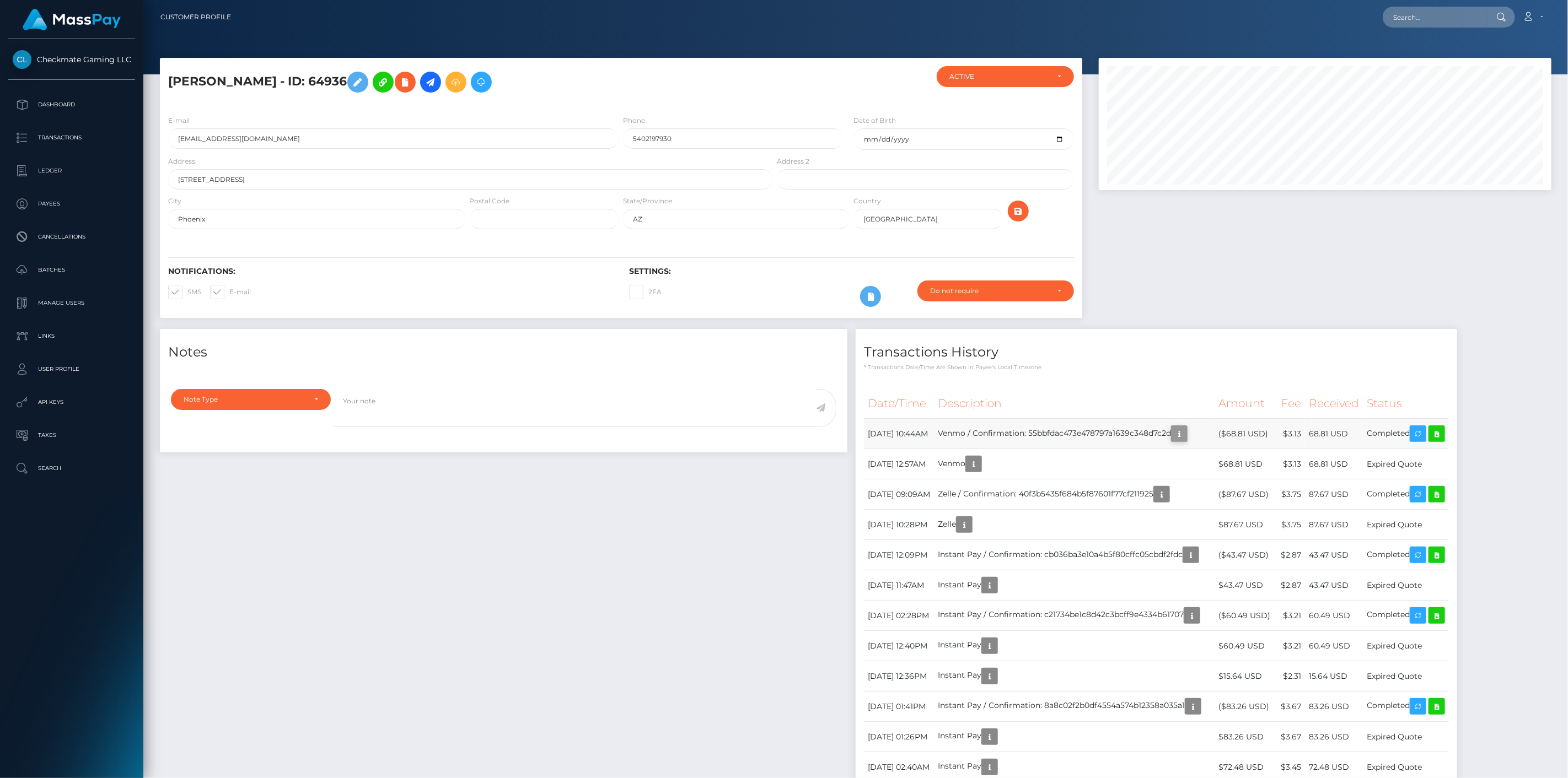
scroll to position [132, 453]
click at [1443, 434] on icon at bounding box center [1437, 434] width 13 height 14
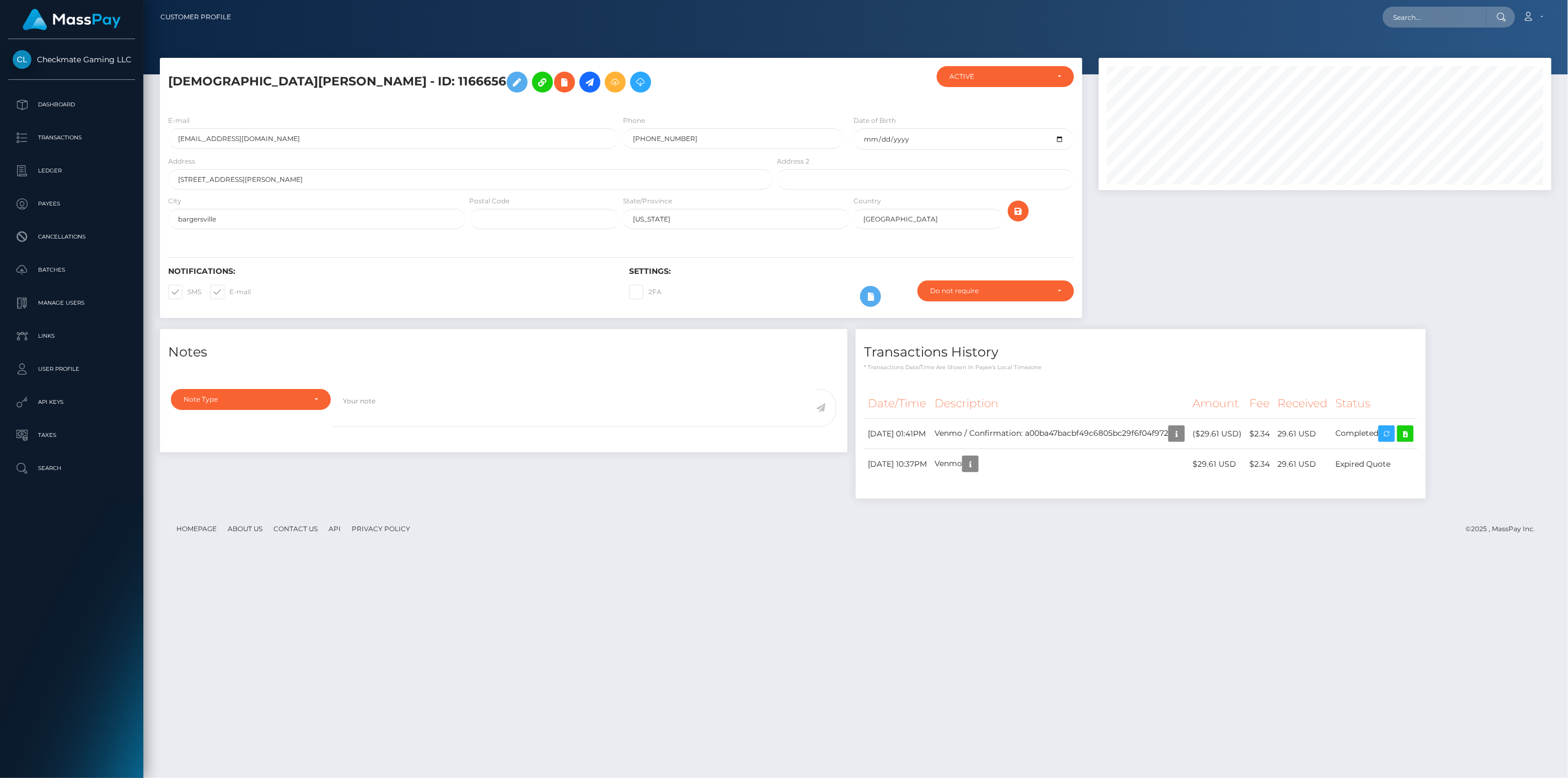
scroll to position [132, 453]
click at [1413, 434] on link at bounding box center [1406, 434] width 17 height 17
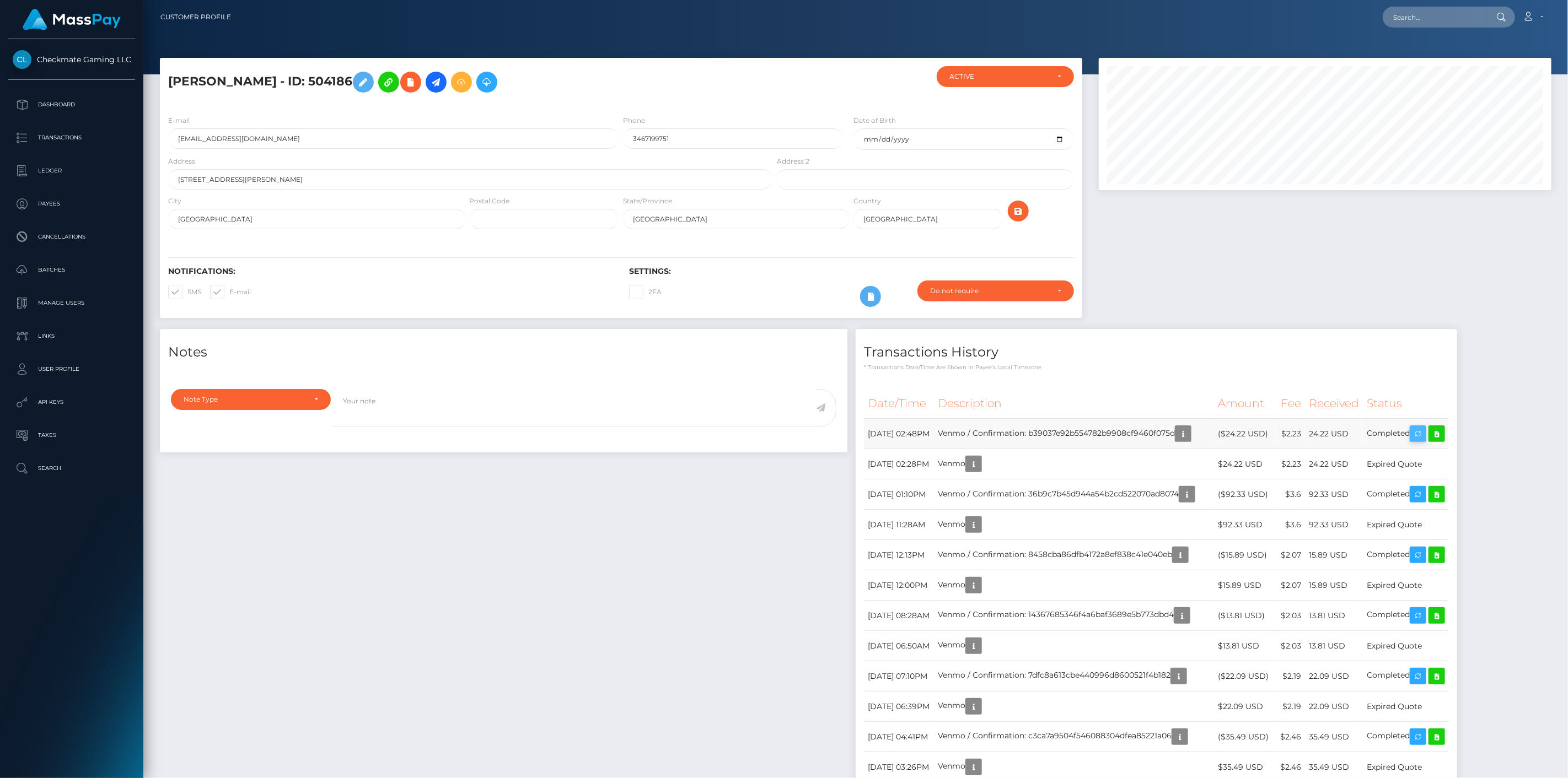
scroll to position [132, 453]
click at [1443, 434] on icon at bounding box center [1437, 434] width 13 height 14
click at [1443, 494] on icon at bounding box center [1437, 495] width 13 height 14
click at [1445, 555] on link at bounding box center [1437, 556] width 17 height 17
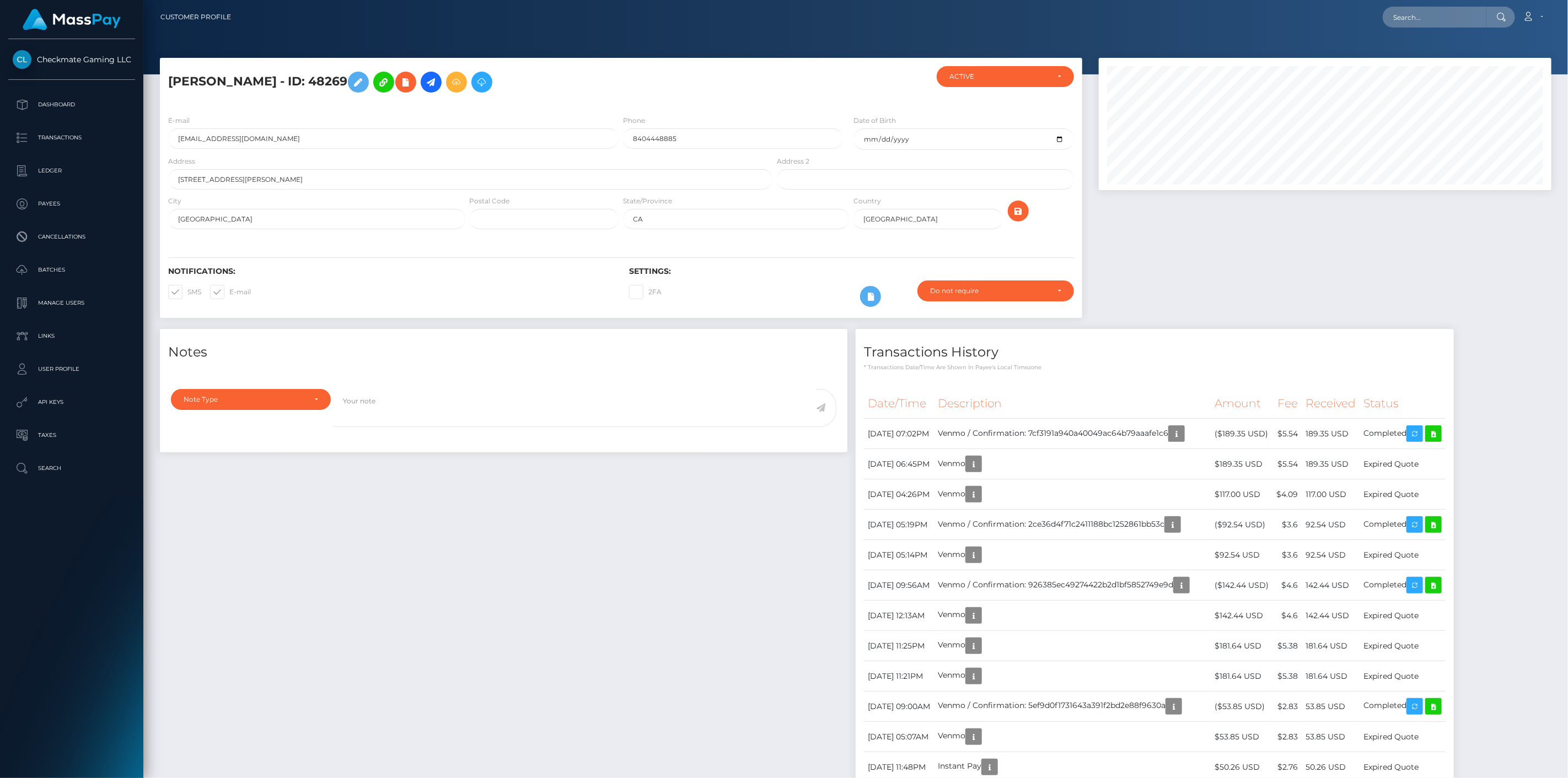
scroll to position [132, 453]
click at [1439, 437] on icon at bounding box center [1433, 434] width 13 height 14
click at [1439, 522] on icon at bounding box center [1433, 525] width 13 height 14
click at [1439, 579] on icon at bounding box center [1433, 586] width 13 height 14
click at [1441, 698] on link at bounding box center [1434, 707] width 17 height 17
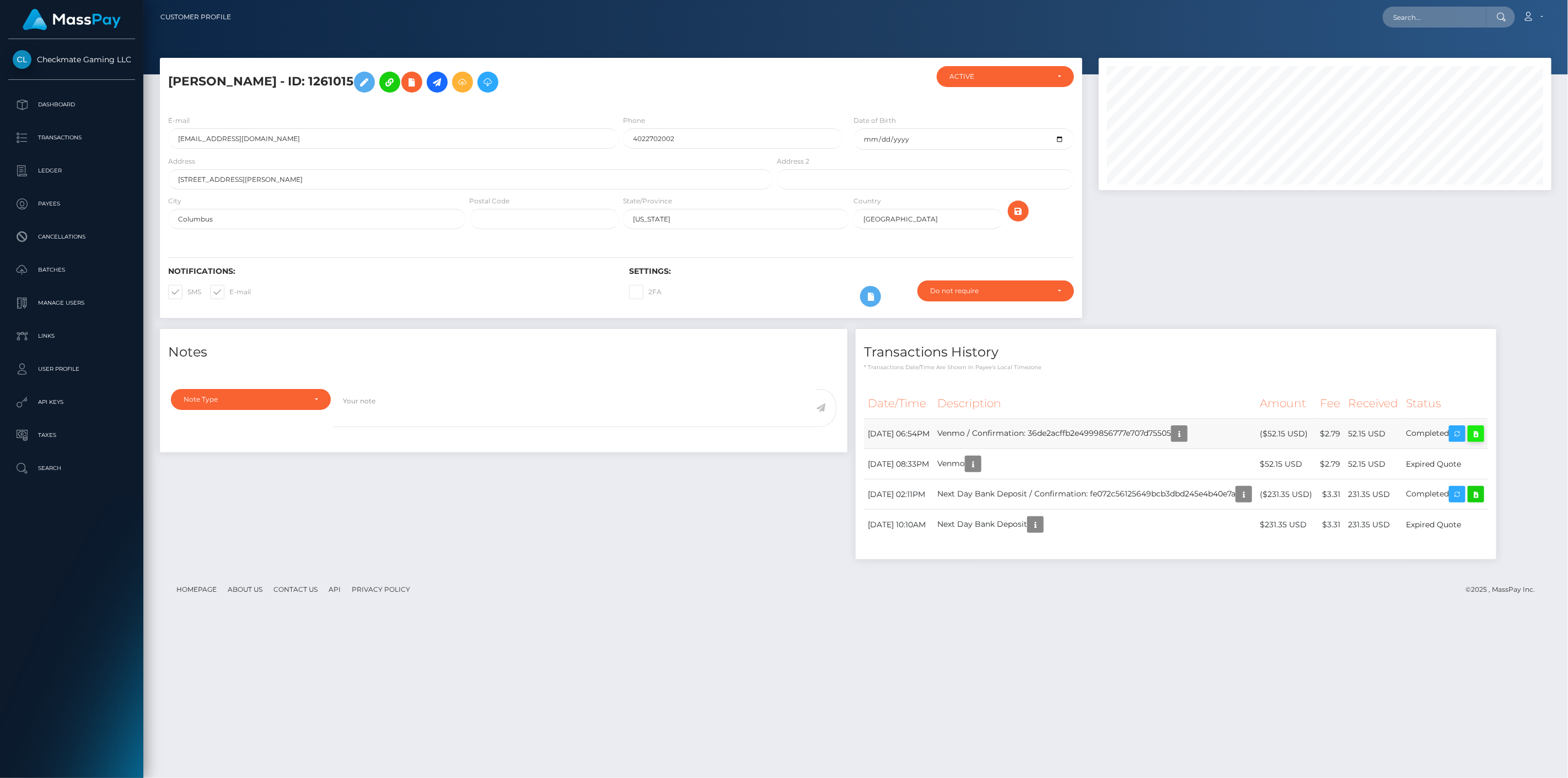
scroll to position [132, 453]
click at [1483, 433] on icon at bounding box center [1475, 434] width 13 height 14
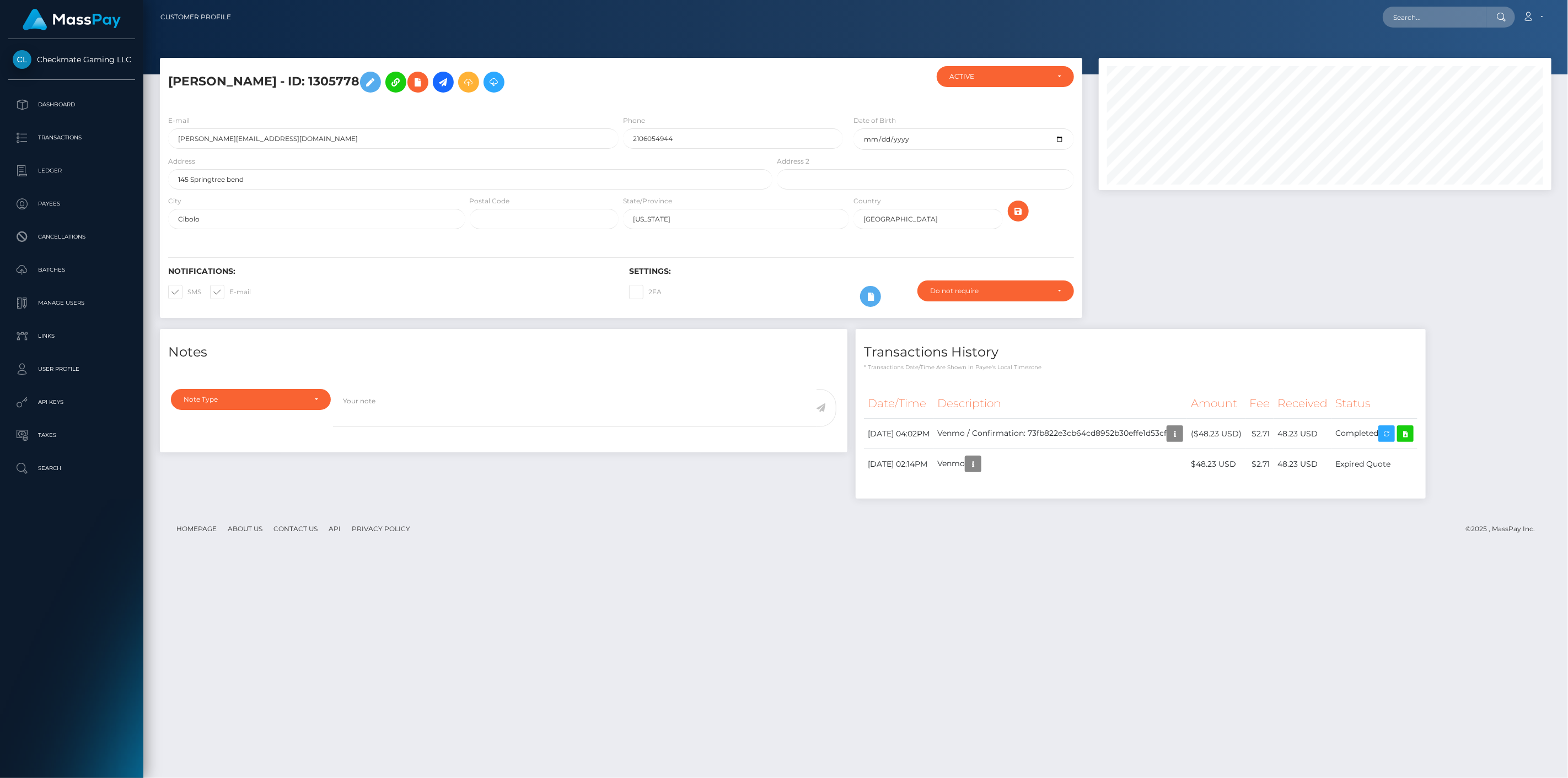
scroll to position [132, 453]
click at [1411, 432] on icon at bounding box center [1405, 434] width 13 height 14
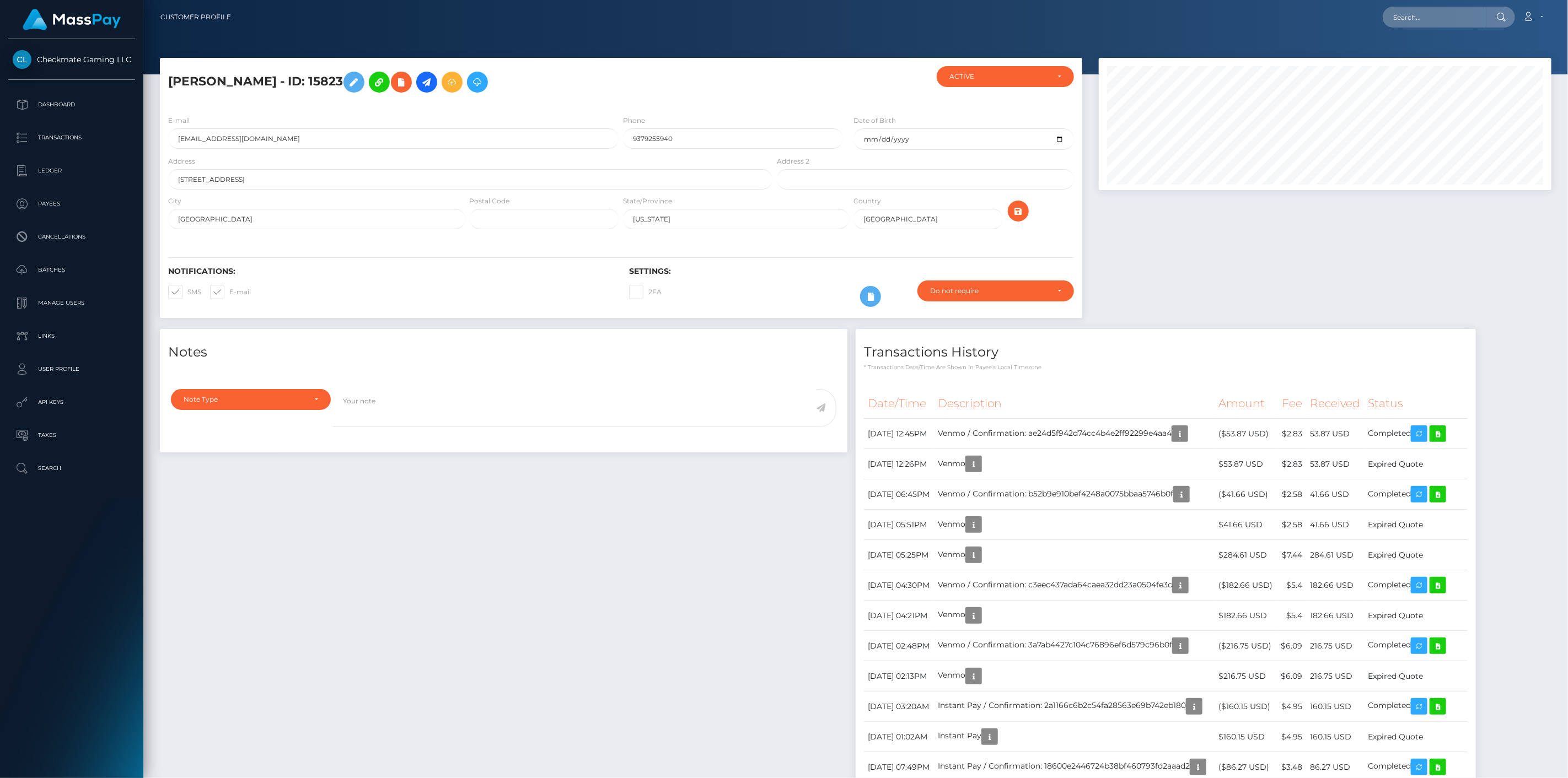
scroll to position [132, 453]
click at [1444, 431] on icon at bounding box center [1438, 434] width 13 height 14
click at [1444, 497] on icon at bounding box center [1438, 495] width 13 height 14
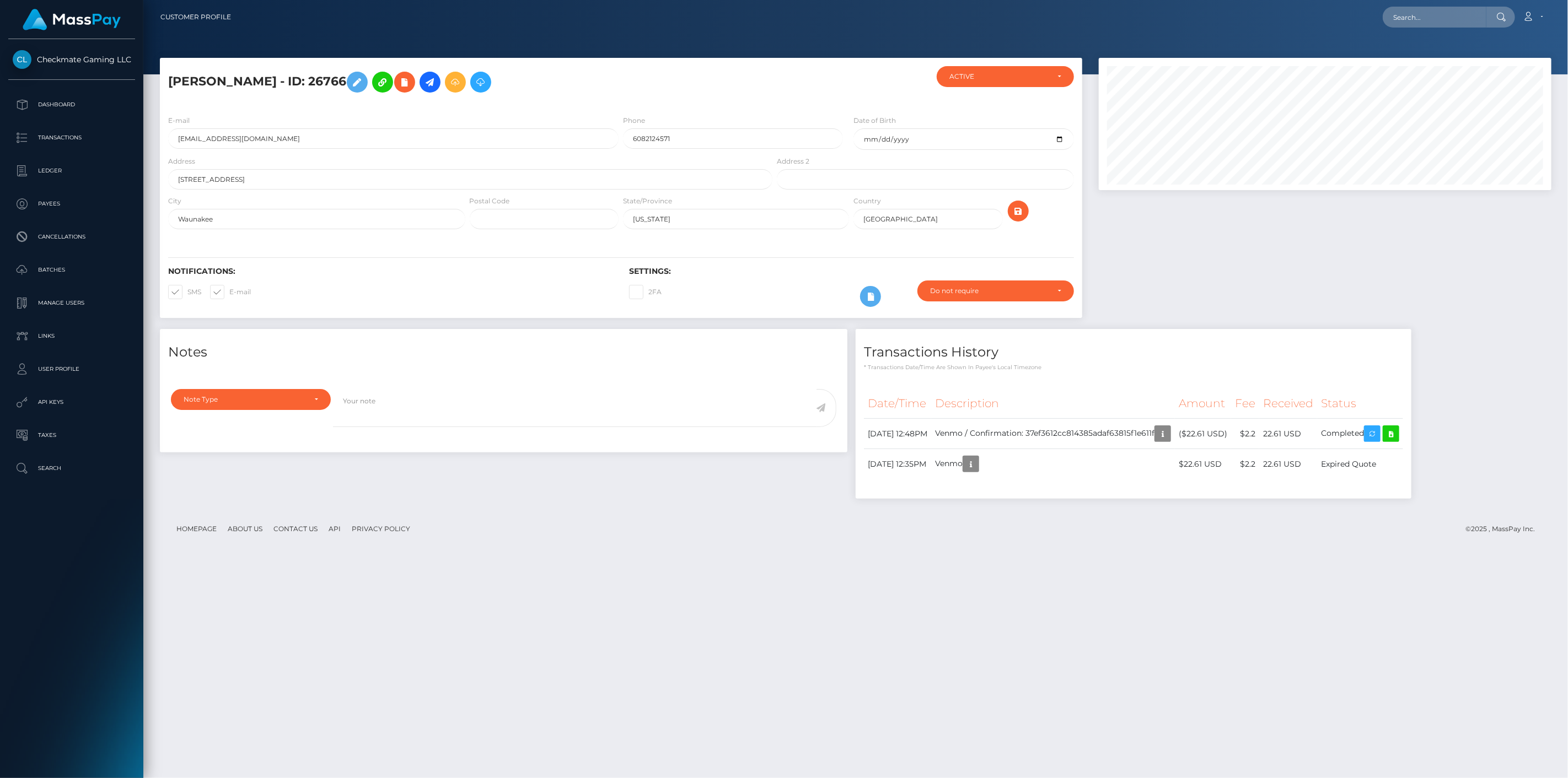
scroll to position [132, 453]
click at [1397, 428] on icon at bounding box center [1391, 434] width 13 height 14
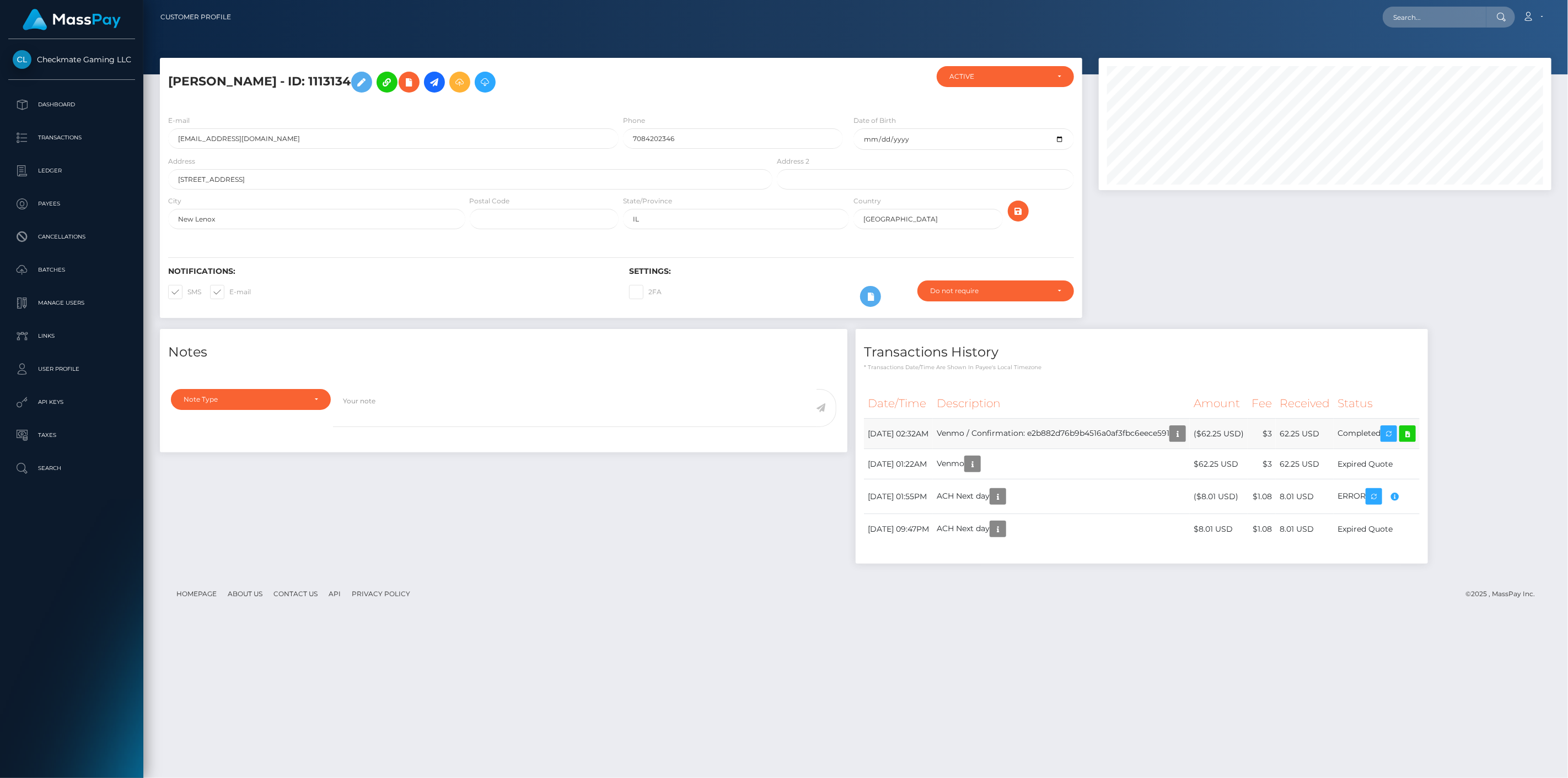
scroll to position [132, 453]
click at [1414, 438] on icon at bounding box center [1408, 434] width 13 height 14
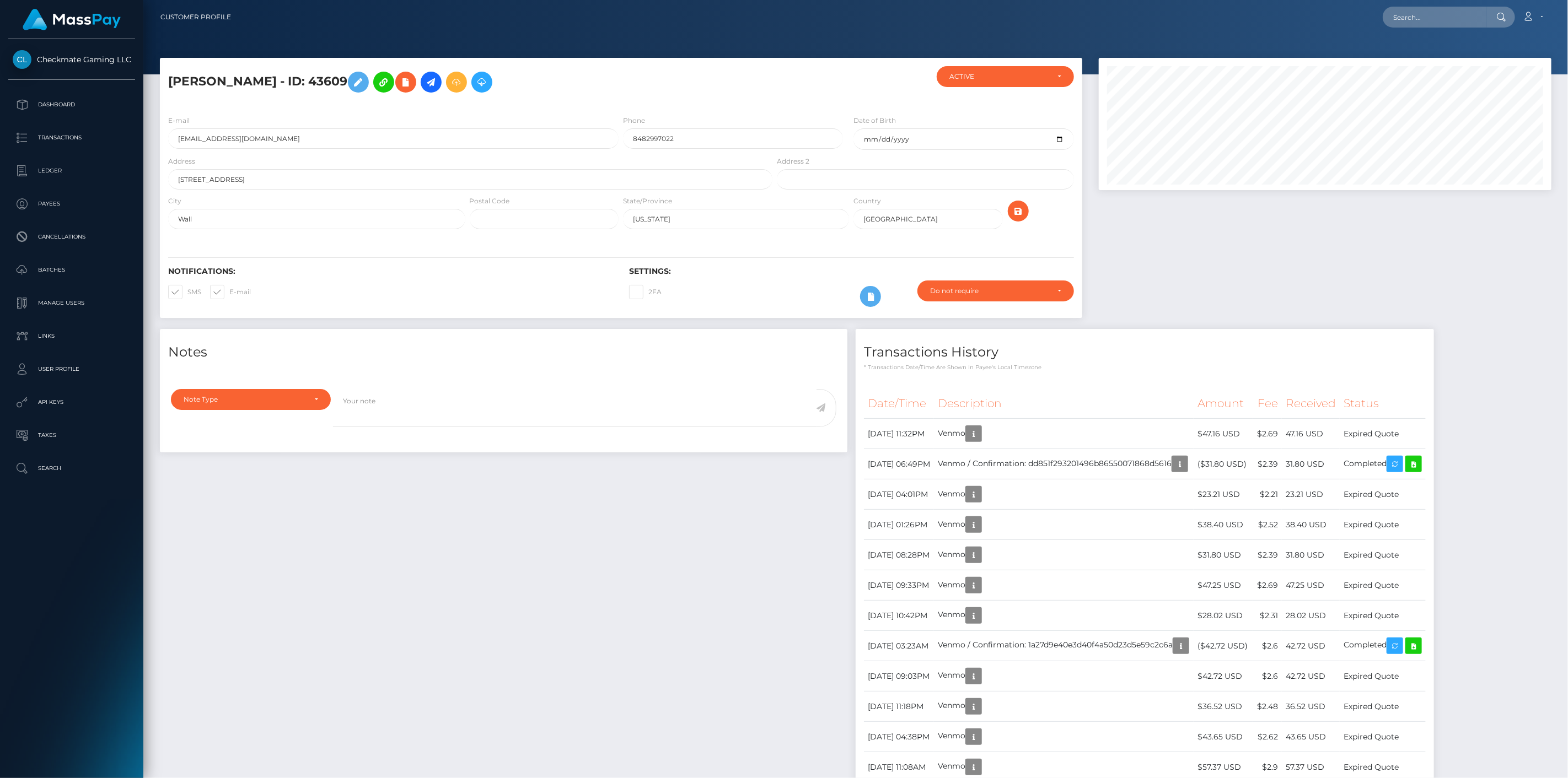
scroll to position [132, 453]
click at [1420, 460] on icon at bounding box center [1413, 465] width 13 height 14
click at [1422, 644] on link at bounding box center [1413, 647] width 17 height 17
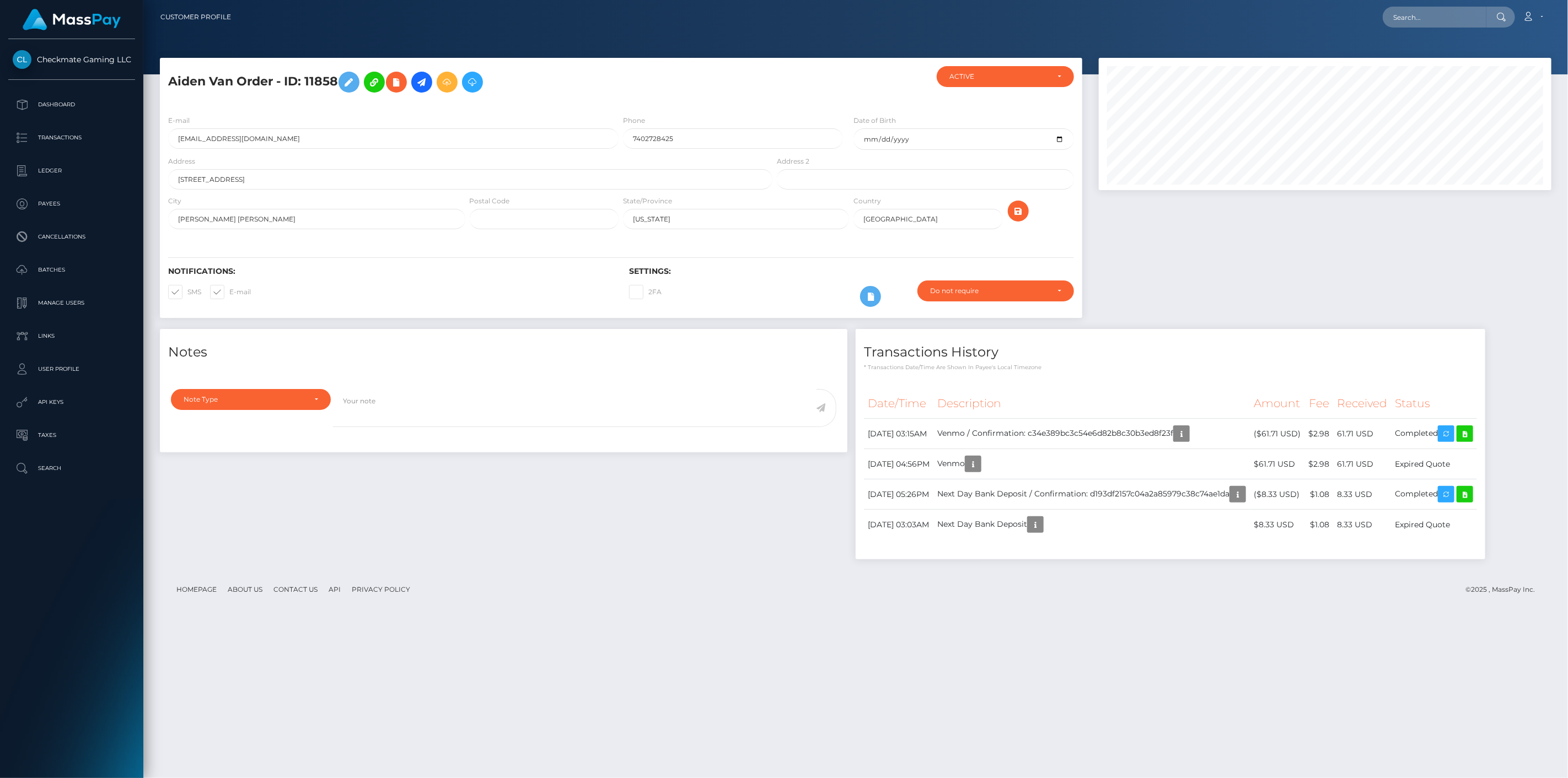
scroll to position [132, 453]
click at [1471, 438] on icon at bounding box center [1465, 434] width 13 height 14
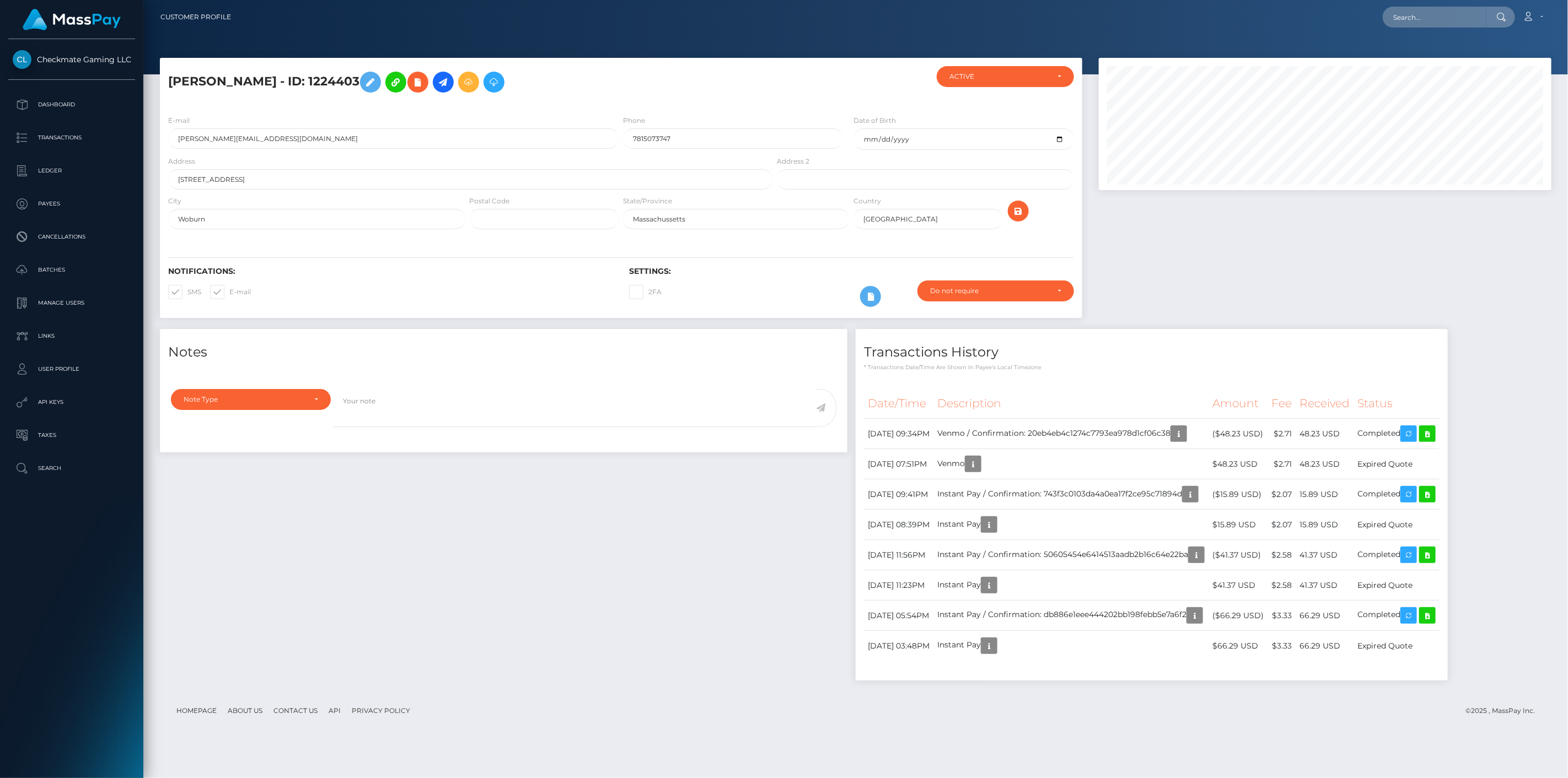
scroll to position [132, 453]
click at [1434, 433] on icon at bounding box center [1427, 434] width 13 height 14
click at [1436, 494] on link at bounding box center [1427, 495] width 17 height 17
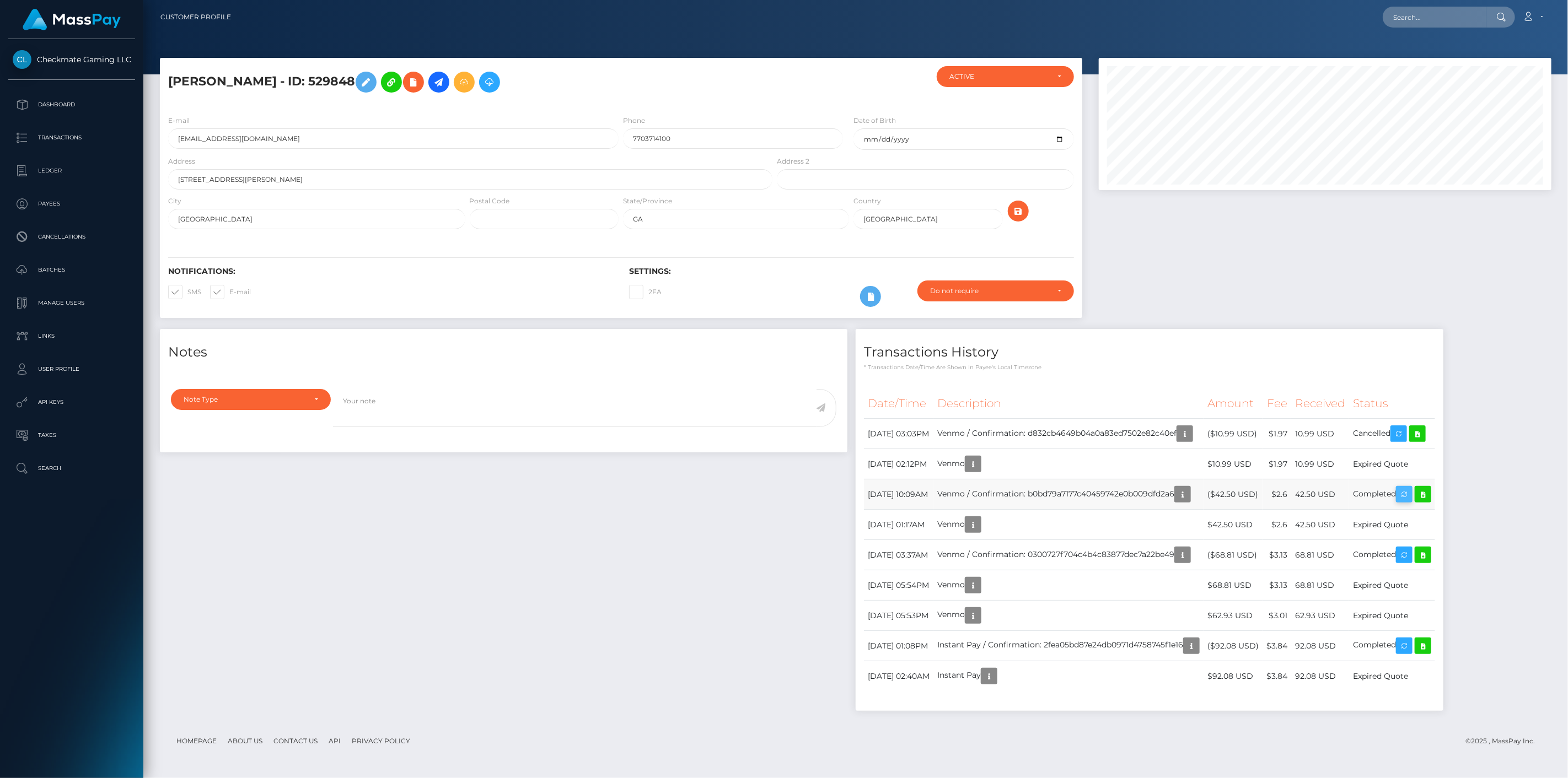
scroll to position [132, 453]
click at [1429, 498] on icon at bounding box center [1423, 495] width 13 height 14
click at [1431, 550] on link at bounding box center [1423, 556] width 17 height 17
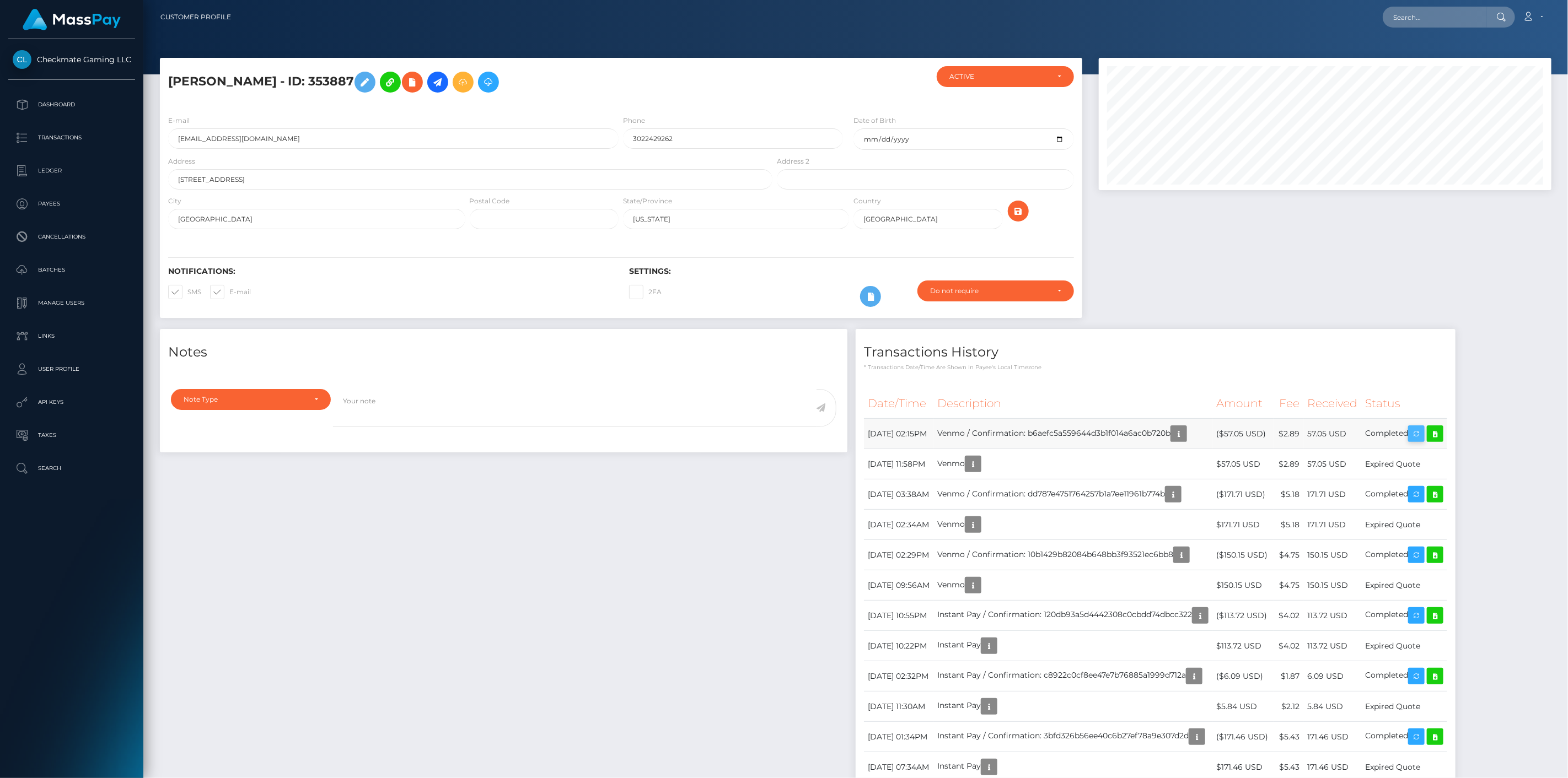
scroll to position [132, 453]
click at [1441, 432] on icon at bounding box center [1435, 434] width 13 height 14
click at [1443, 493] on link at bounding box center [1435, 495] width 17 height 17
click at [1441, 556] on icon at bounding box center [1435, 555] width 13 height 14
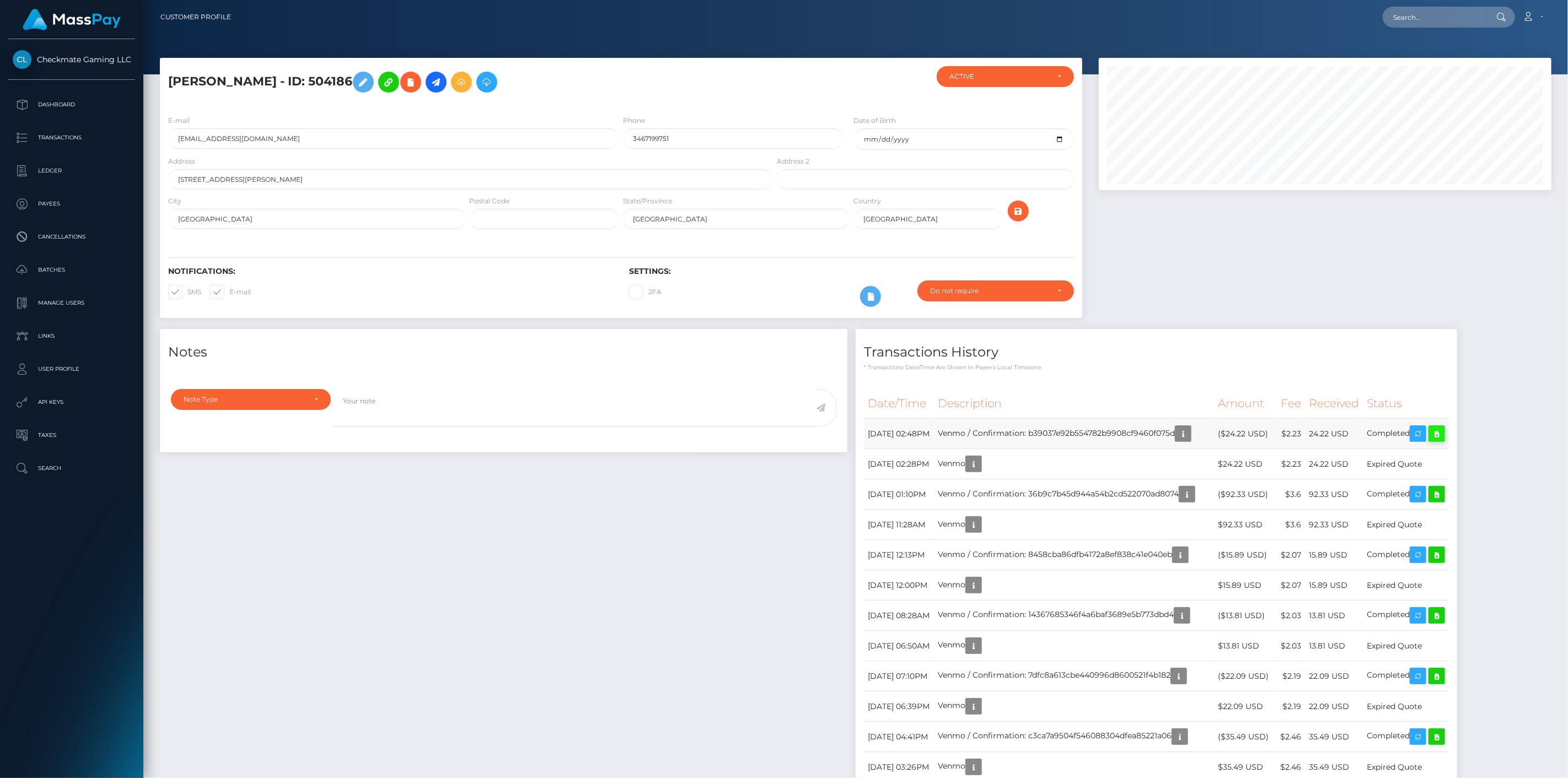
click at [1443, 434] on icon at bounding box center [1437, 434] width 13 height 14
click at [1443, 500] on icon at bounding box center [1437, 495] width 13 height 14
click at [1443, 428] on icon at bounding box center [1437, 434] width 13 height 14
click at [1443, 492] on icon at bounding box center [1437, 495] width 13 height 14
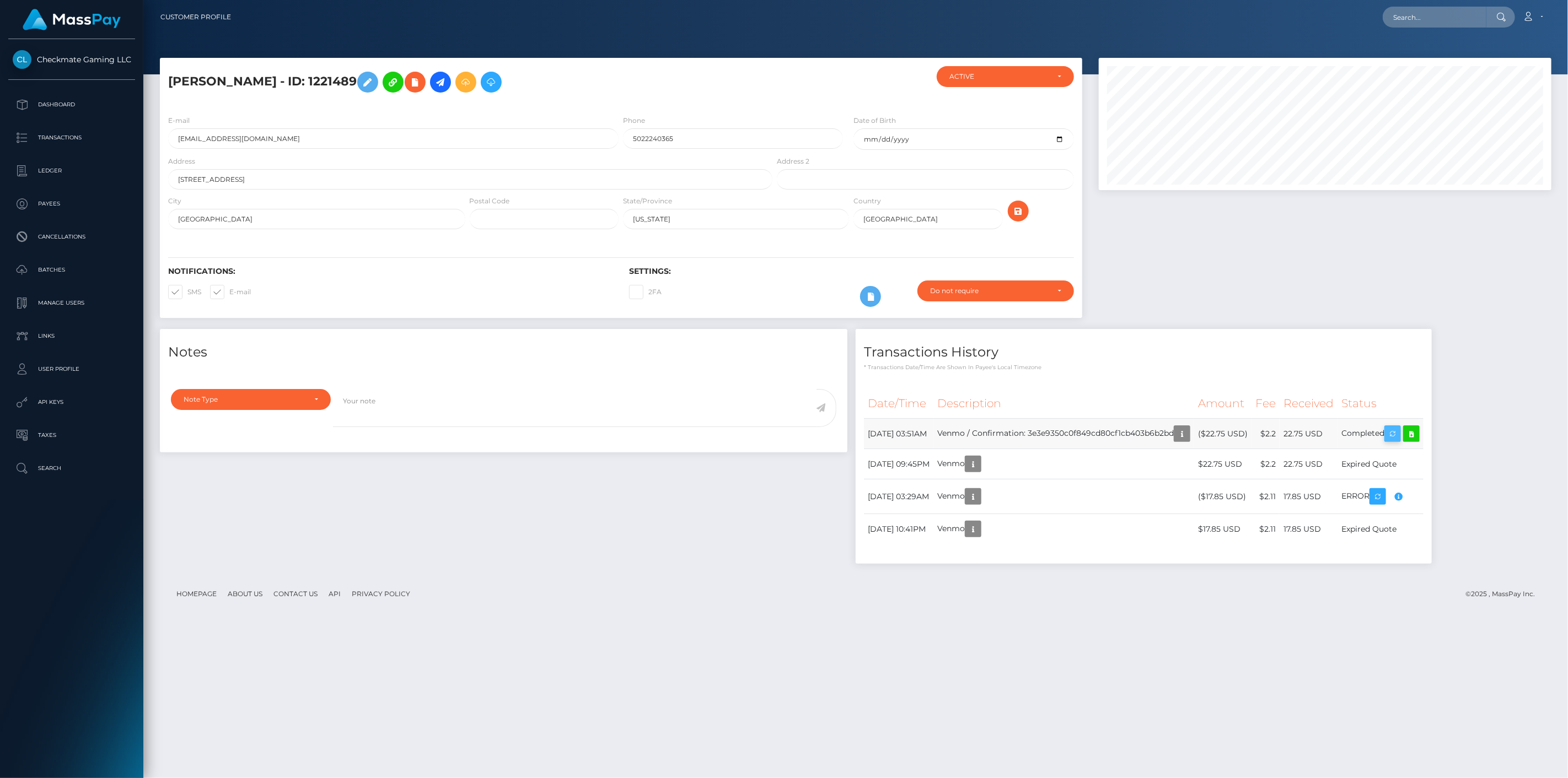
scroll to position [132, 453]
click at [1418, 432] on icon at bounding box center [1411, 434] width 13 height 14
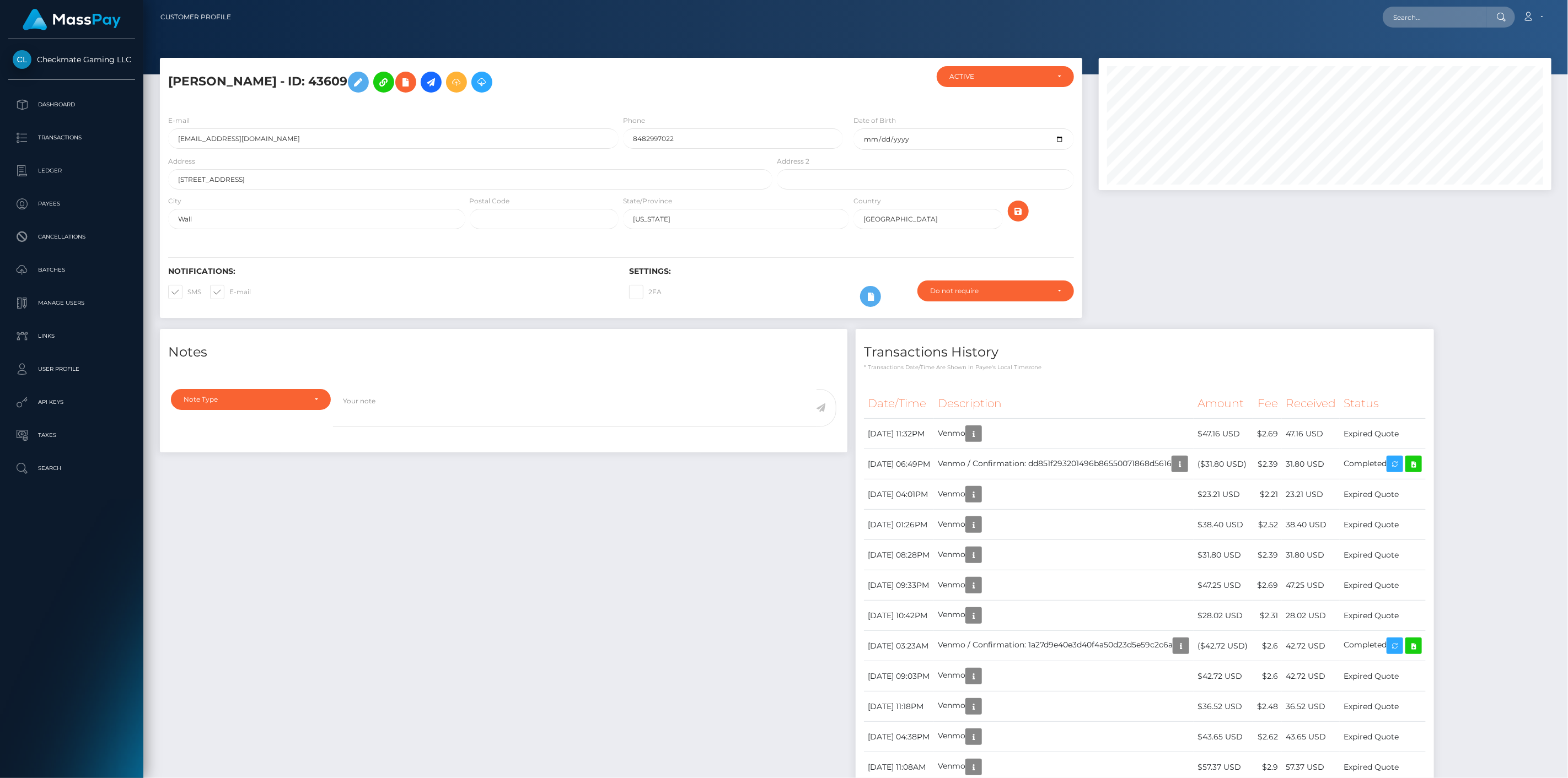
scroll to position [132, 453]
click at [1420, 464] on icon at bounding box center [1413, 465] width 13 height 14
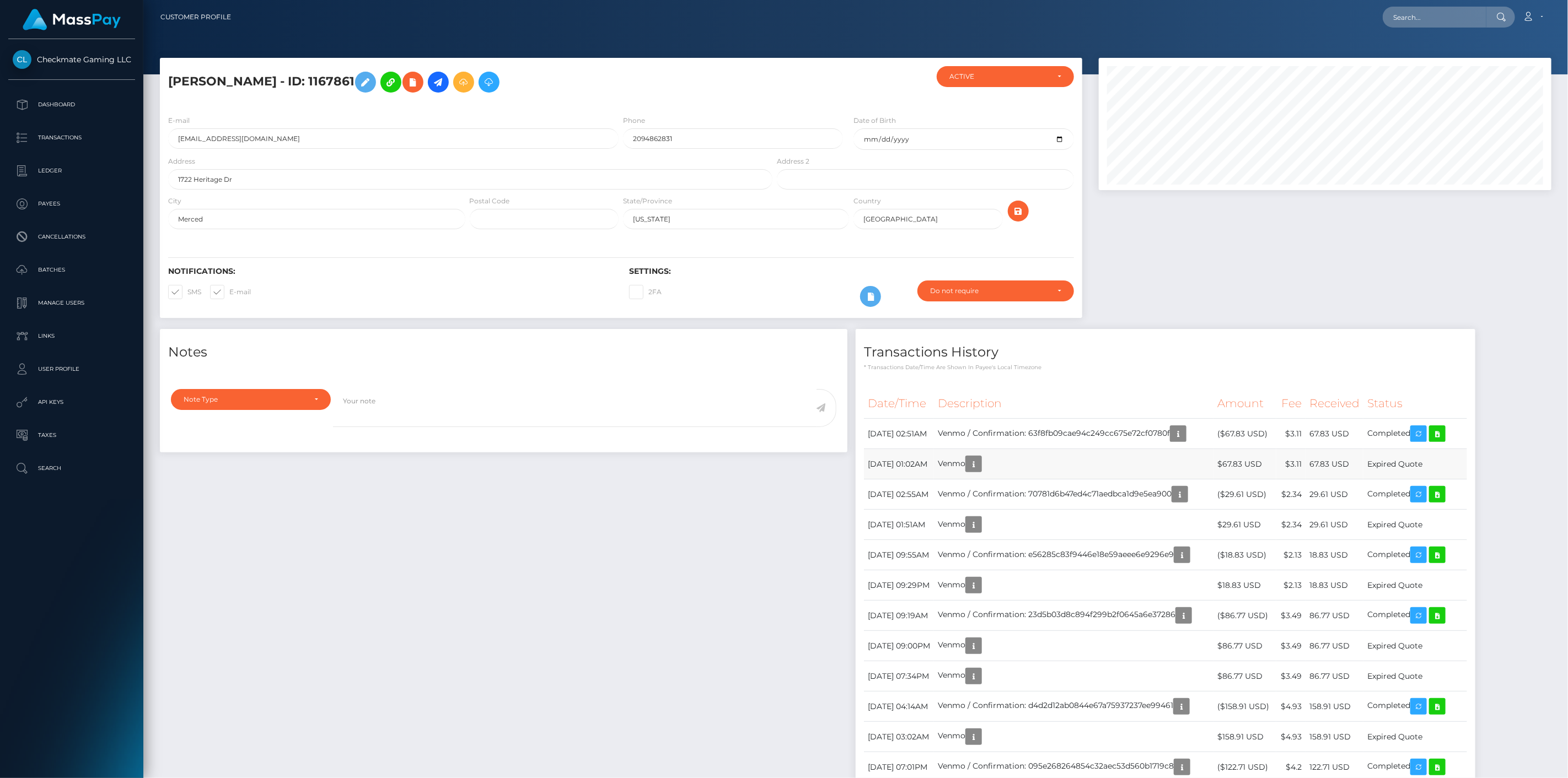
scroll to position [132, 453]
click at [1443, 435] on icon at bounding box center [1437, 434] width 13 height 14
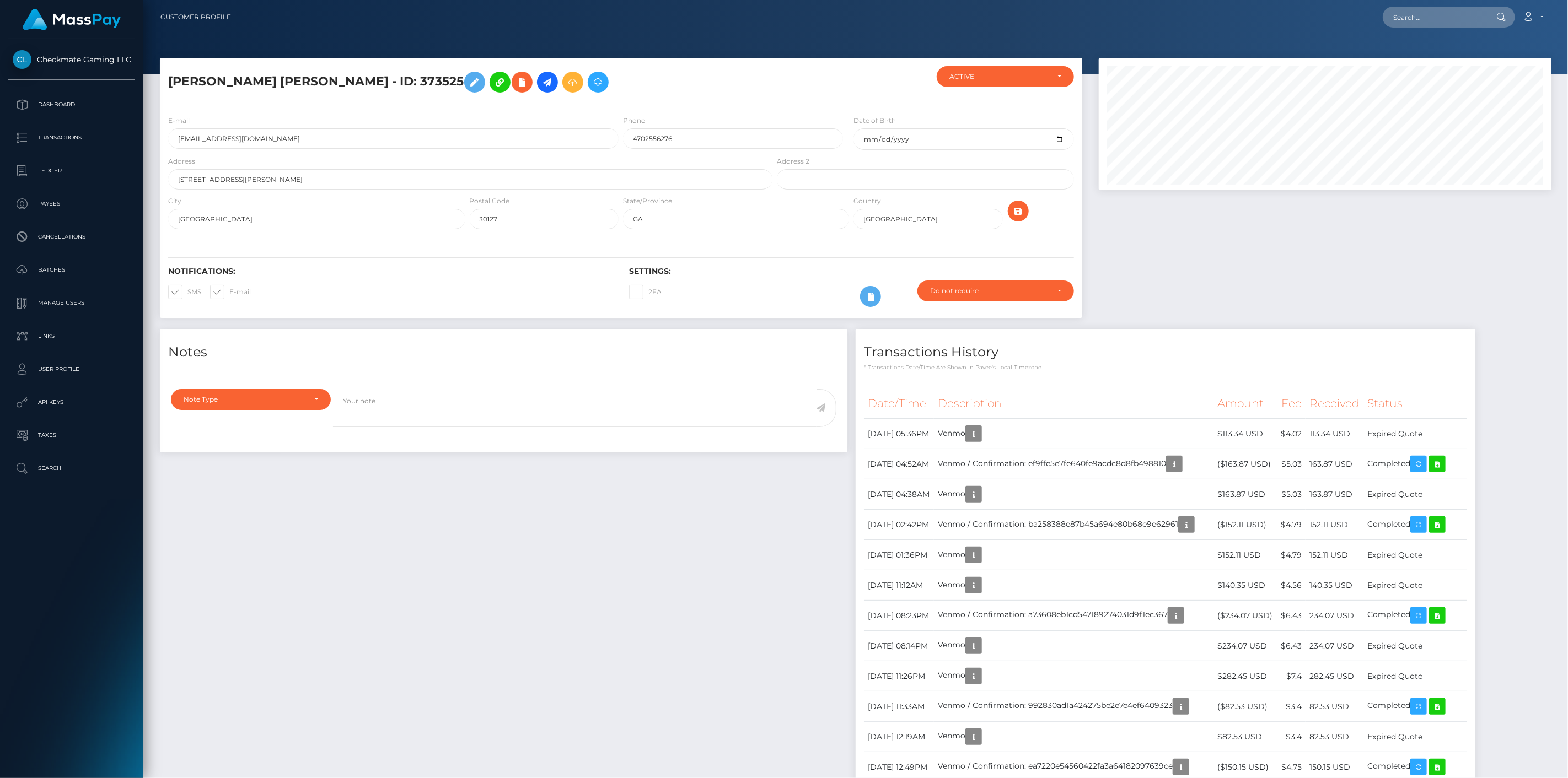
scroll to position [132, 453]
click at [1443, 462] on icon at bounding box center [1437, 465] width 13 height 14
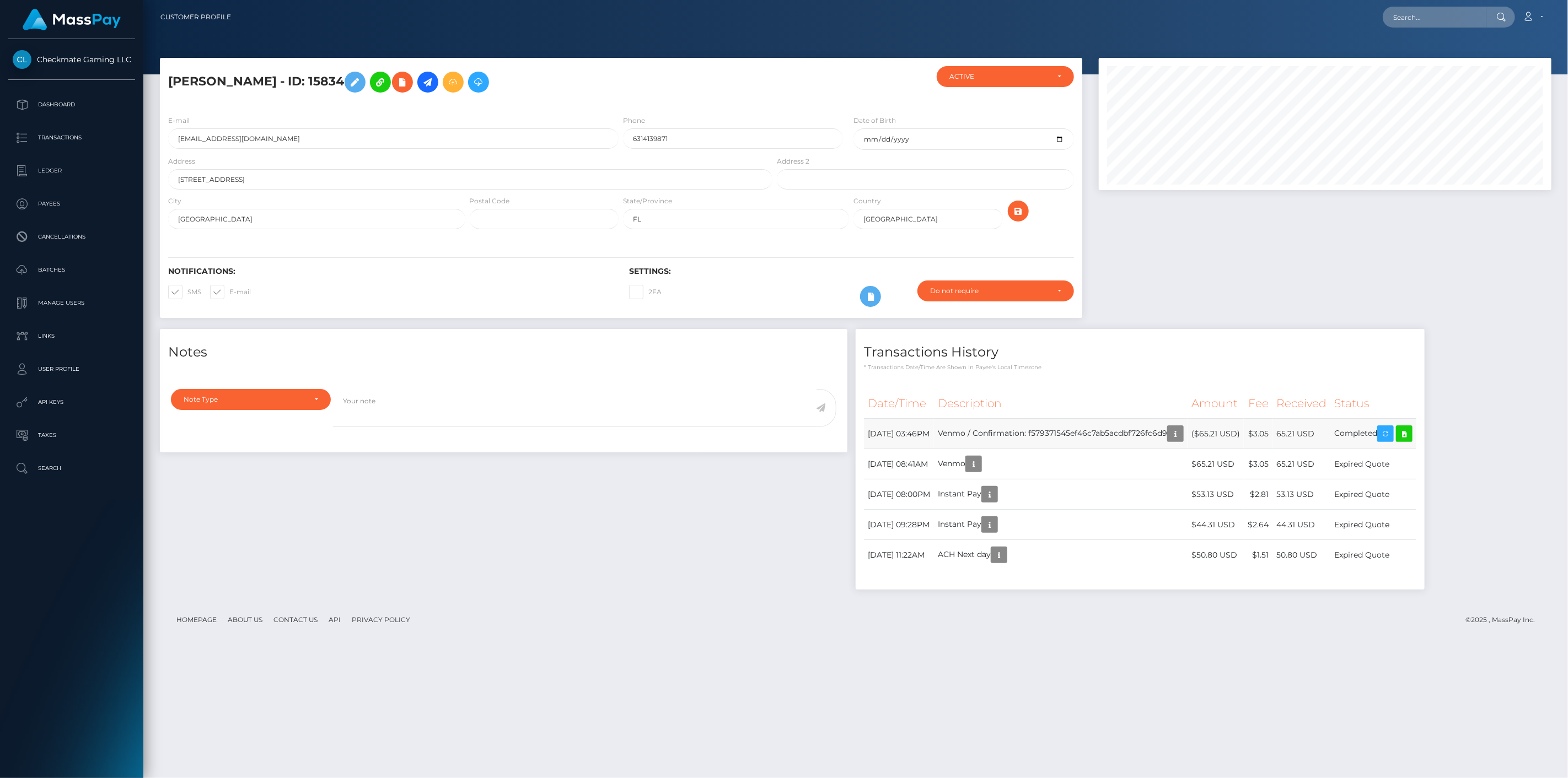
scroll to position [132, 453]
click at [1410, 433] on icon at bounding box center [1404, 434] width 13 height 14
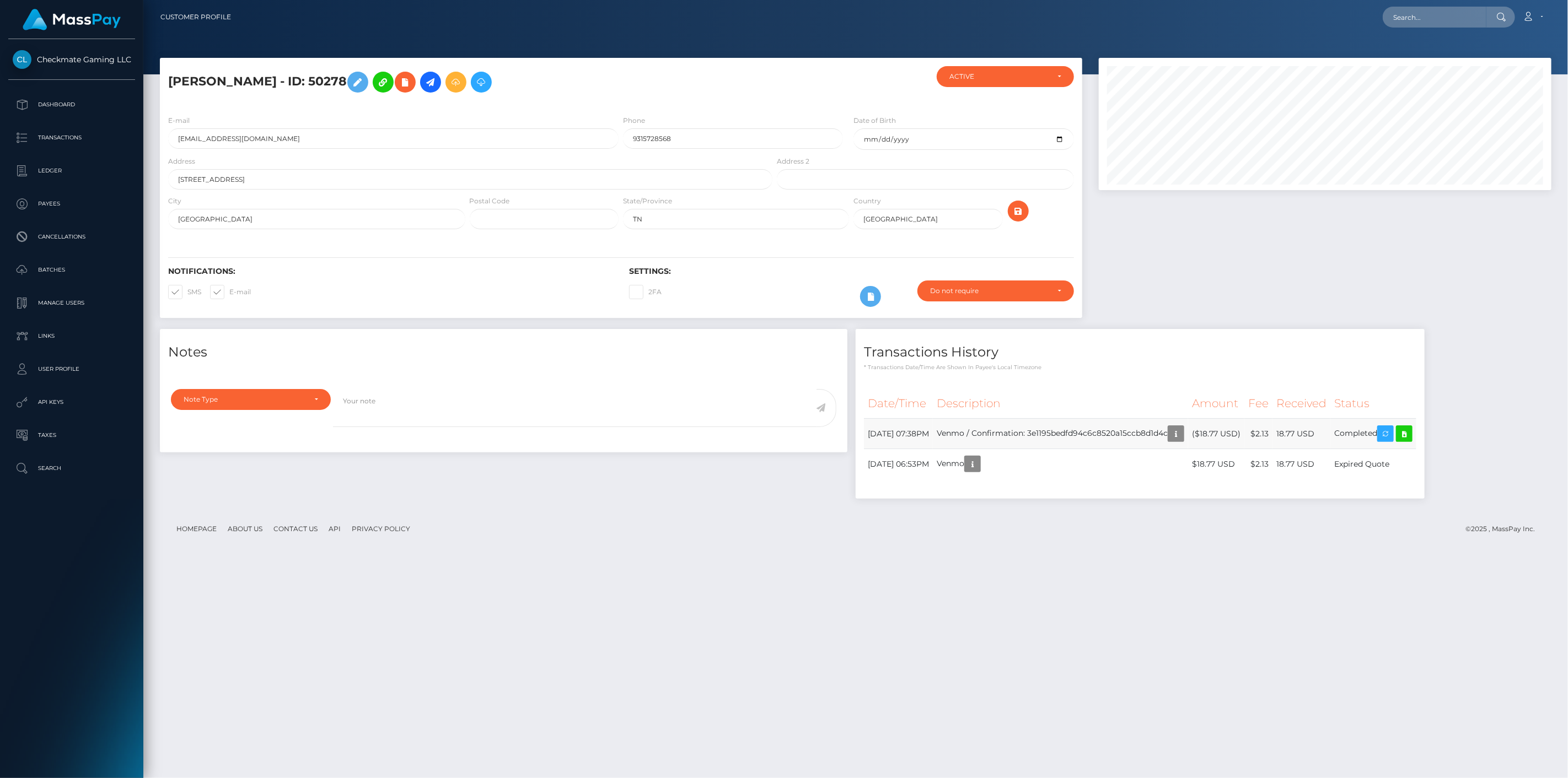
scroll to position [132, 453]
click at [1410, 431] on icon at bounding box center [1404, 434] width 13 height 14
click at [1414, 434] on icon at bounding box center [1408, 434] width 13 height 14
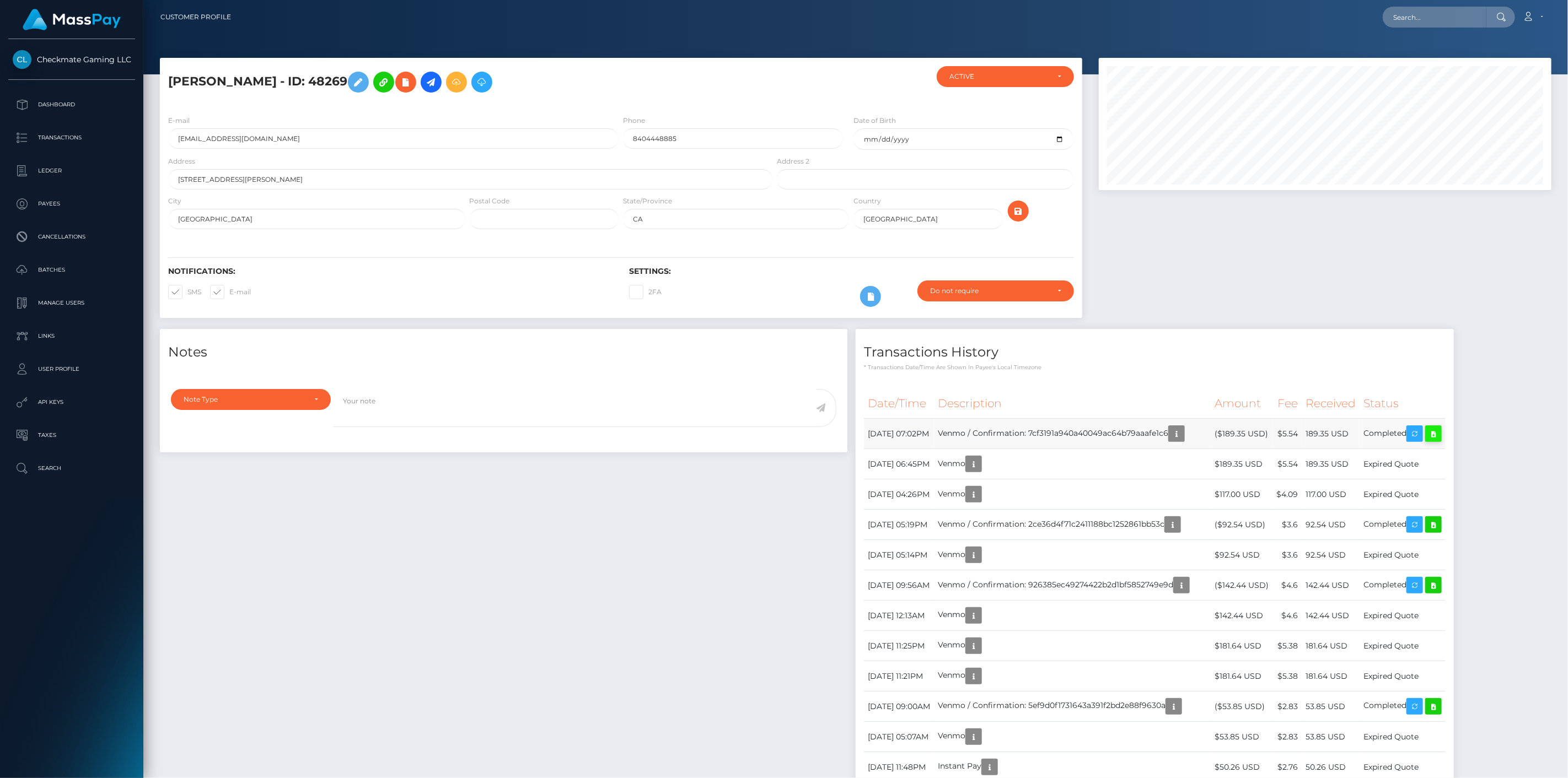
scroll to position [132, 453]
click at [1439, 435] on icon at bounding box center [1433, 434] width 13 height 14
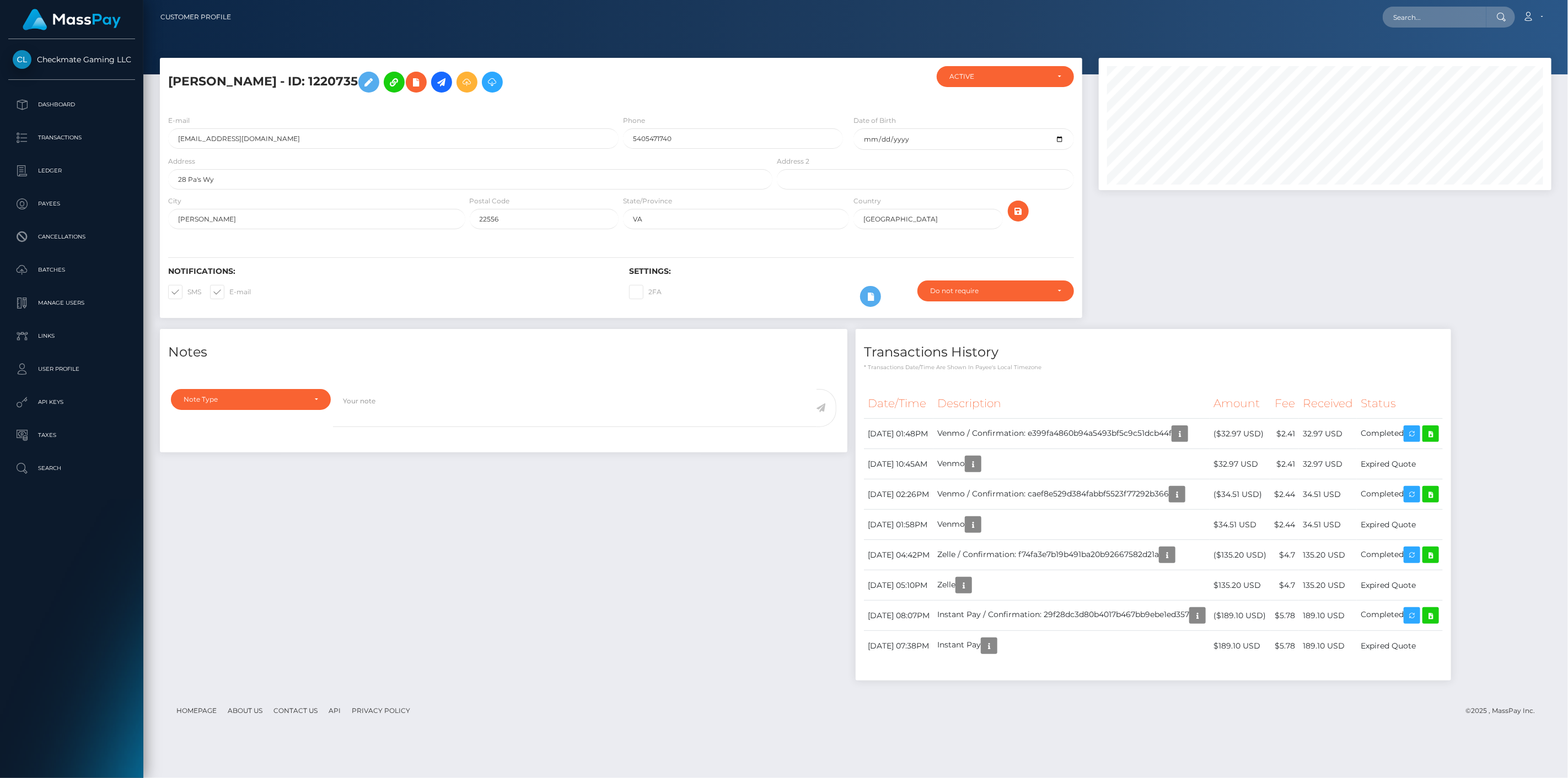
scroll to position [132, 453]
click at [1437, 430] on icon at bounding box center [1430, 434] width 13 height 14
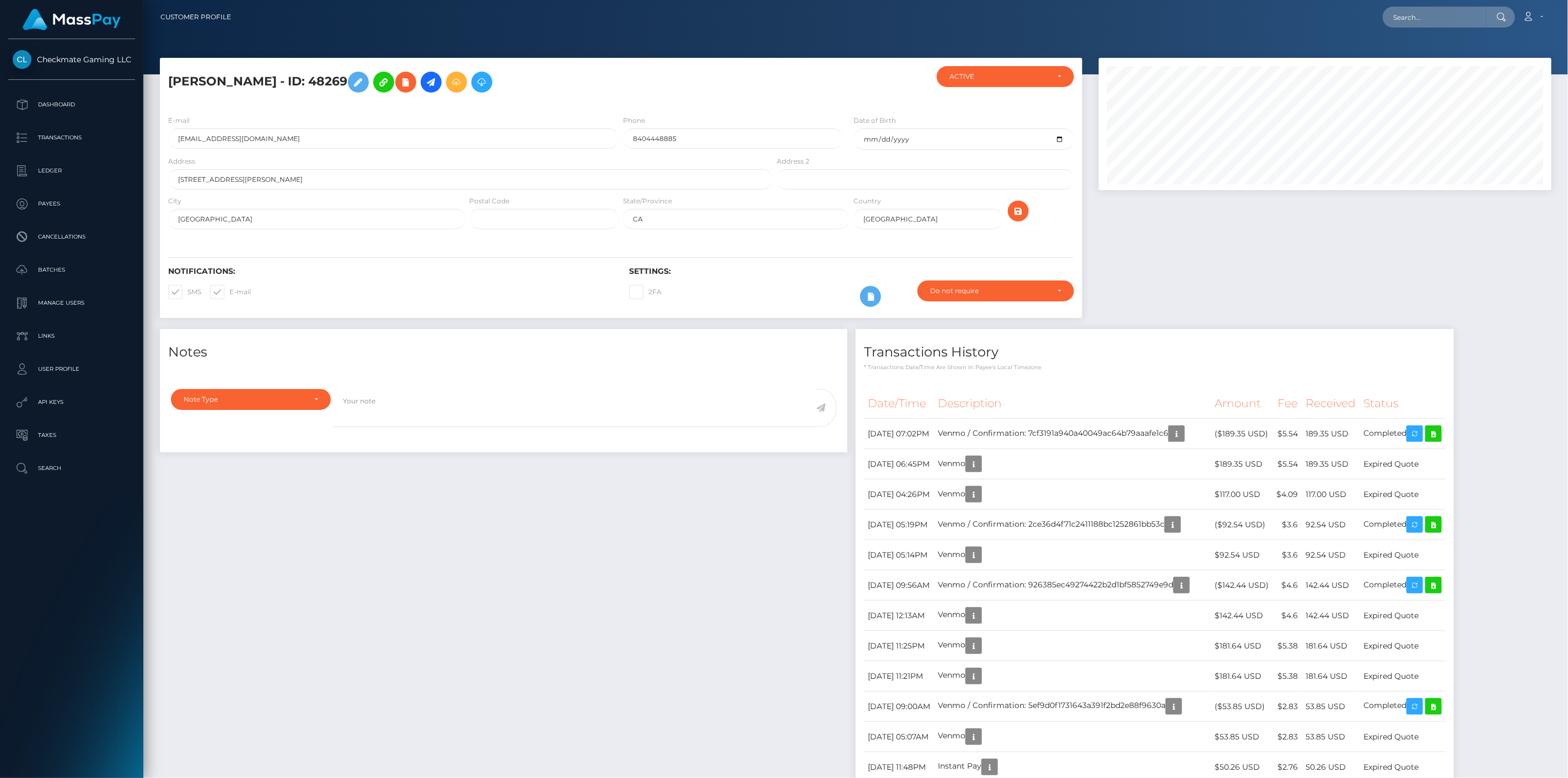
scroll to position [132, 453]
click at [1439, 429] on icon at bounding box center [1433, 434] width 13 height 14
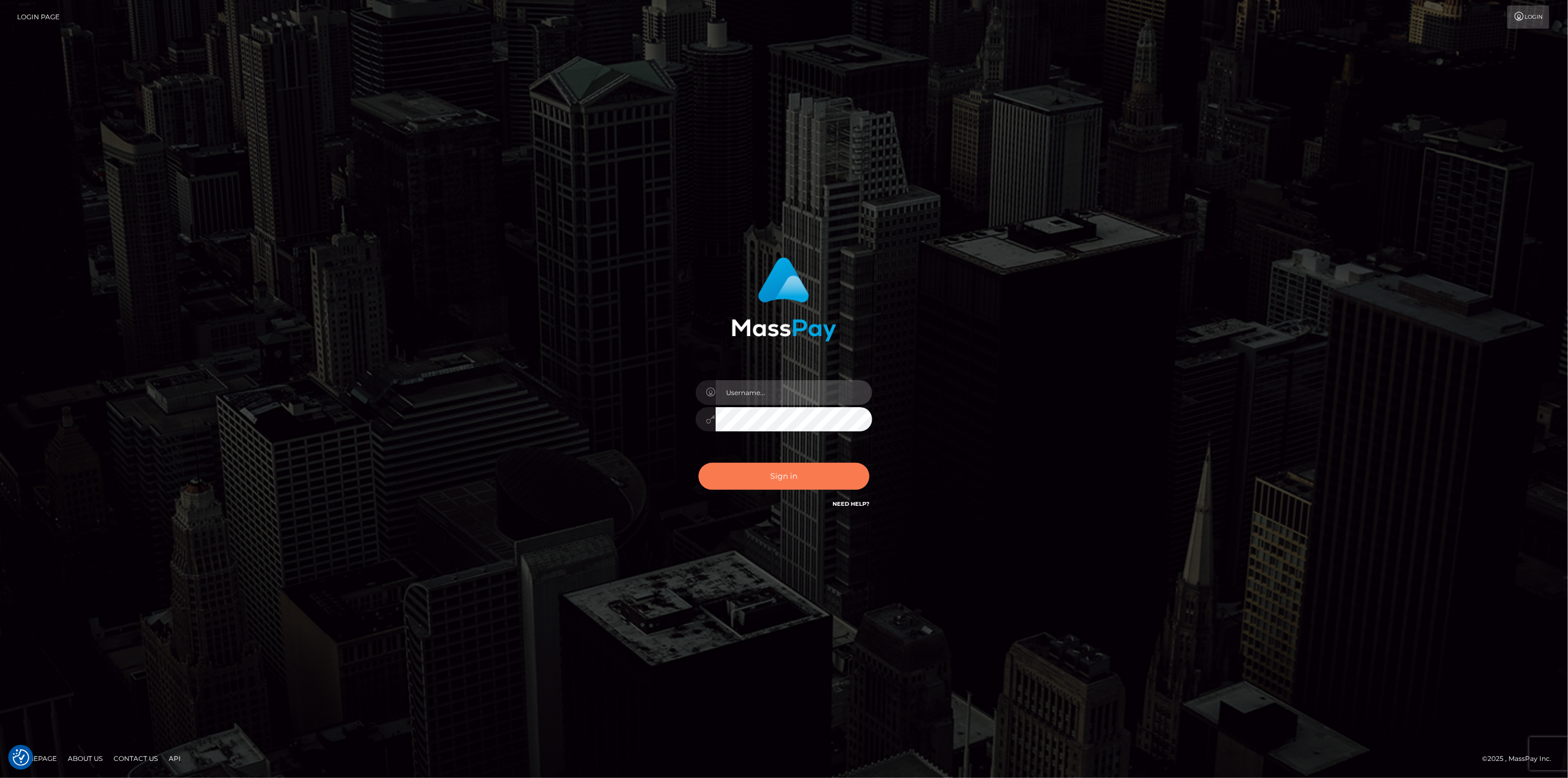
type input "scott.cm"
click at [825, 475] on button "Sign in" at bounding box center [784, 476] width 171 height 27
type input "scott.cm"
click at [777, 487] on button "Sign in" at bounding box center [784, 476] width 171 height 27
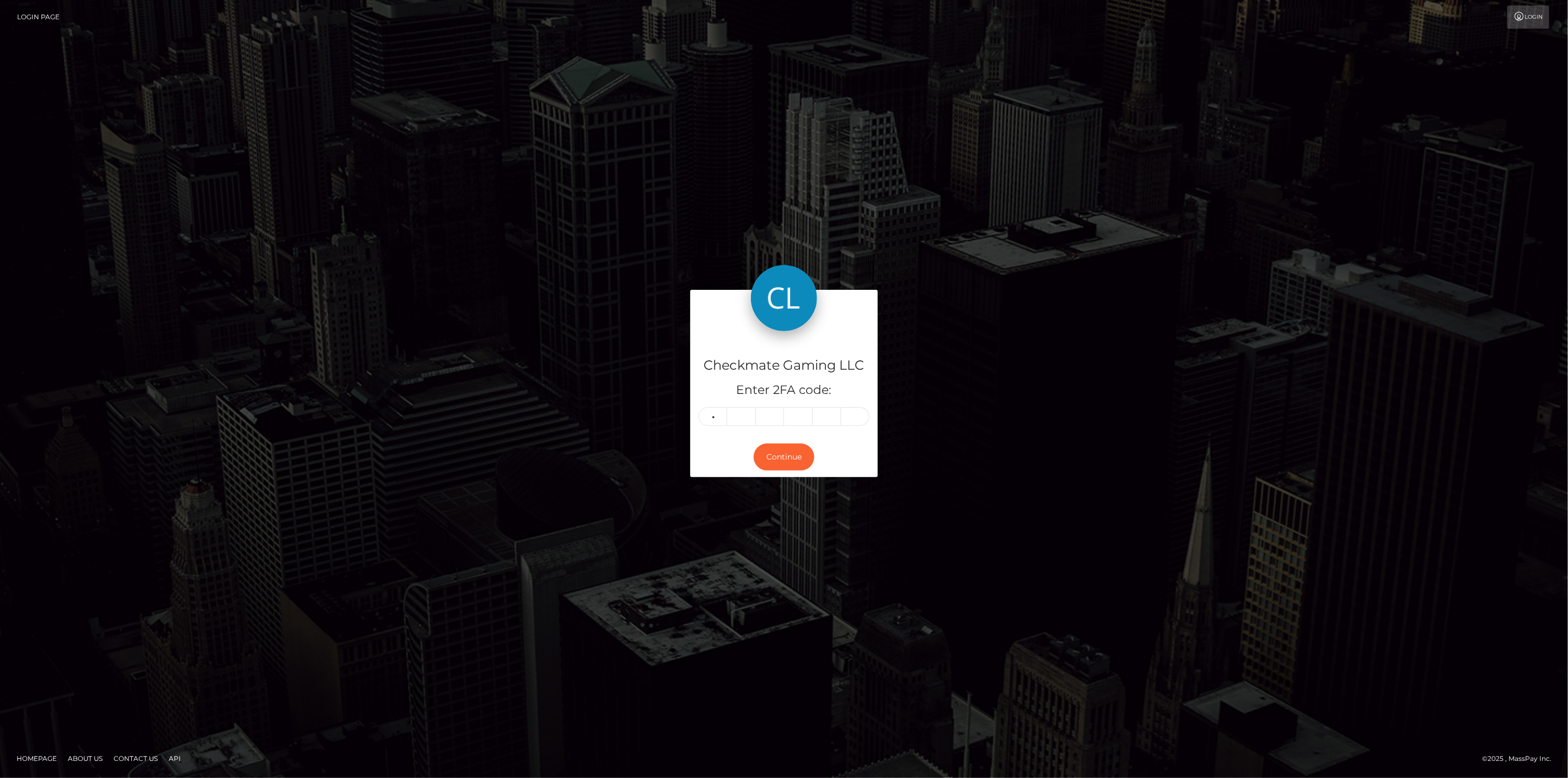
type input "5"
type input "3"
type input "7"
type input "4"
type input "1"
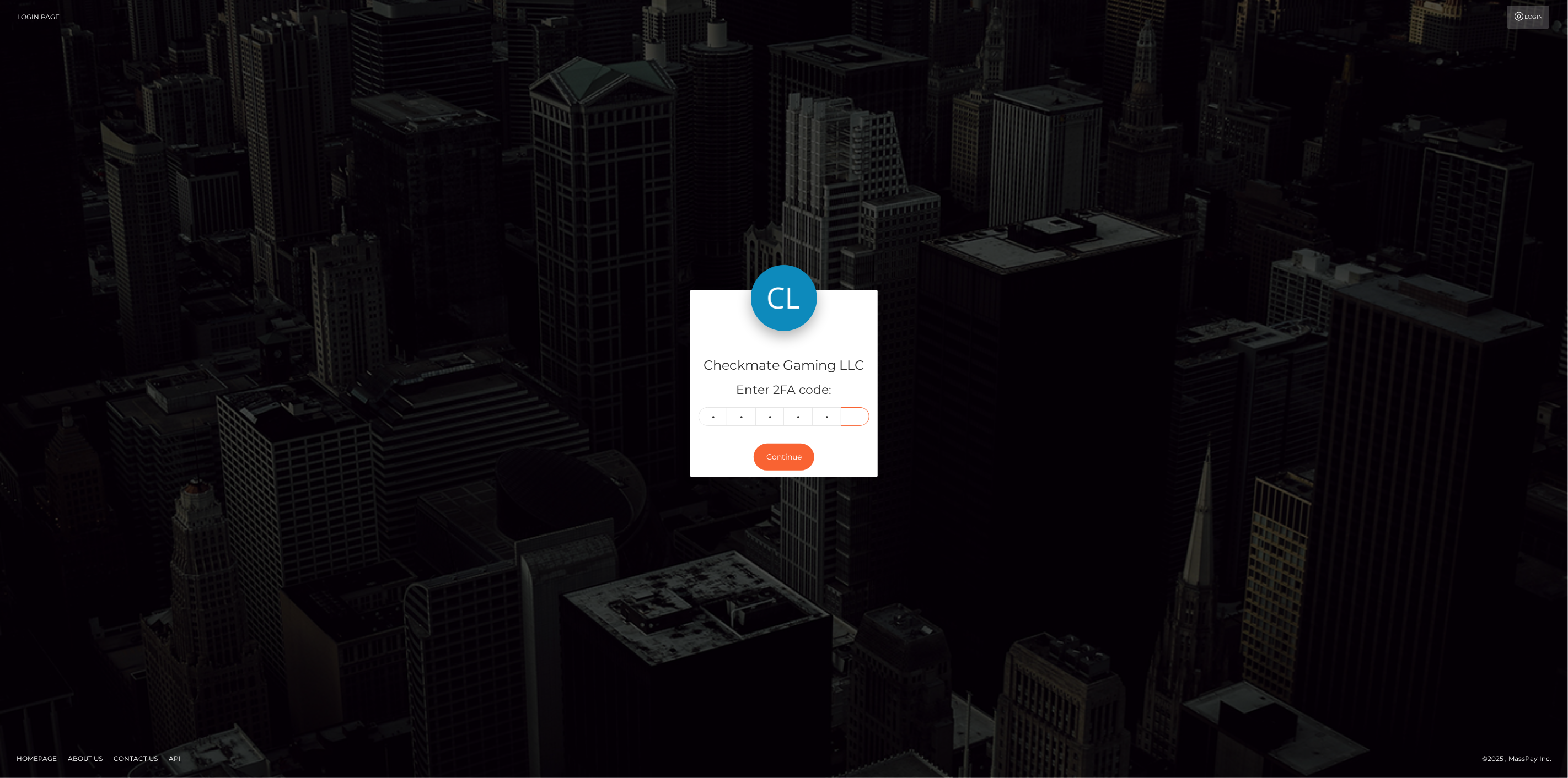
type input "2"
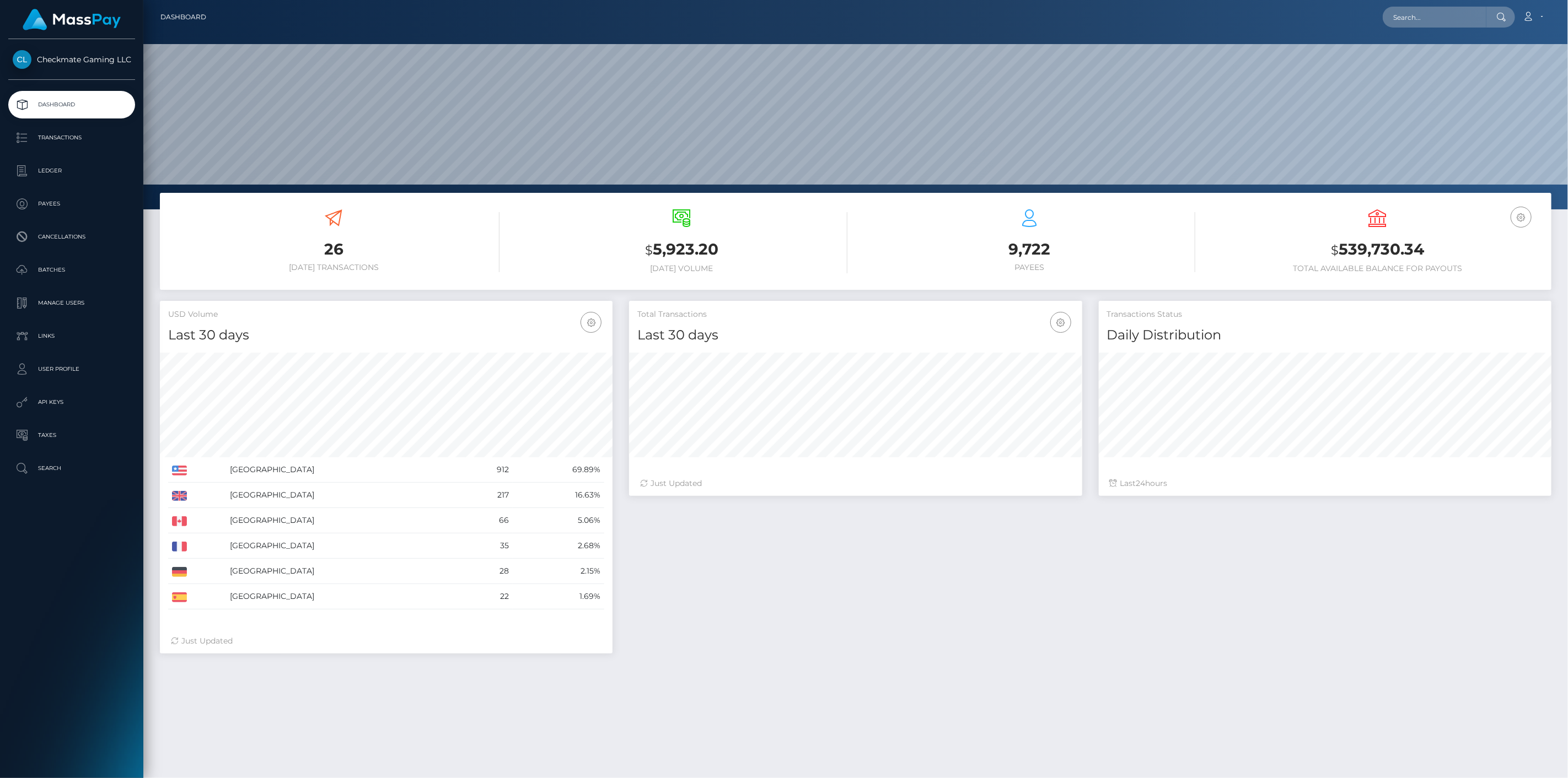
scroll to position [195, 453]
click at [68, 203] on p "Payees" at bounding box center [72, 205] width 118 height 17
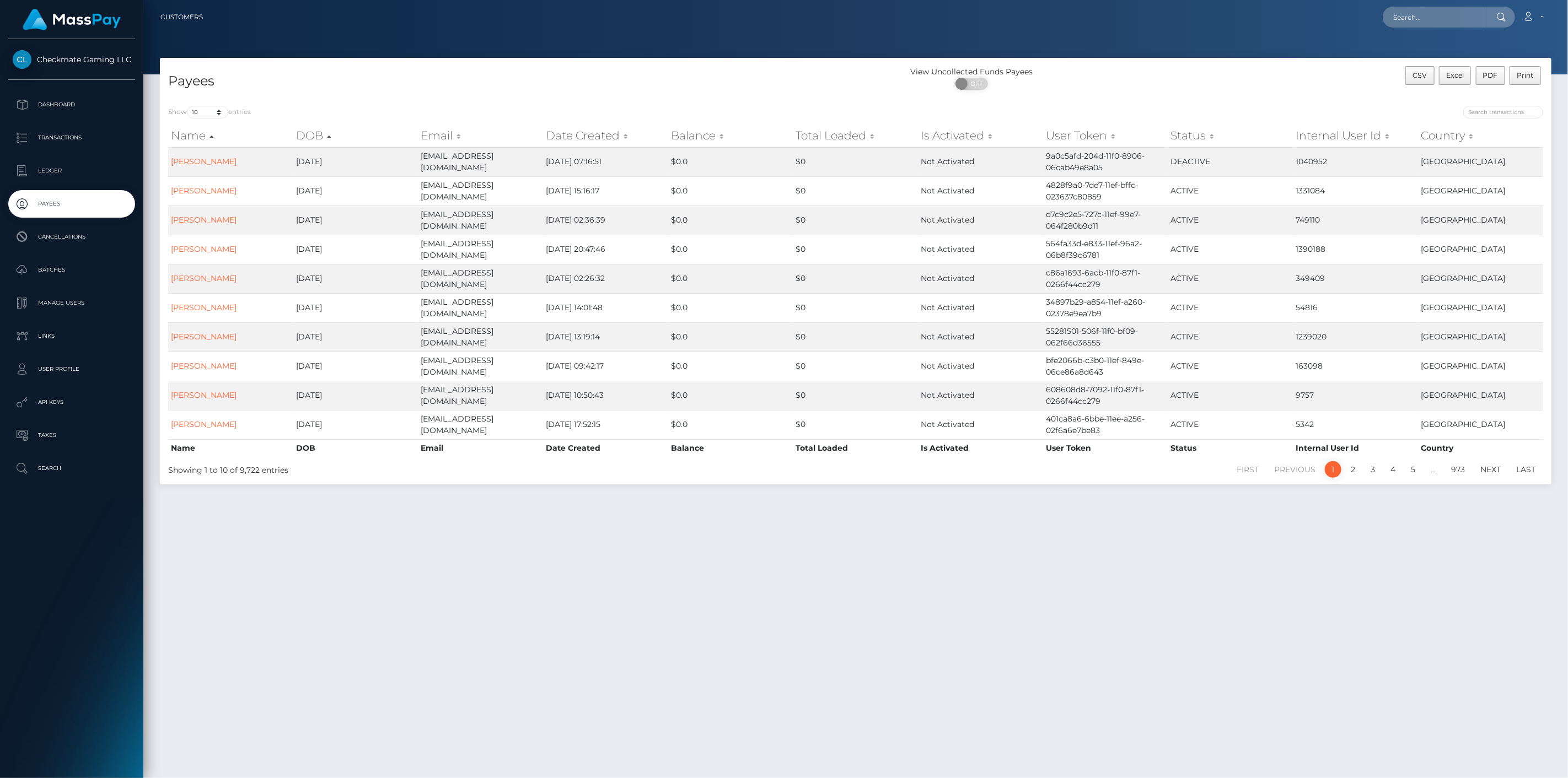
click at [1505, 102] on div "Show 10 25 50 100 250 entries Name DOB Email Date Created Balance Total Loaded …" at bounding box center [855, 291] width 1392 height 387
click at [1506, 113] on input "search" at bounding box center [1502, 113] width 80 height 13
paste input "30629"
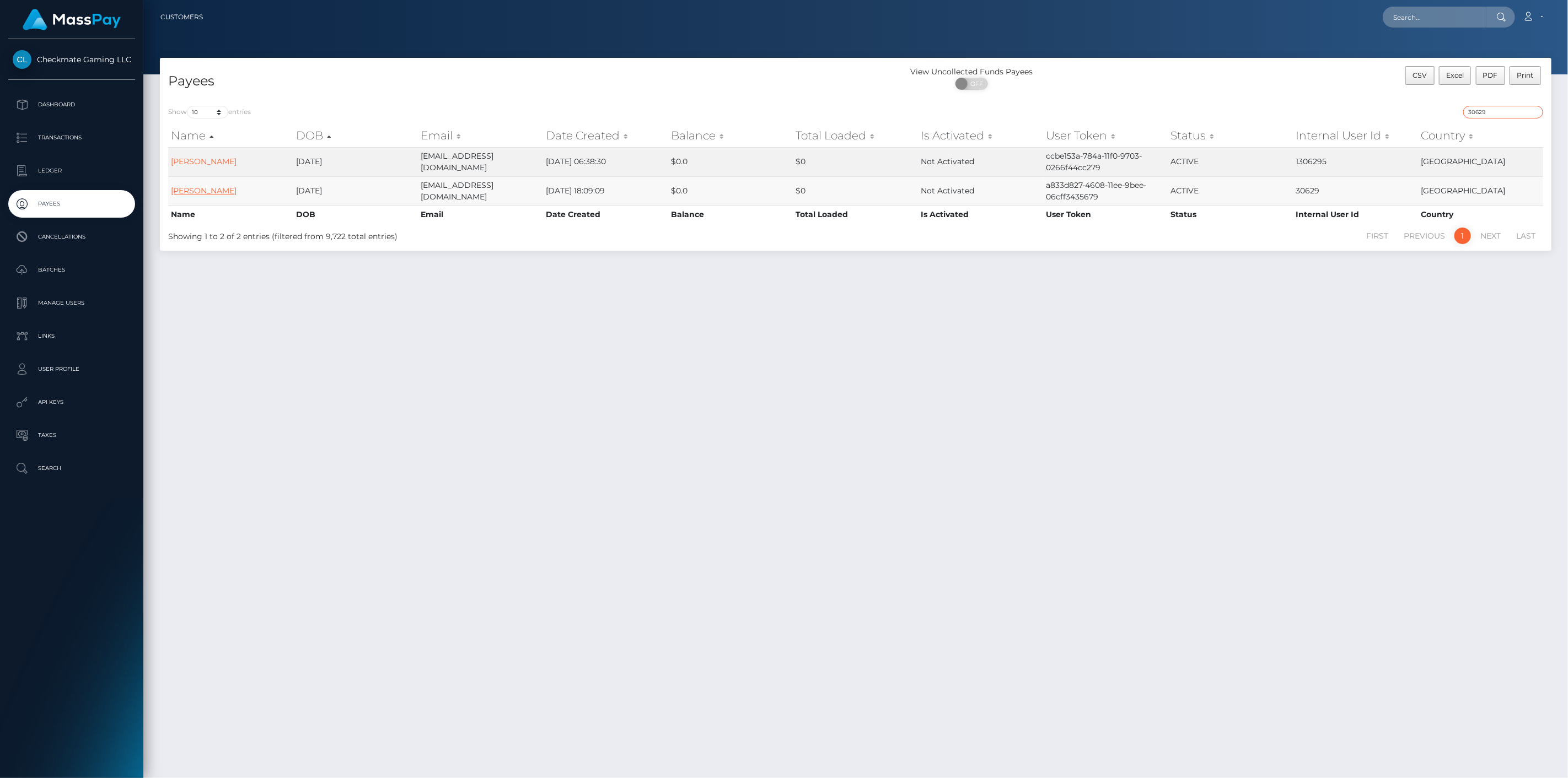
type input "30629"
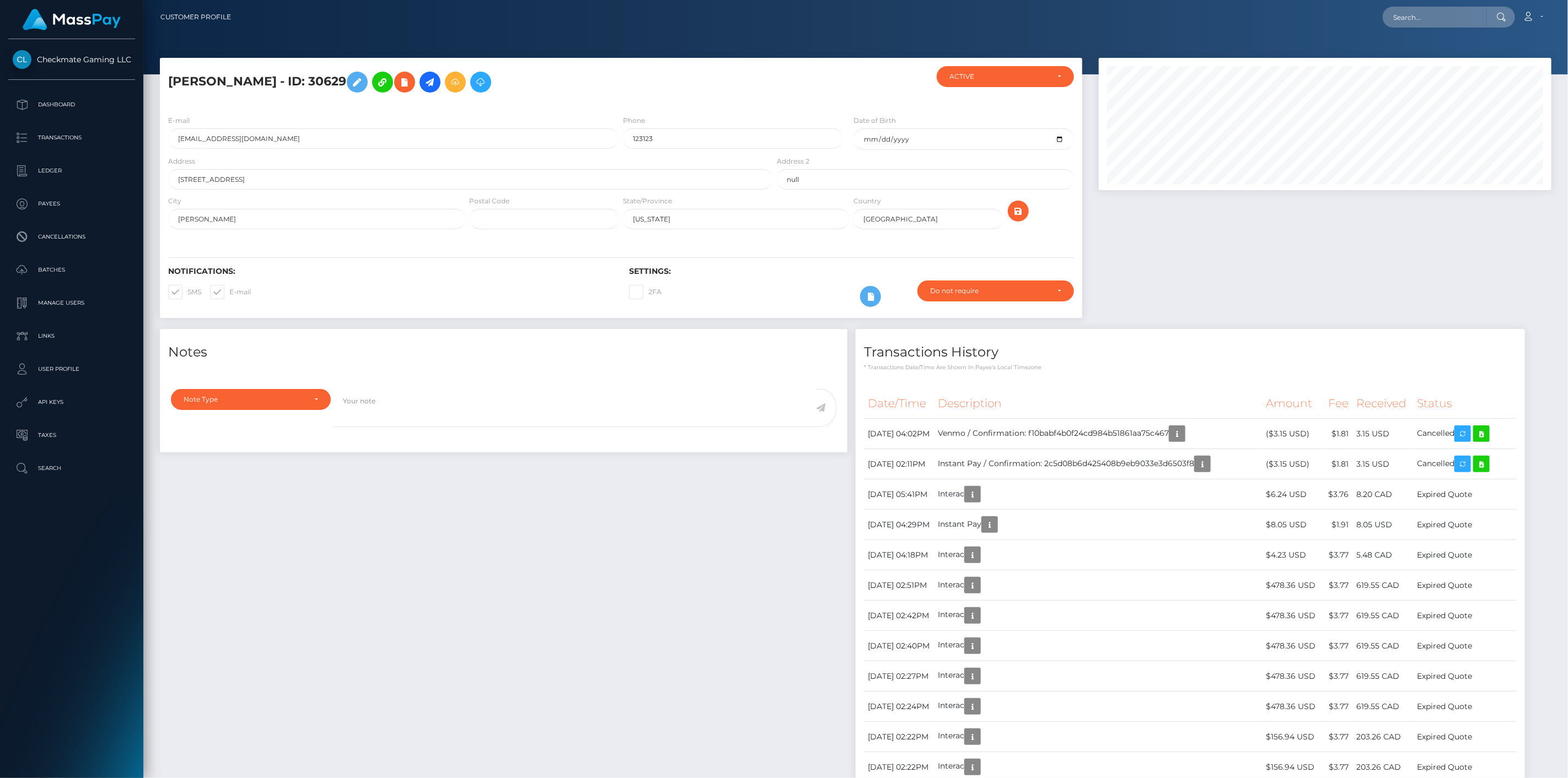
scroll to position [132, 453]
drag, startPoint x: 337, startPoint y: 85, endPoint x: 158, endPoint y: 101, distance: 179.7
click at [158, 101] on div "Scott Chadwick - ID: 30629 DEACTIVE CLOSED" at bounding box center [621, 193] width 938 height 271
copy h5 "Scott Chadwick - ID: 30629"
click at [934, 450] on td "Venmo / Confirmation: f10babf4b0f24cd984b51861aa75c467" at bounding box center [1098, 434] width 328 height 30
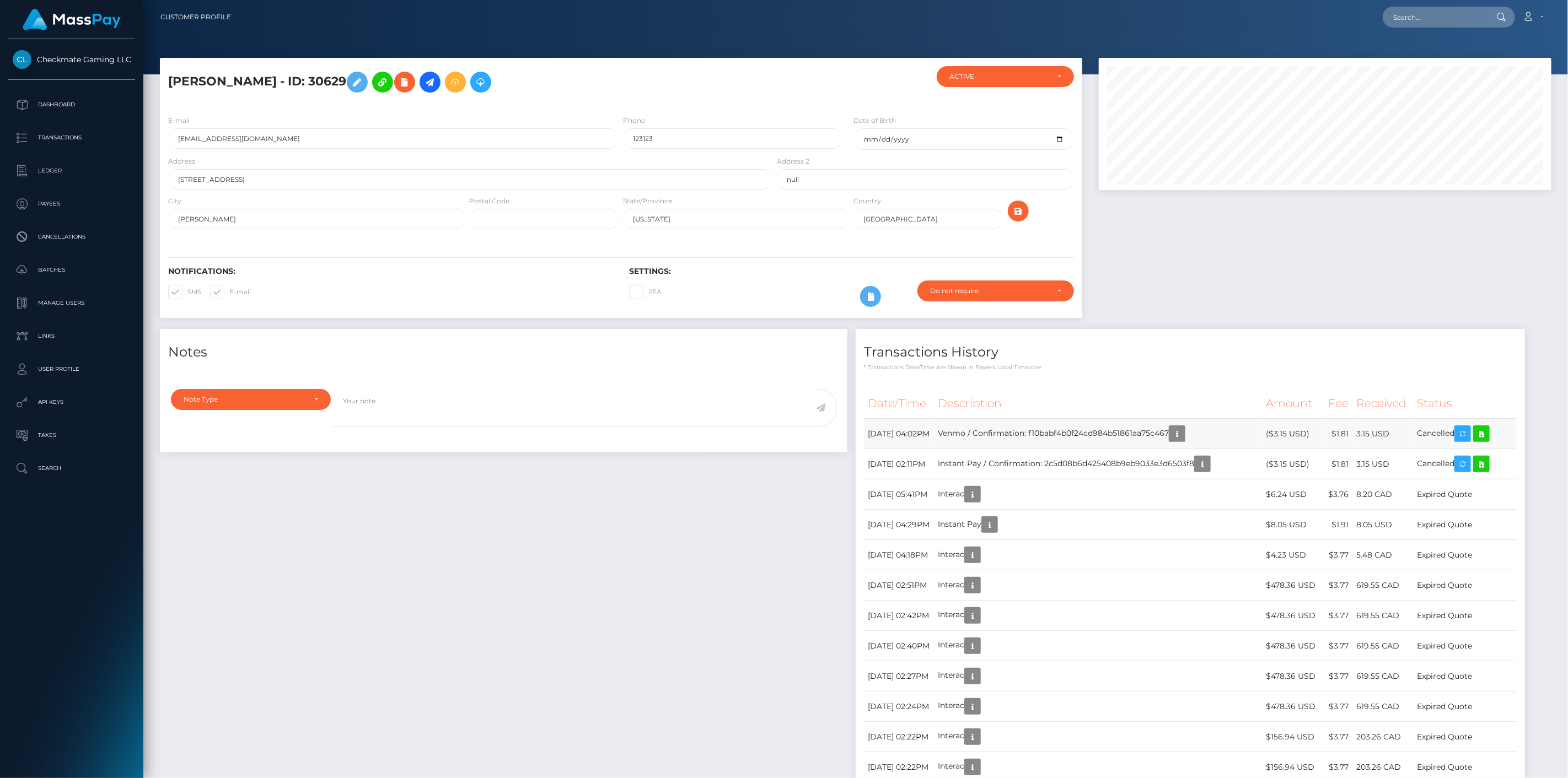
click at [934, 450] on td "Venmo / Confirmation: f10babf4b0f24cd984b51861aa75c467" at bounding box center [1098, 434] width 328 height 30
copy td "f10babf4b0f24cd984b51861aa75c467"
